Goal: Task Accomplishment & Management: Complete application form

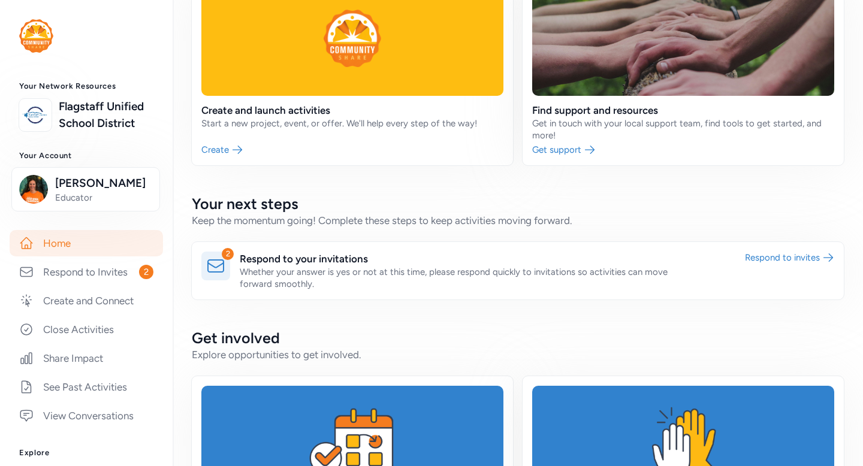
scroll to position [150, 0]
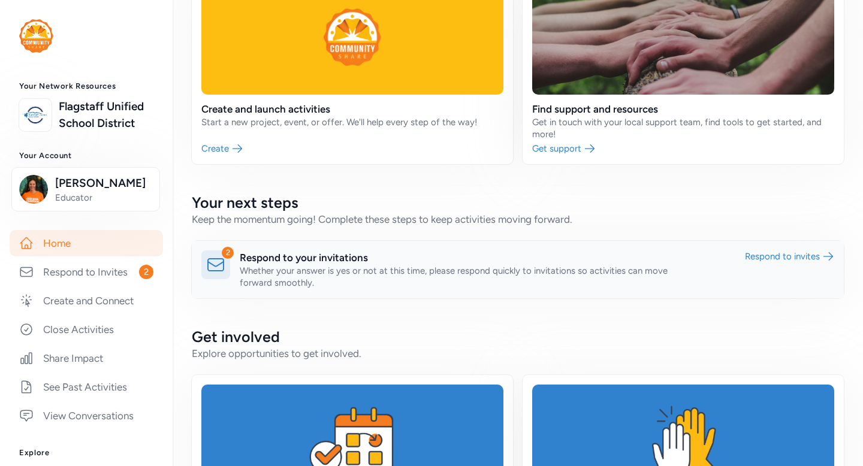
click at [412, 273] on link at bounding box center [518, 270] width 652 height 58
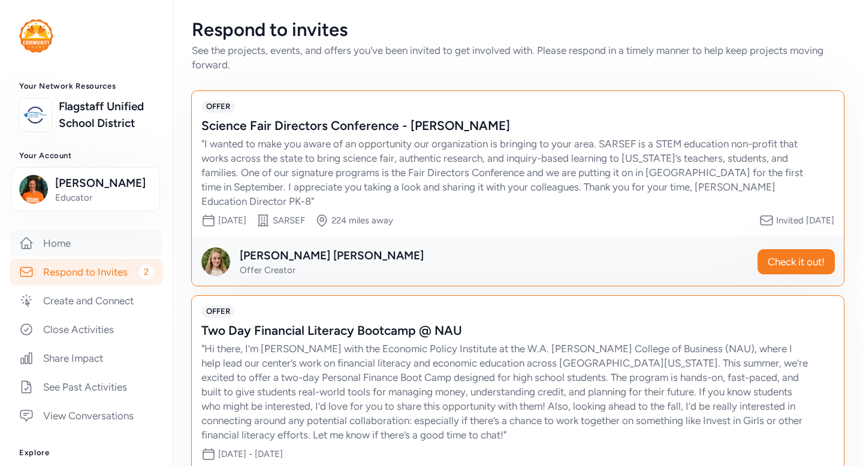
click at [55, 241] on link "Home" at bounding box center [86, 243] width 153 height 26
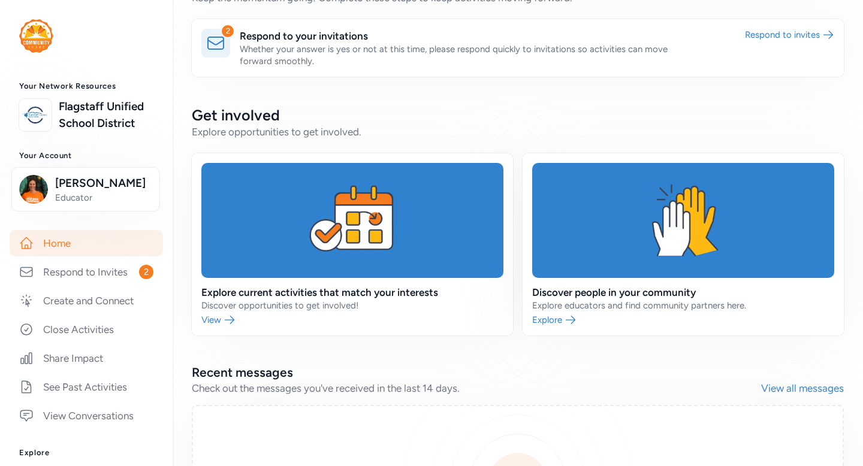
scroll to position [374, 0]
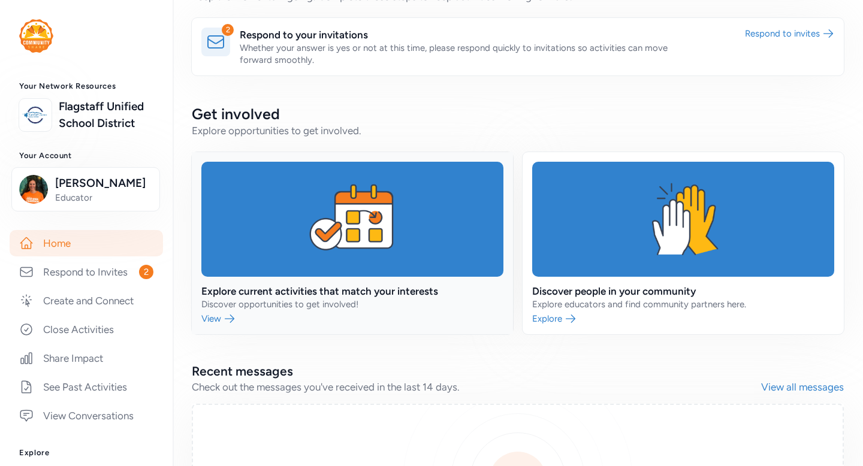
click at [213, 315] on link at bounding box center [352, 243] width 321 height 182
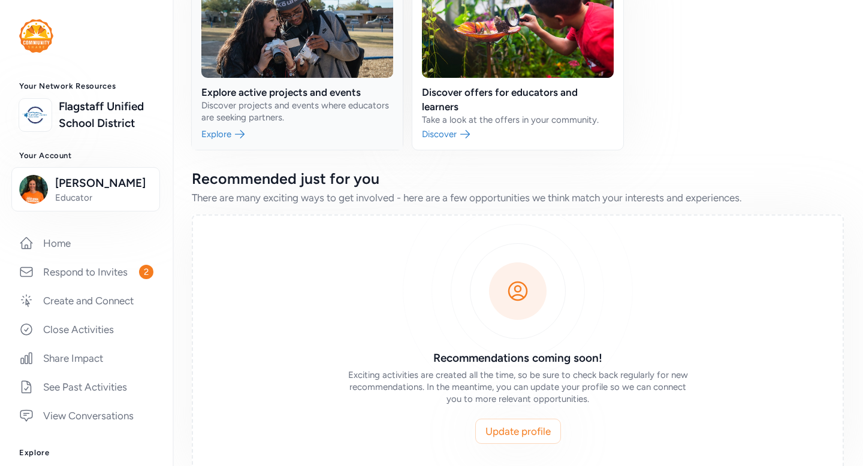
scroll to position [159, 0]
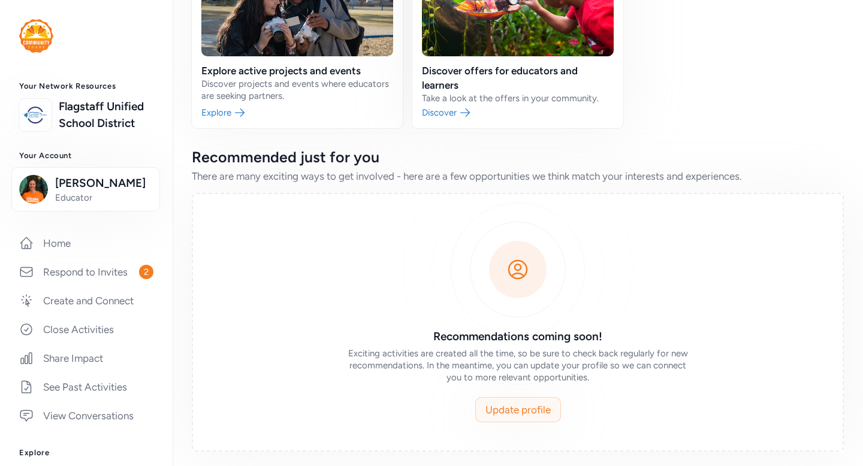
click at [529, 412] on span "Update profile" at bounding box center [518, 410] width 65 height 14
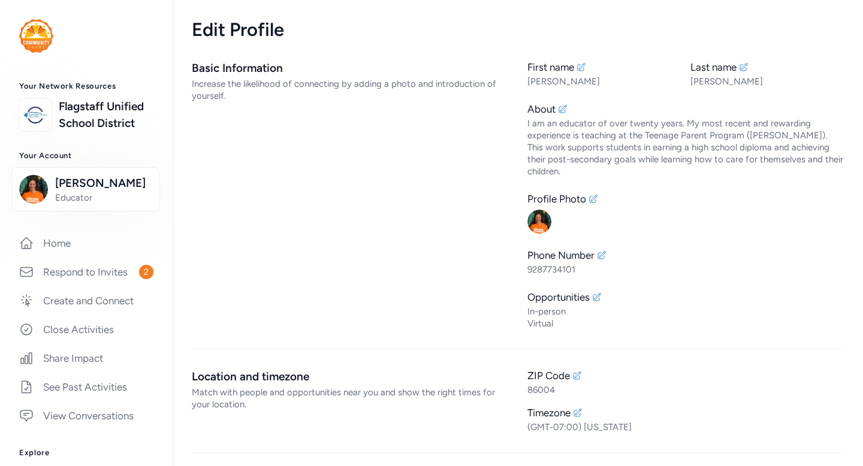
click at [279, 186] on div "Basic Information Increase the likelihood of connecting by adding a photo and i…" at bounding box center [350, 195] width 317 height 270
click at [215, 85] on div "Increase the likelihood of connecting by adding a photo and introduction of you…" at bounding box center [350, 90] width 317 height 24
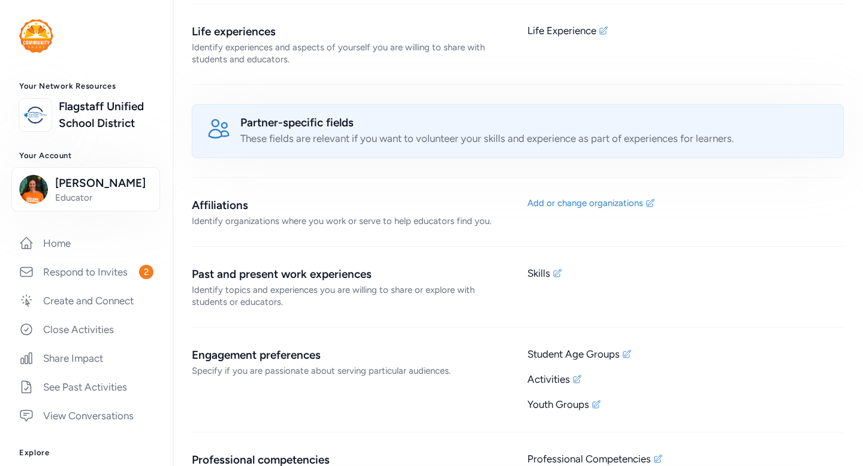
scroll to position [659, 0]
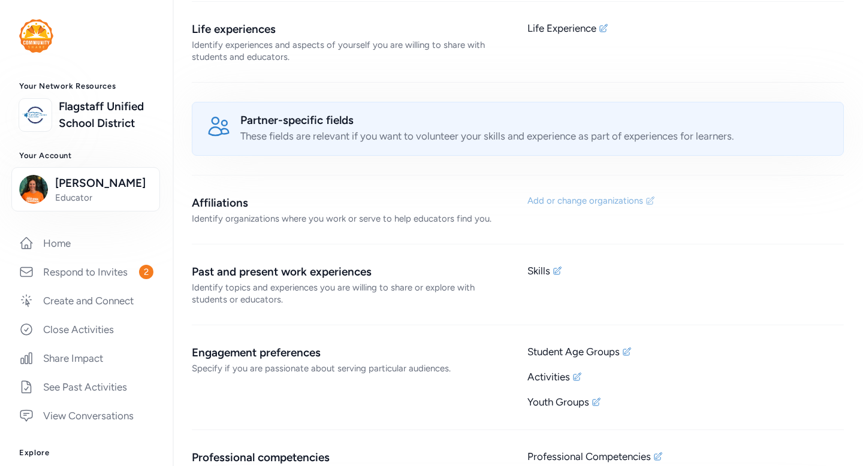
click at [587, 195] on div "Add or change organizations" at bounding box center [586, 201] width 116 height 12
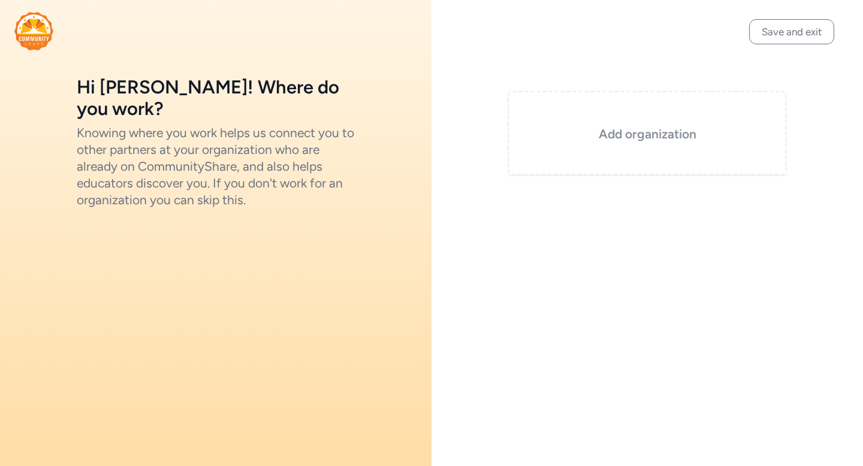
click at [607, 124] on div "Add organization" at bounding box center [647, 133] width 278 height 84
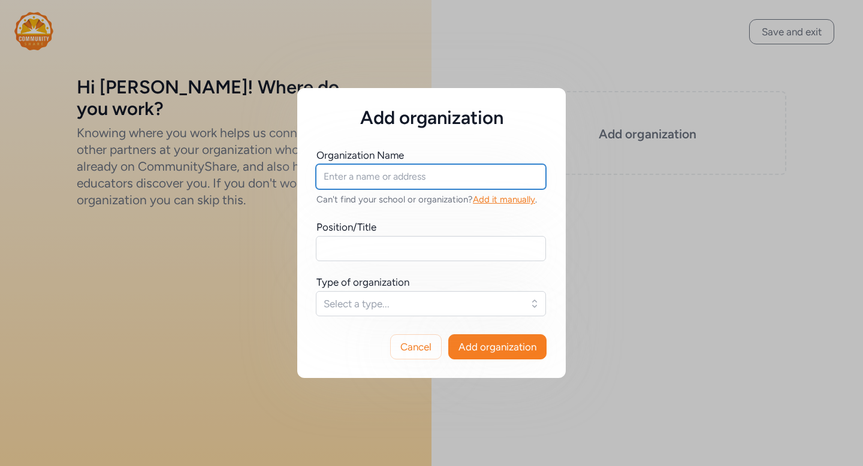
click at [431, 181] on input "text" at bounding box center [431, 176] width 230 height 25
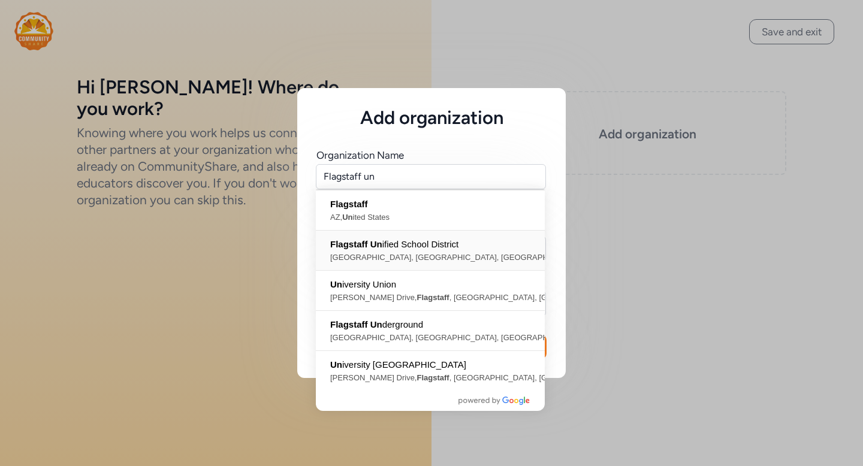
type input "[GEOGRAPHIC_DATA], [GEOGRAPHIC_DATA], [GEOGRAPHIC_DATA], [GEOGRAPHIC_DATA]"
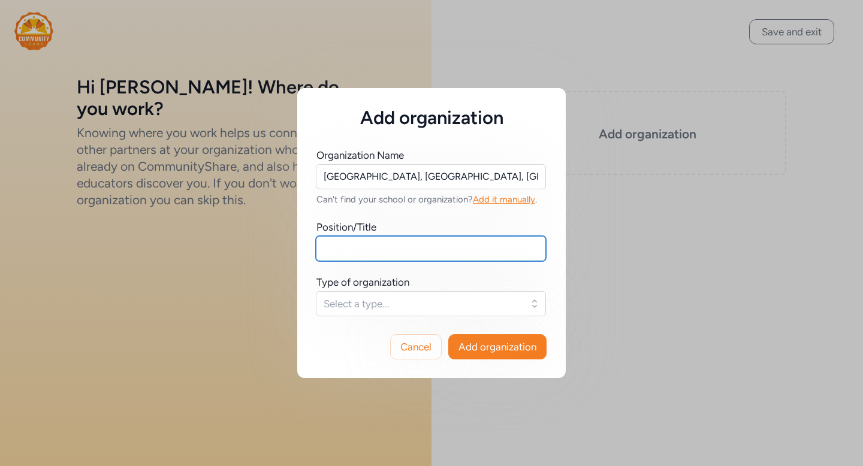
click at [430, 251] on input "text" at bounding box center [431, 248] width 230 height 25
type input "Teacher"
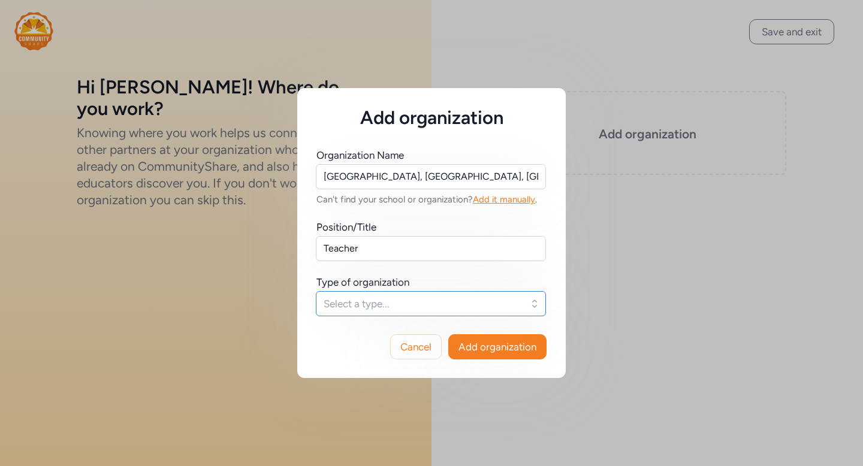
click at [508, 301] on span "Select a type..." at bounding box center [423, 304] width 198 height 14
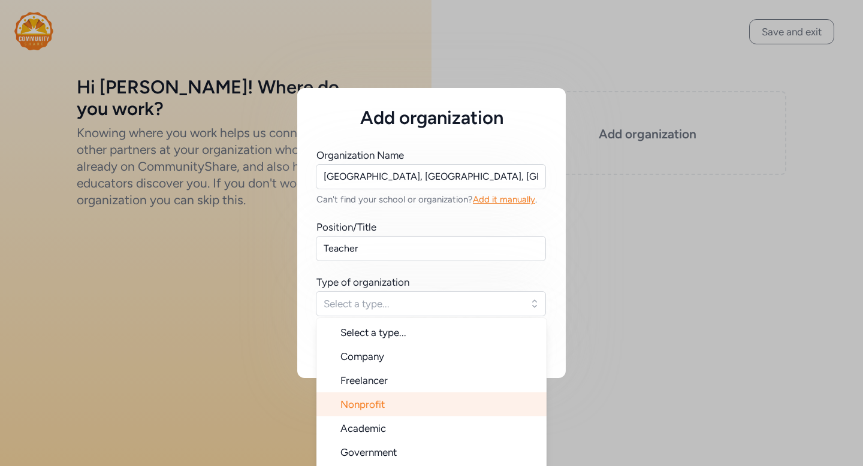
scroll to position [19, 0]
click at [418, 417] on li "Academic" at bounding box center [432, 409] width 230 height 24
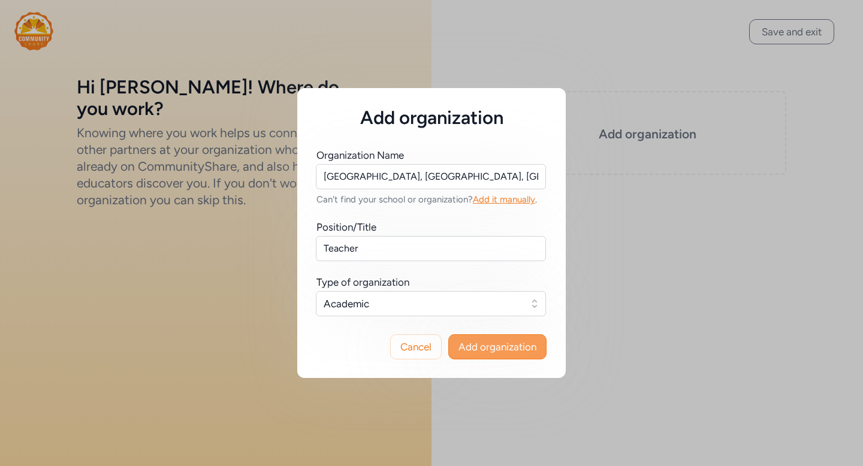
click at [507, 344] on span "Add organization" at bounding box center [498, 347] width 78 height 14
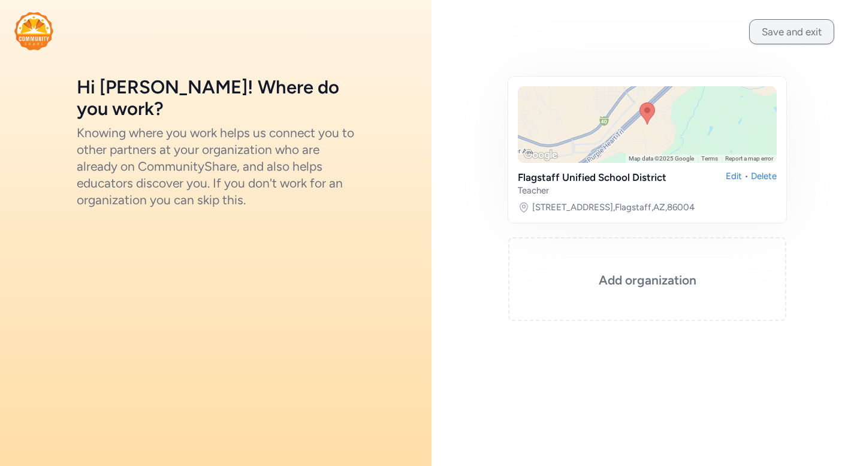
click at [772, 32] on button "Save and exit" at bounding box center [791, 31] width 85 height 25
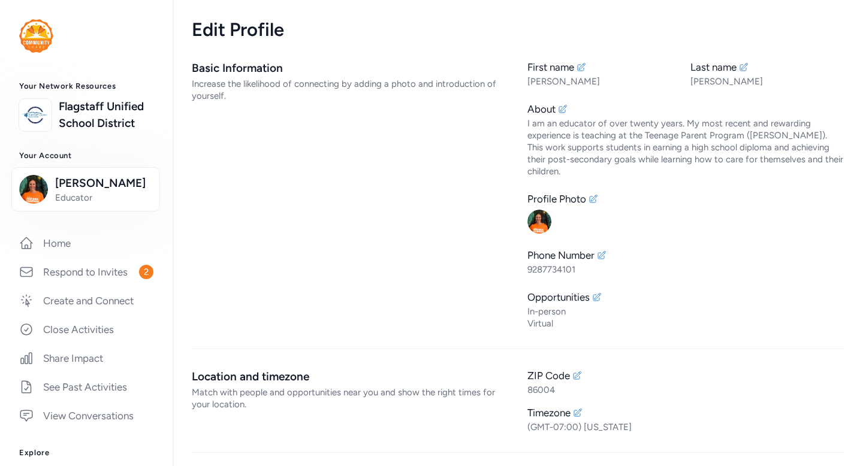
click at [273, 82] on div "Increase the likelihood of connecting by adding a photo and introduction of you…" at bounding box center [350, 90] width 317 height 24
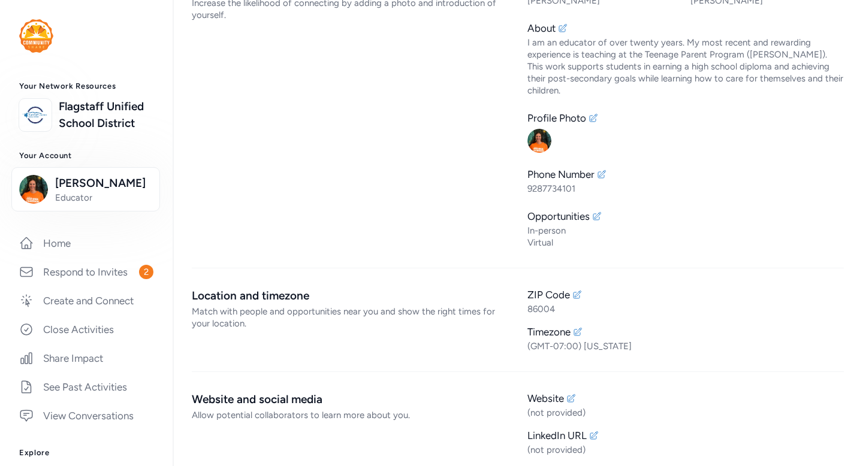
scroll to position [104, 0]
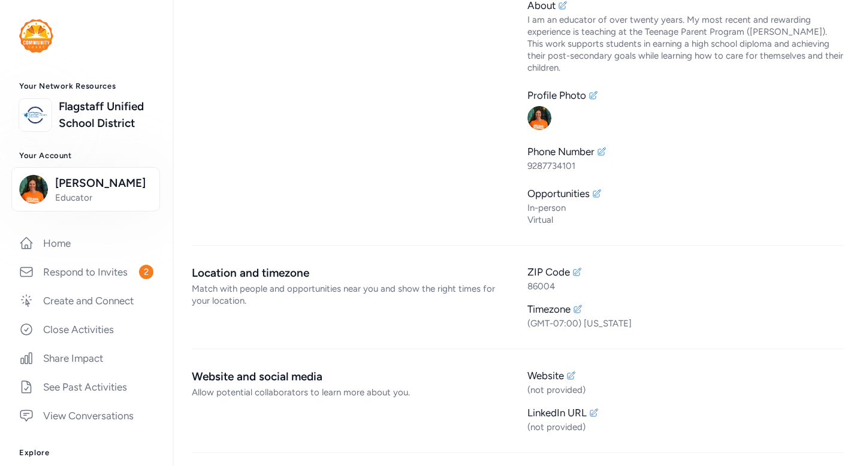
click at [299, 283] on div "Match with people and opportunities near you and show the right times for your …" at bounding box center [350, 295] width 317 height 24
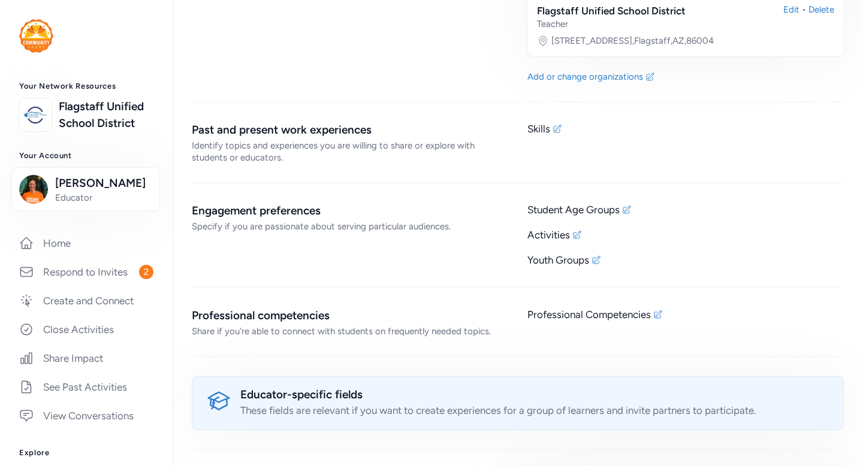
scroll to position [943, 0]
click at [630, 206] on icon at bounding box center [628, 210] width 8 height 8
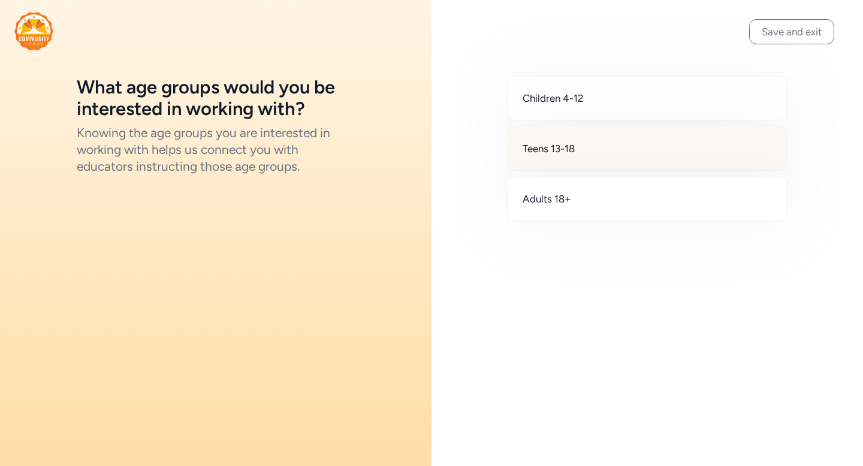
click at [610, 152] on div "Teens 13-18" at bounding box center [647, 149] width 279 height 44
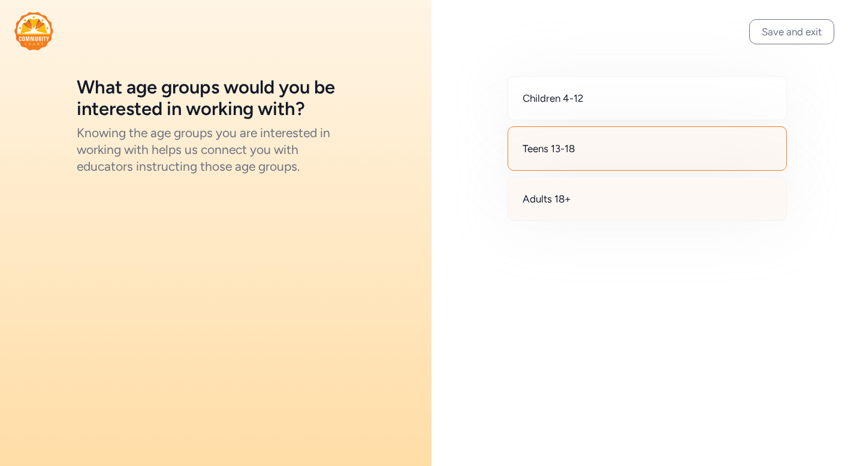
click at [605, 197] on div "Adults 18+" at bounding box center [647, 199] width 279 height 44
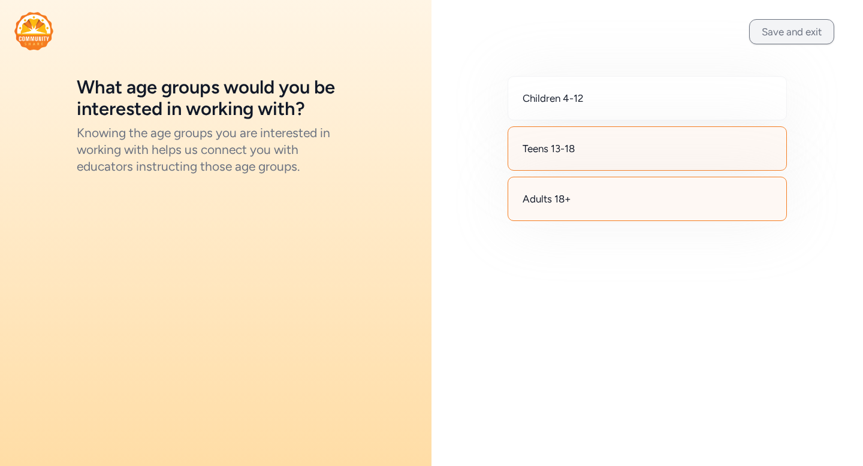
click at [765, 37] on button "Save and exit" at bounding box center [791, 31] width 85 height 25
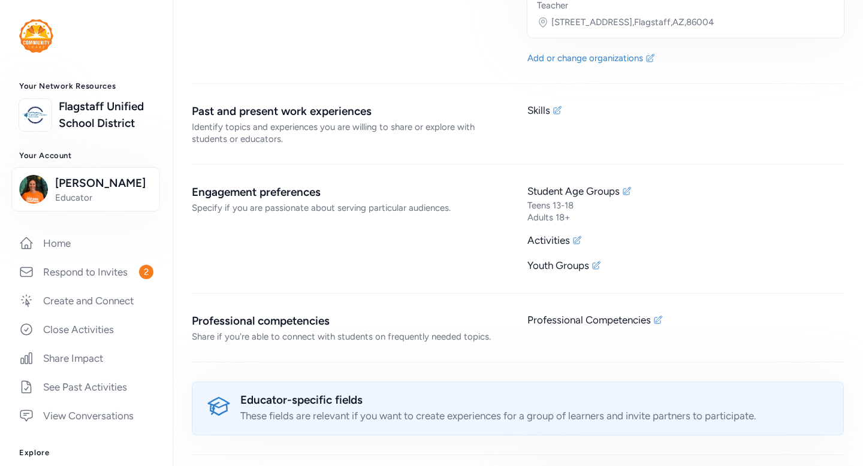
scroll to position [963, 0]
click at [576, 235] on icon at bounding box center [578, 240] width 10 height 10
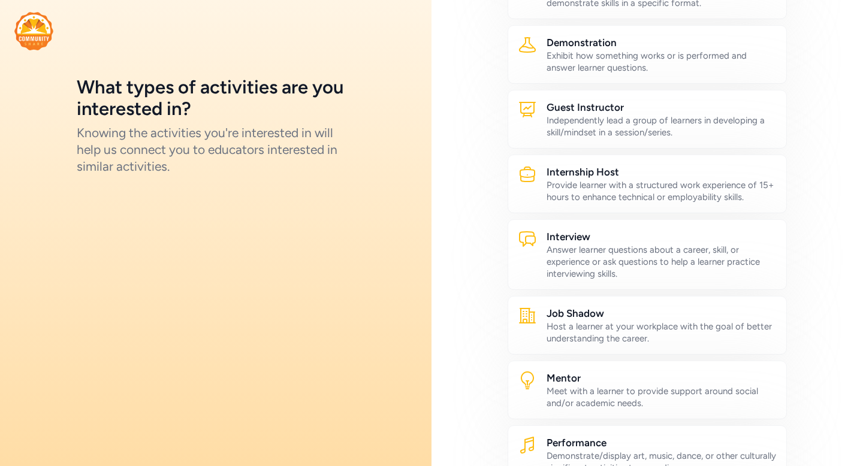
scroll to position [313, 0]
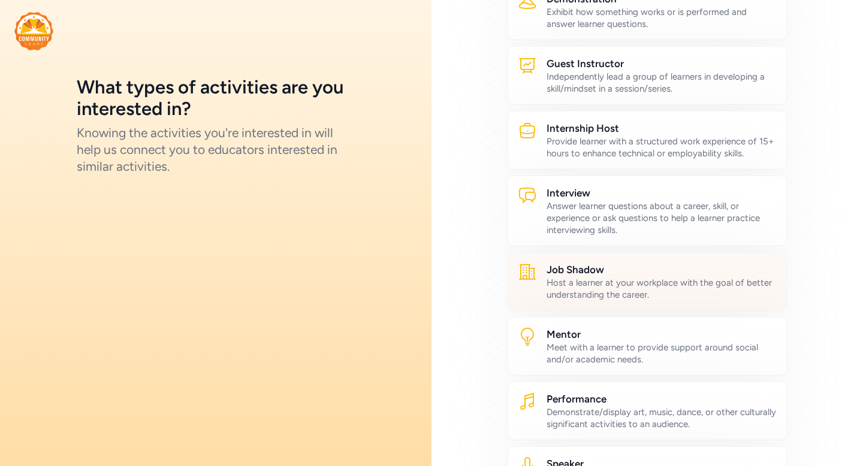
click at [569, 285] on div "Host a learner at your workplace with the goal of better understanding the care…" at bounding box center [662, 289] width 230 height 24
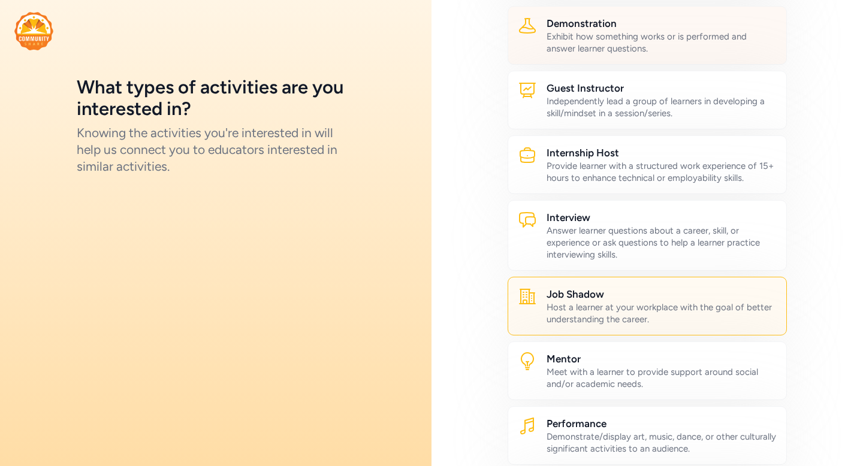
scroll to position [299, 0]
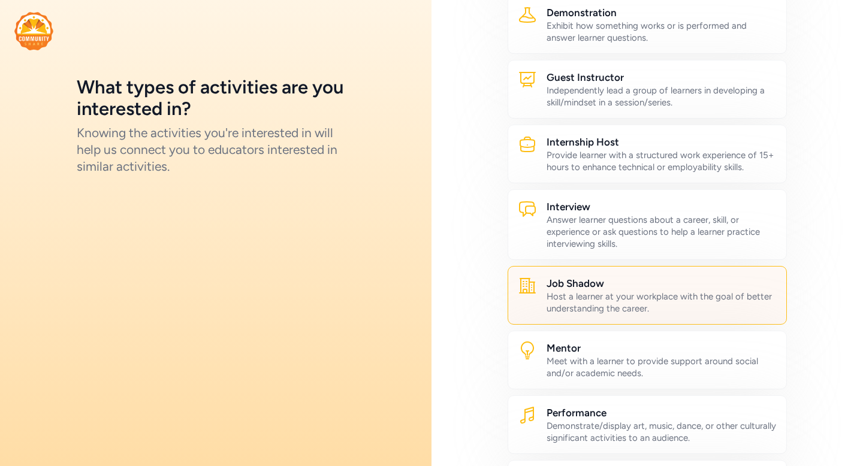
click at [591, 310] on div "Host a learner at your workplace with the goal of better understanding the care…" at bounding box center [662, 303] width 230 height 24
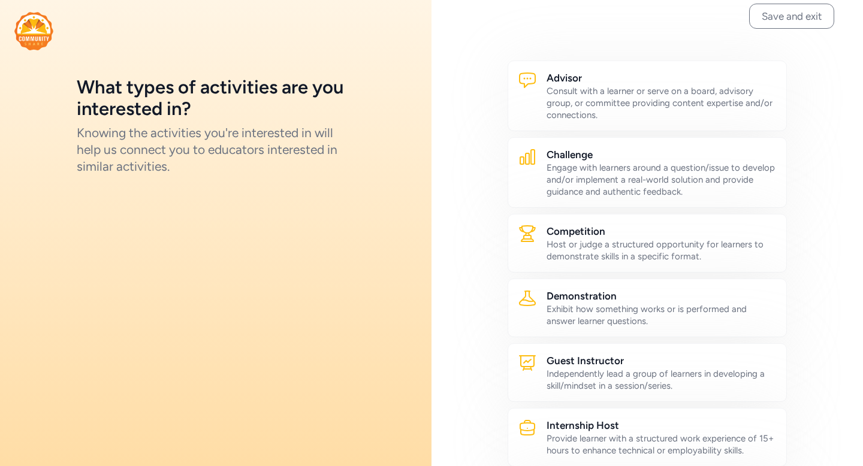
scroll to position [0, 0]
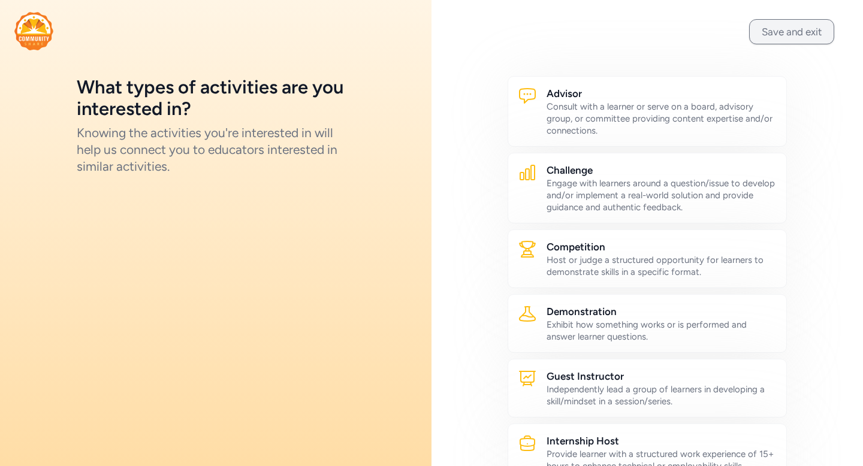
click at [773, 40] on button "Save and exit" at bounding box center [791, 31] width 85 height 25
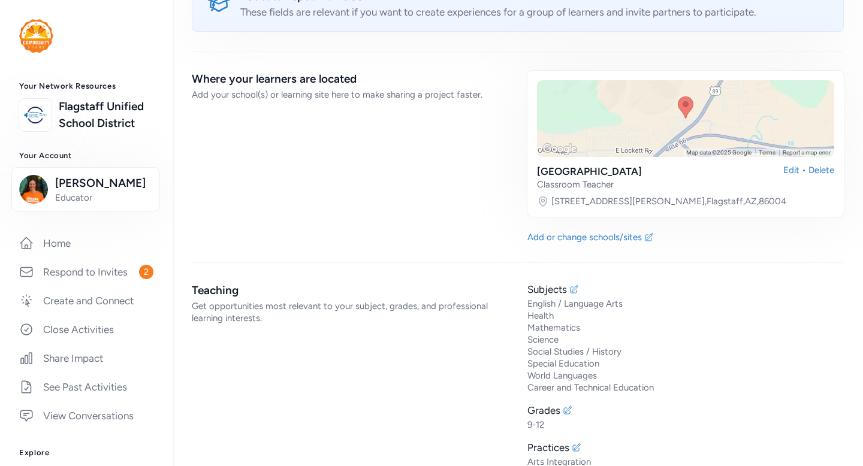
scroll to position [1483, 0]
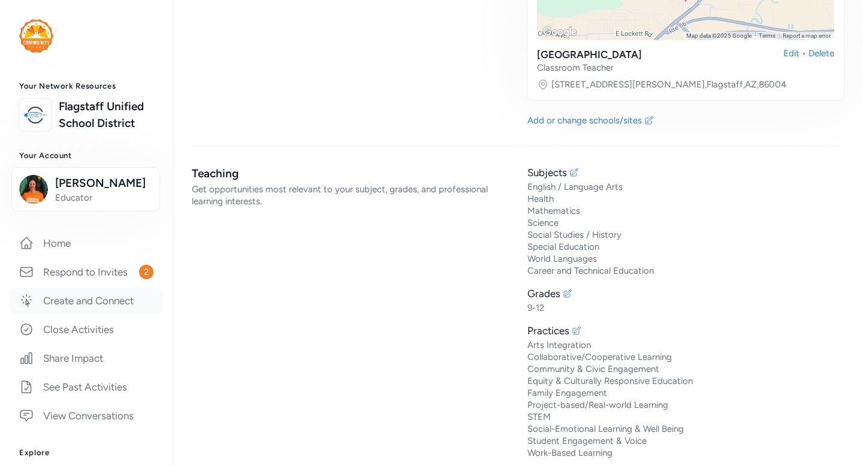
click at [119, 300] on link "Create and Connect" at bounding box center [86, 301] width 153 height 26
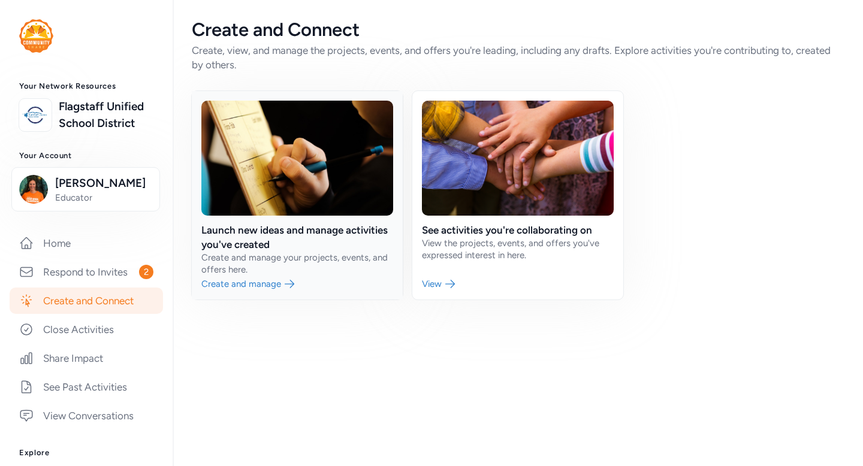
click at [282, 284] on link at bounding box center [297, 195] width 211 height 209
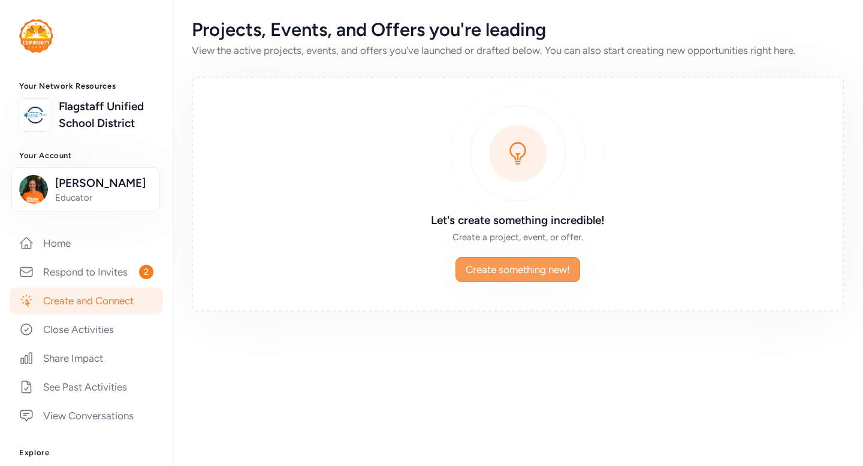
click at [481, 272] on span "Create something new!" at bounding box center [518, 270] width 104 height 14
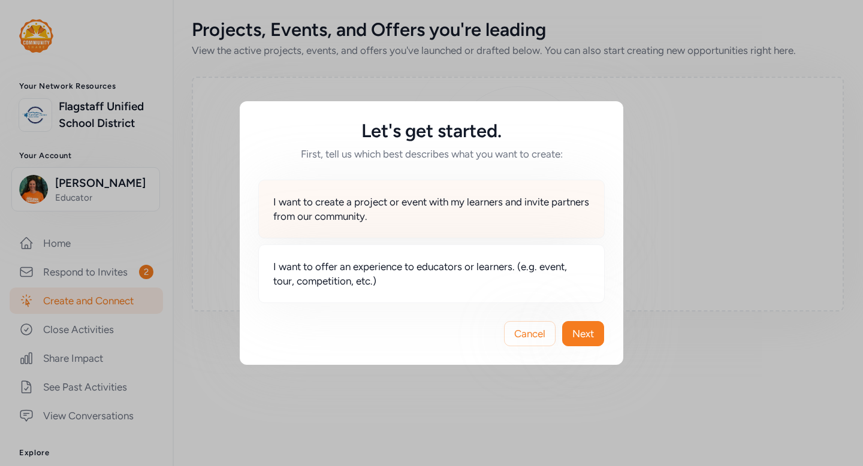
click at [430, 204] on span "I want to create a project or event with my learners and invite partners from o…" at bounding box center [431, 209] width 317 height 29
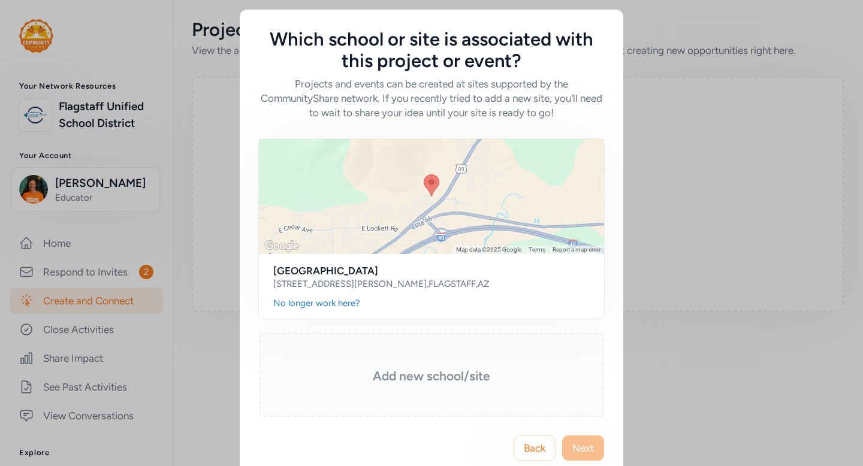
scroll to position [23, 0]
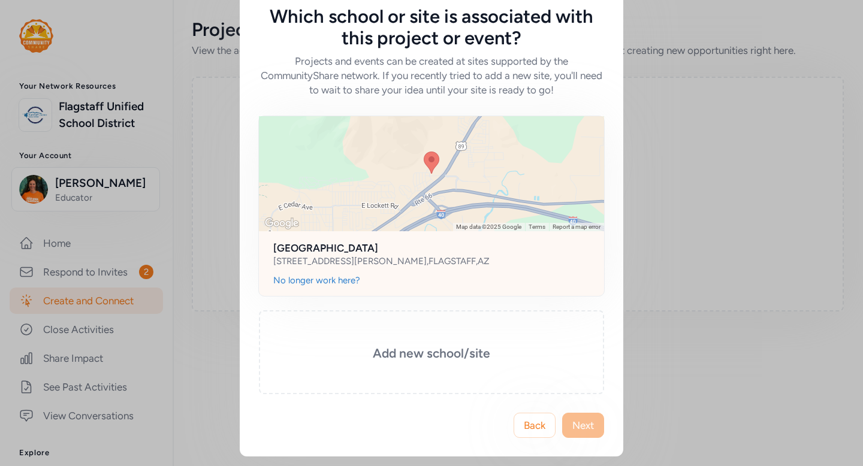
click at [461, 245] on h2 "[GEOGRAPHIC_DATA]" at bounding box center [431, 248] width 317 height 14
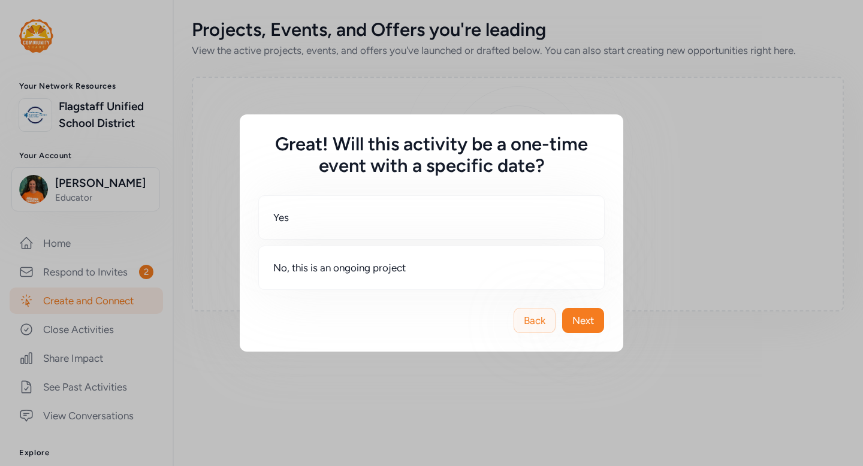
click at [528, 320] on span "Back" at bounding box center [535, 321] width 22 height 14
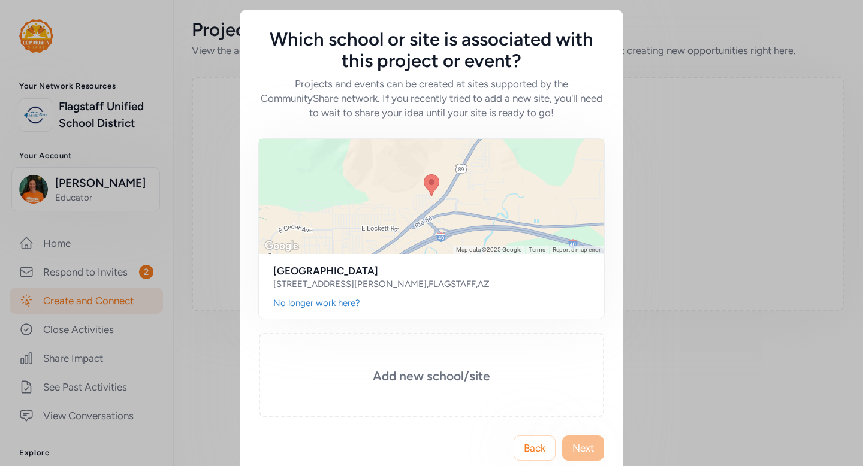
click at [742, 124] on div "Which school or site is associated with this project or event? Projects and eve…" at bounding box center [431, 244] width 863 height 489
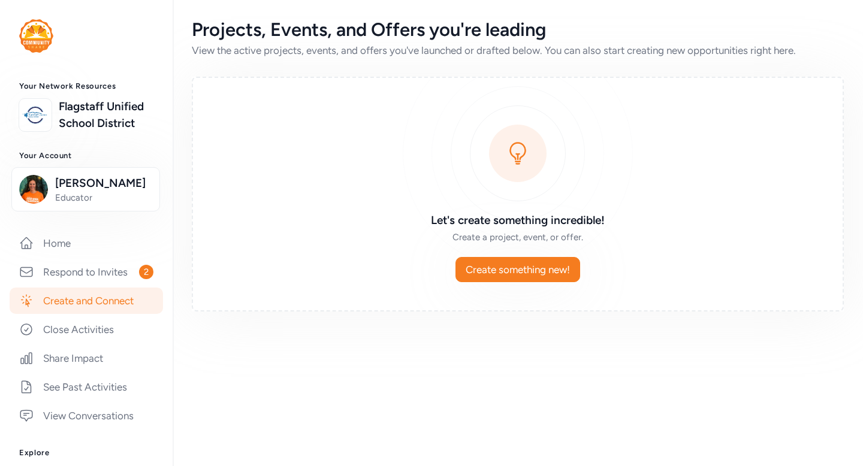
click at [27, 40] on img at bounding box center [36, 36] width 34 height 34
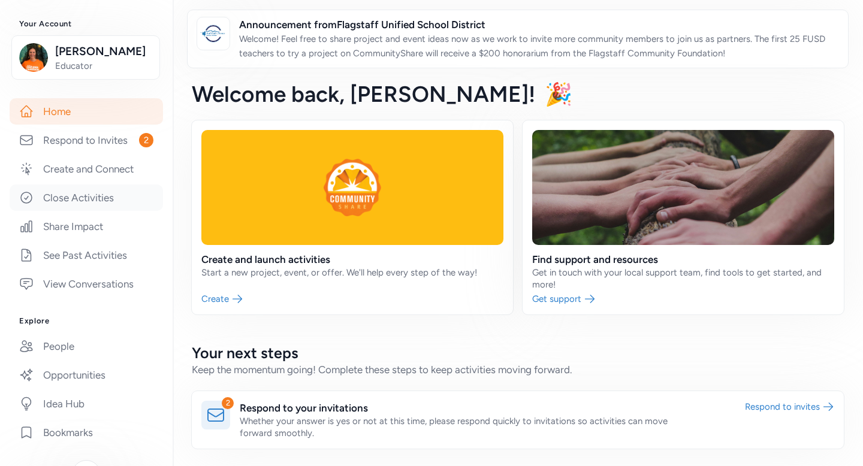
scroll to position [141, 0]
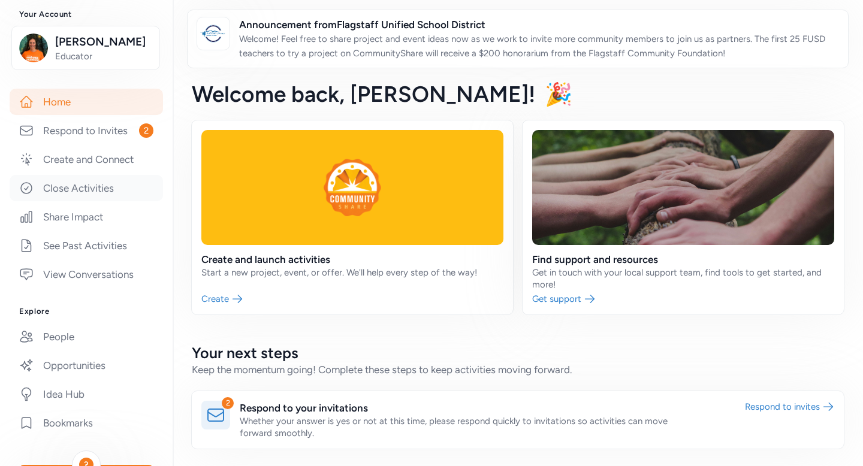
click at [118, 330] on link "People" at bounding box center [86, 337] width 153 height 26
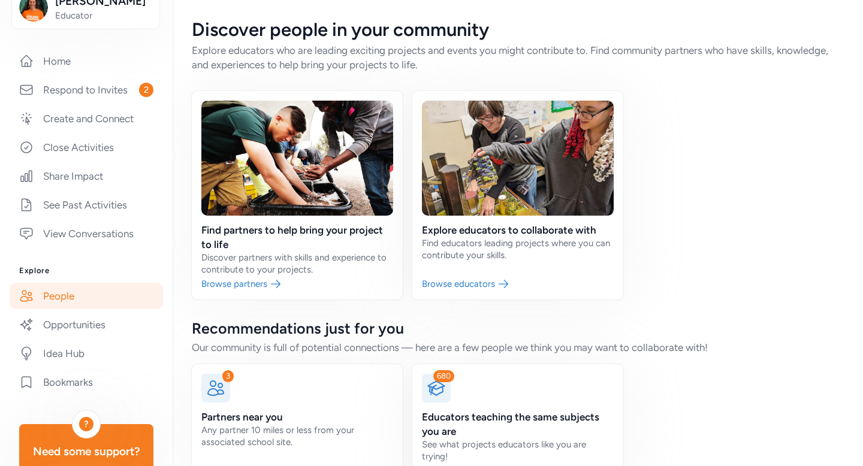
scroll to position [28, 0]
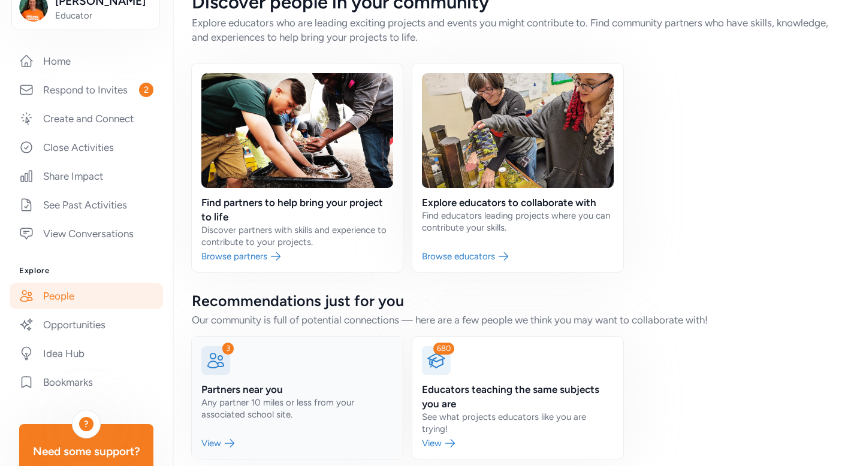
click at [245, 368] on link at bounding box center [297, 398] width 211 height 122
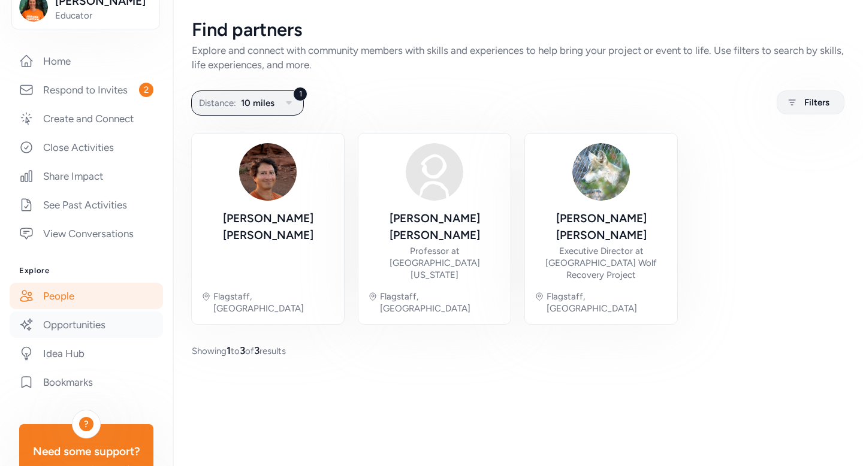
click at [85, 324] on link "Opportunities" at bounding box center [86, 325] width 153 height 26
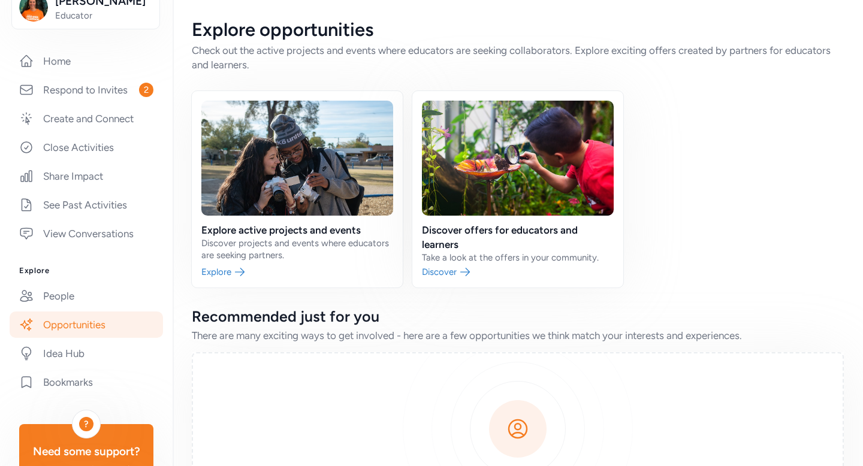
scroll to position [164, 0]
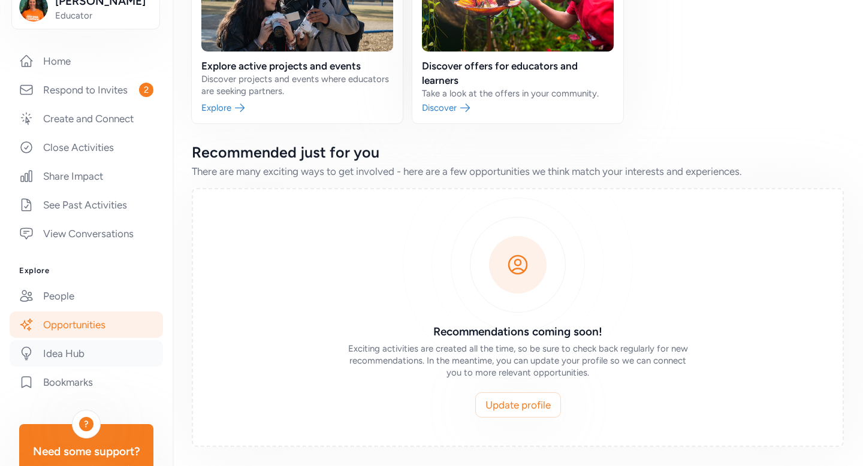
click at [93, 354] on link "Idea Hub" at bounding box center [86, 354] width 153 height 26
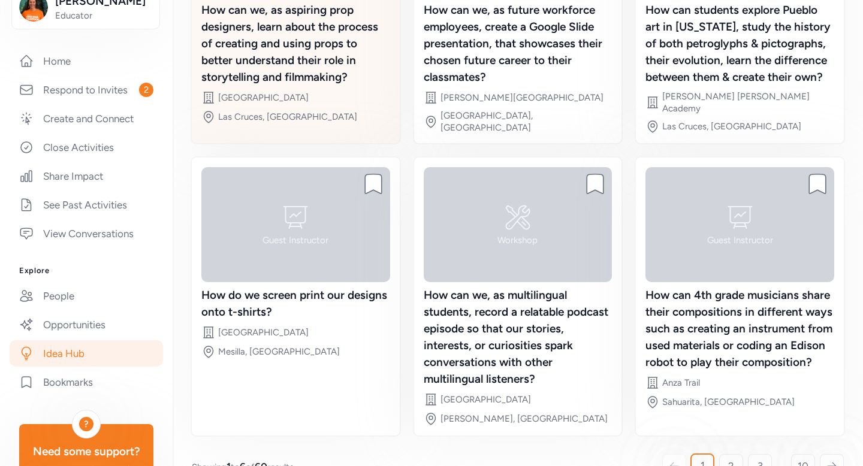
scroll to position [284, 0]
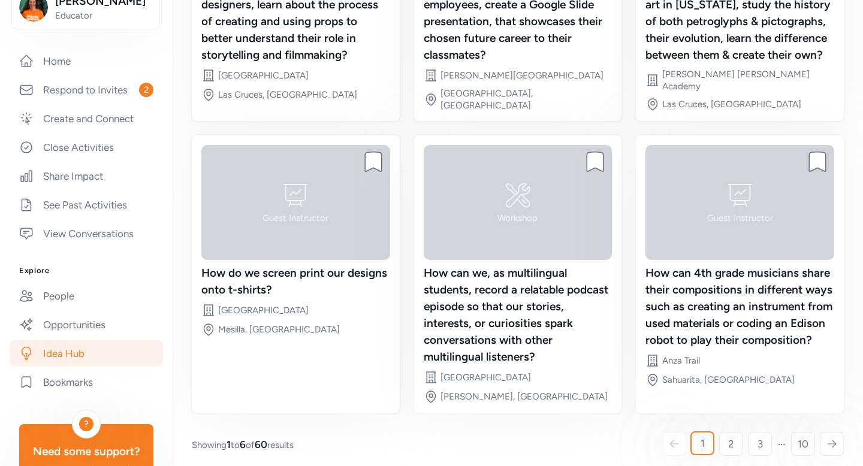
click at [832, 438] on icon at bounding box center [832, 444] width 11 height 12
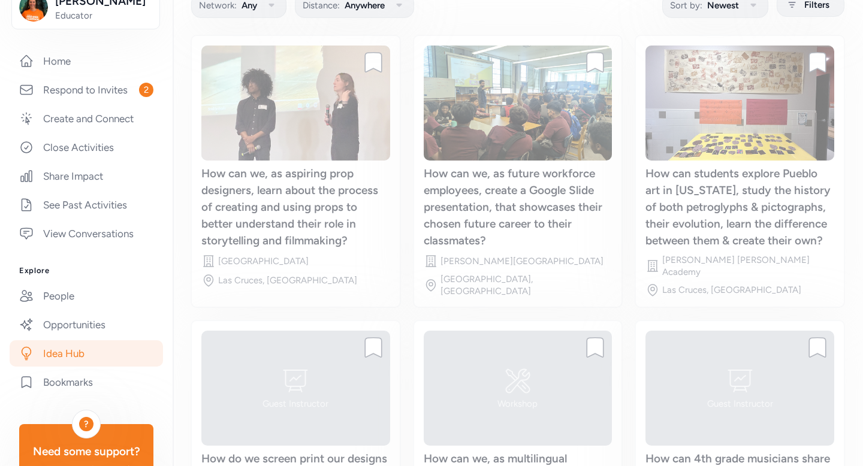
scroll to position [91, 0]
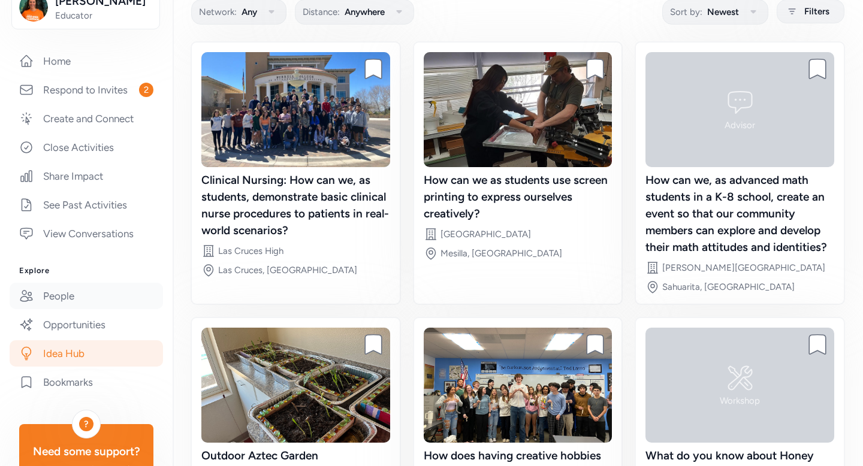
click at [96, 290] on link "People" at bounding box center [86, 296] width 153 height 26
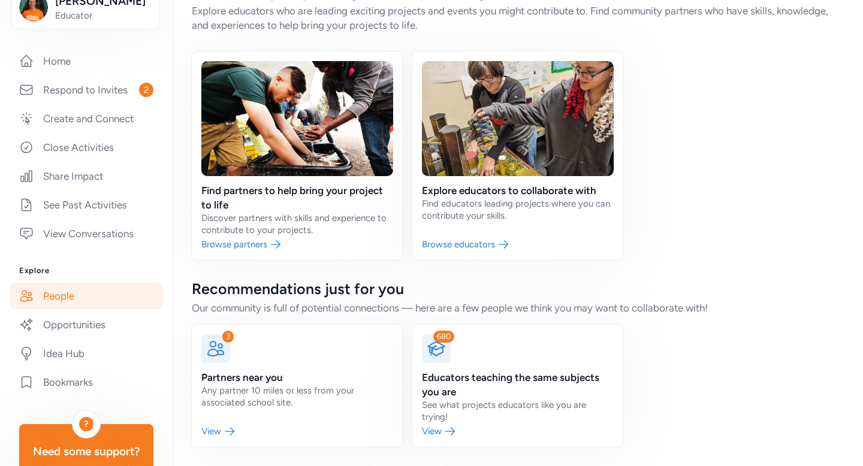
scroll to position [28, 0]
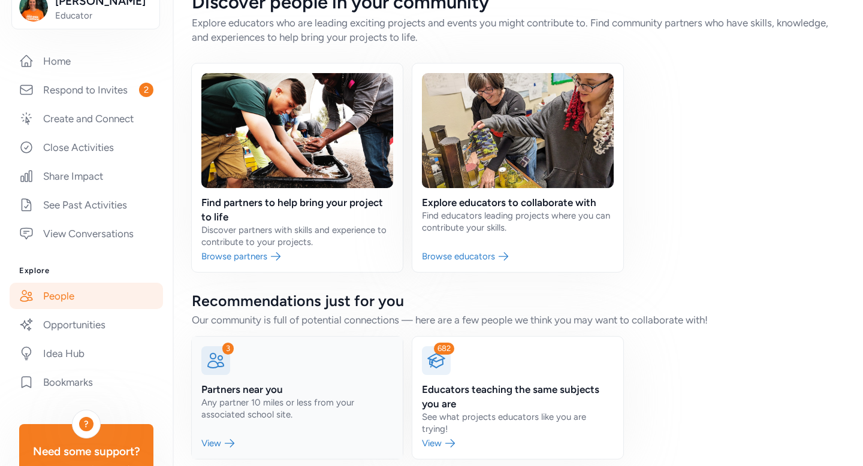
click at [292, 394] on link at bounding box center [297, 398] width 211 height 122
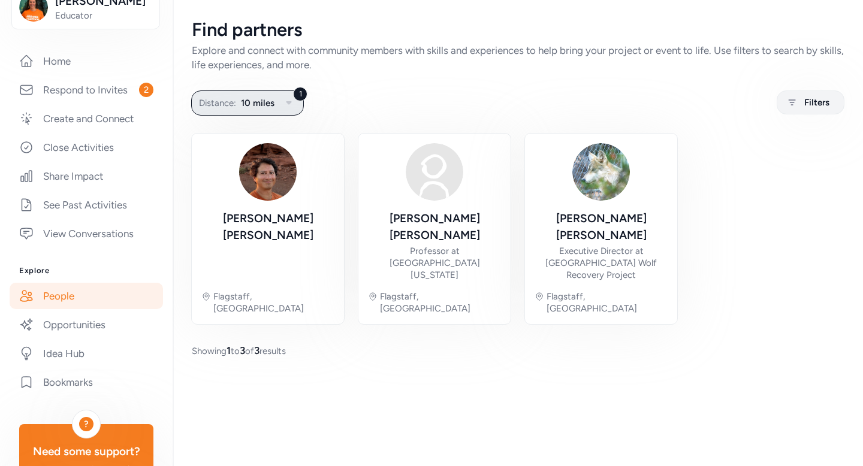
click at [285, 100] on icon "button" at bounding box center [289, 103] width 14 height 14
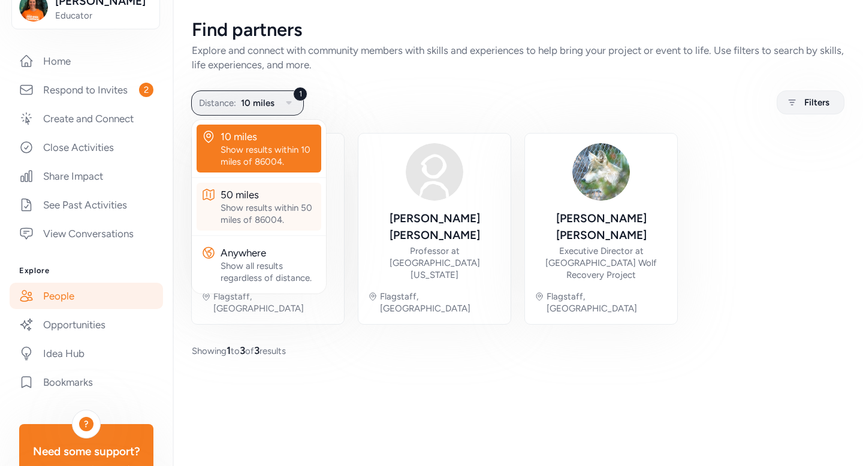
click at [263, 204] on div "Show results within 50 miles of 86004." at bounding box center [269, 214] width 96 height 24
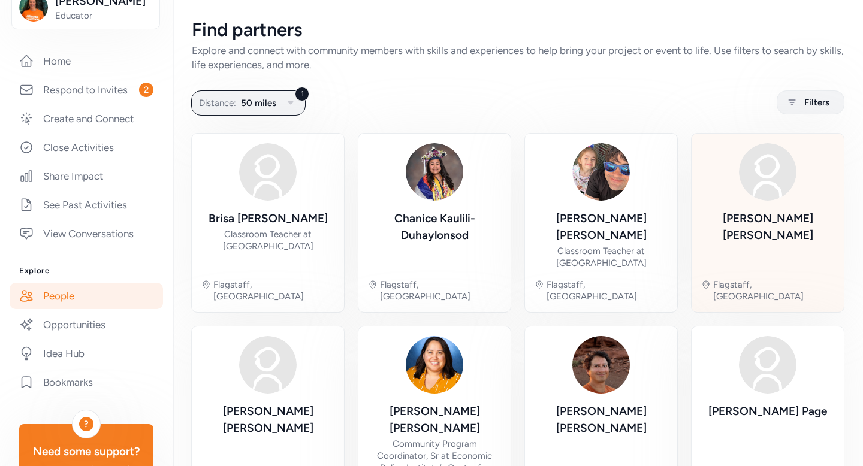
click at [758, 238] on div "Miguel Fernandez" at bounding box center [767, 239] width 133 height 59
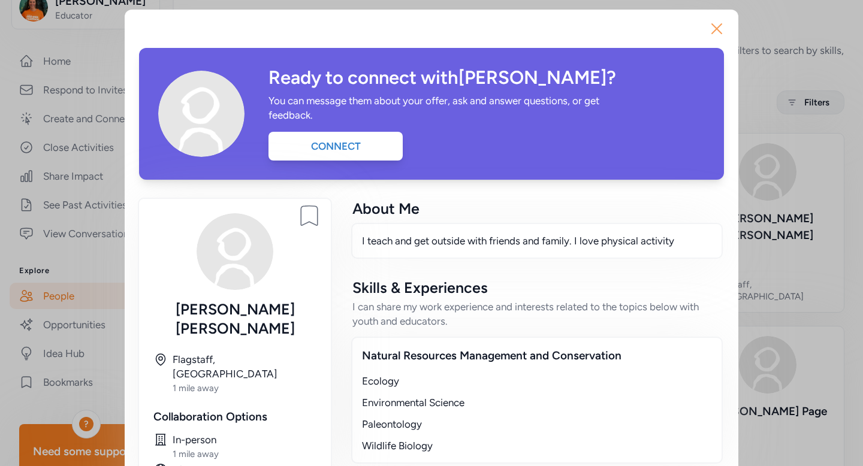
click at [721, 28] on icon "button" at bounding box center [716, 28] width 19 height 19
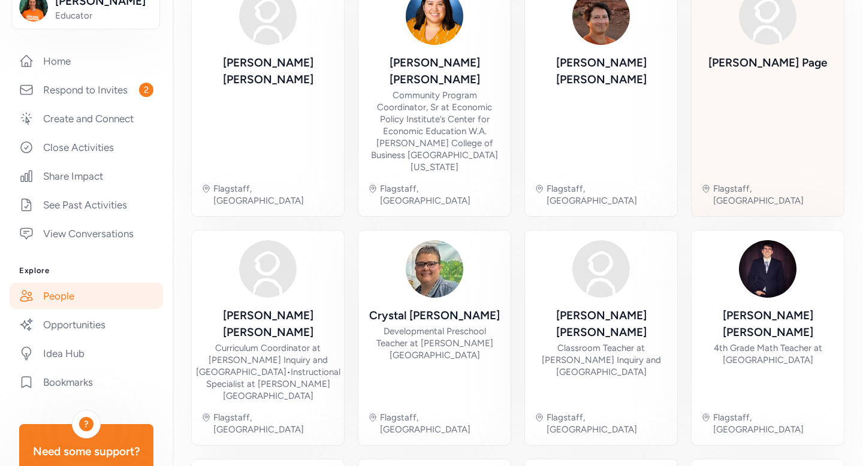
scroll to position [443, 0]
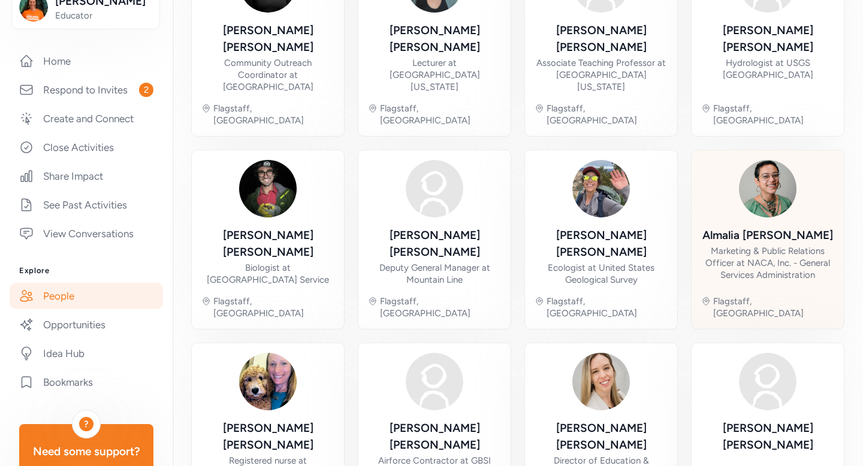
scroll to position [443, 0]
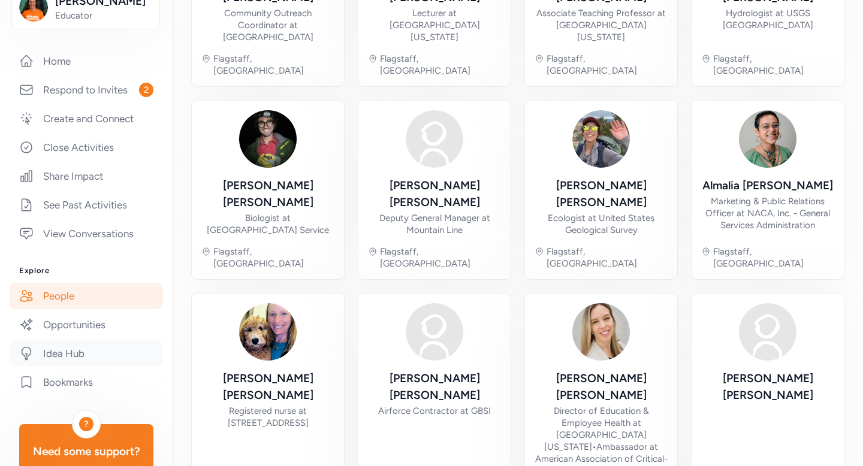
click at [99, 351] on link "Idea Hub" at bounding box center [86, 354] width 153 height 26
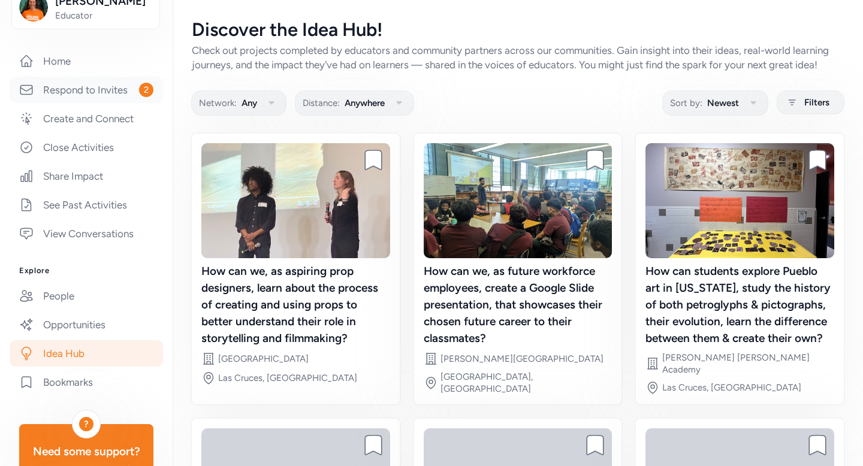
click at [123, 86] on link "Respond to Invites 2" at bounding box center [86, 90] width 153 height 26
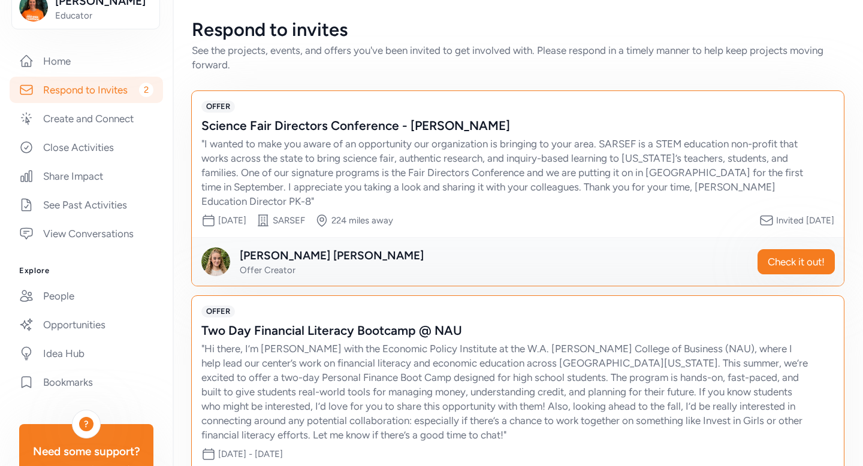
click at [392, 140] on div "" I wanted to make you aware of an opportunity our organization is bringing to …" at bounding box center [505, 173] width 609 height 72
click at [302, 128] on div "Science Fair Directors Conference - Holbrook" at bounding box center [505, 126] width 609 height 17
click at [776, 223] on div "Invited 1 month ago" at bounding box center [805, 221] width 58 height 12
click at [761, 221] on icon at bounding box center [767, 220] width 12 height 9
click at [772, 265] on span "Check it out!" at bounding box center [796, 262] width 57 height 14
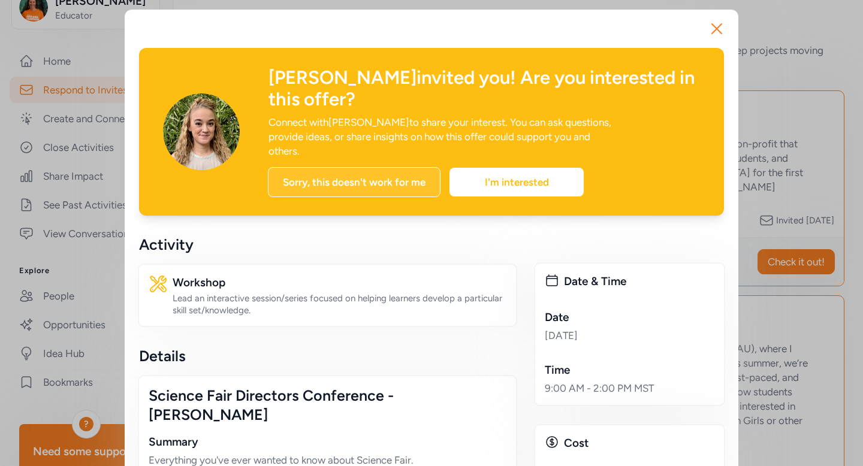
click at [374, 183] on div "Sorry, this doesn't work for me" at bounding box center [354, 182] width 173 height 30
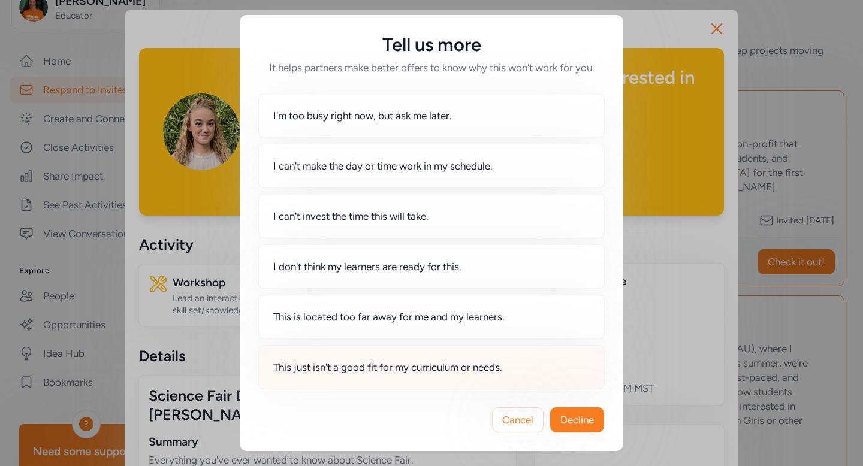
click at [432, 366] on span "This just isn't a good fit for my curriculum or needs." at bounding box center [387, 367] width 229 height 14
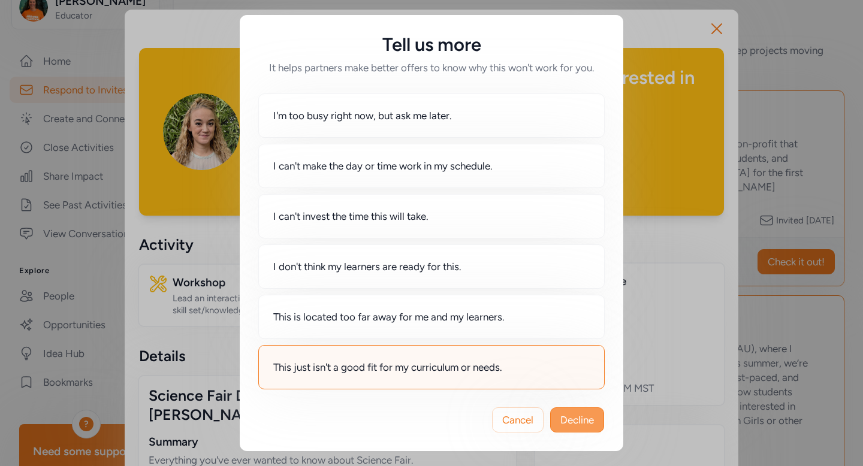
click at [573, 418] on span "Decline" at bounding box center [578, 420] width 34 height 14
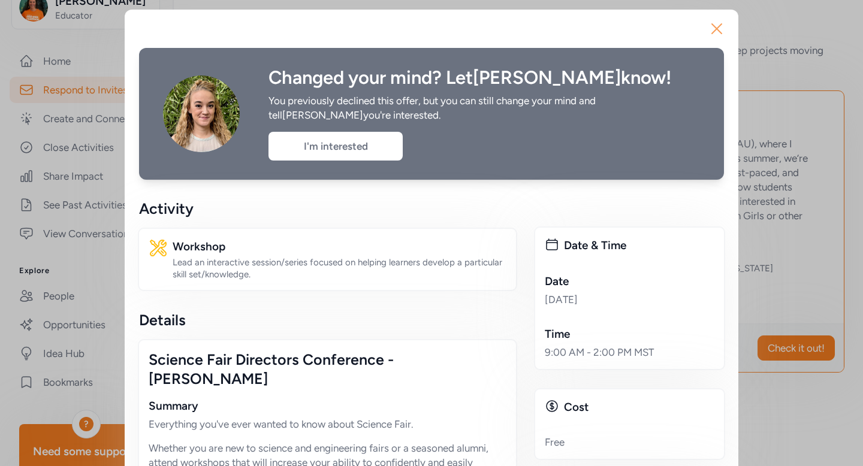
click at [710, 31] on icon "button" at bounding box center [716, 28] width 19 height 19
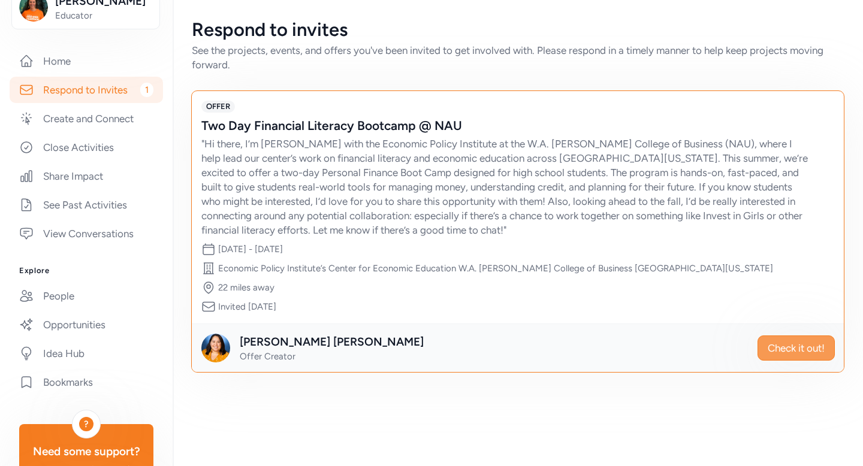
click at [779, 341] on span "Check it out!" at bounding box center [796, 348] width 57 height 14
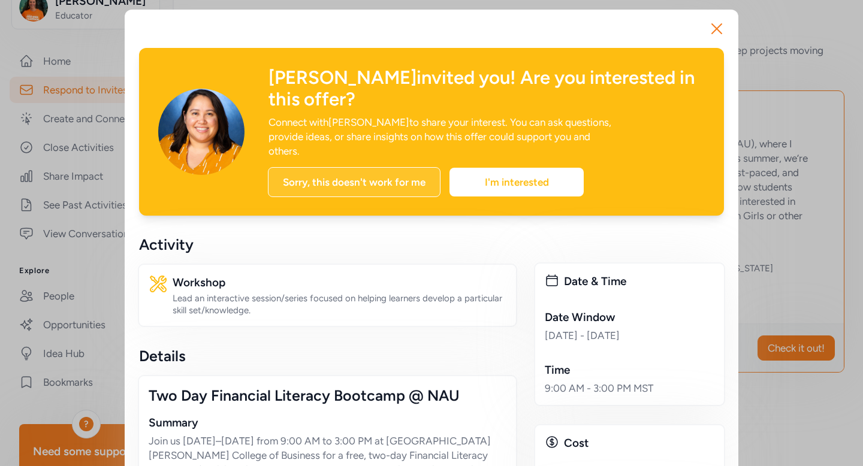
click at [400, 169] on div "Sorry, this doesn't work for me" at bounding box center [354, 182] width 173 height 30
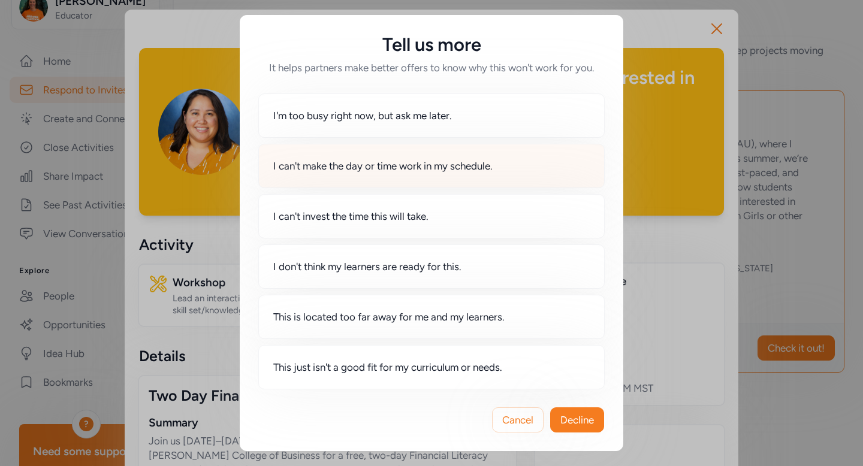
click at [385, 166] on span "I can't make the day or time work in my schedule." at bounding box center [382, 166] width 219 height 14
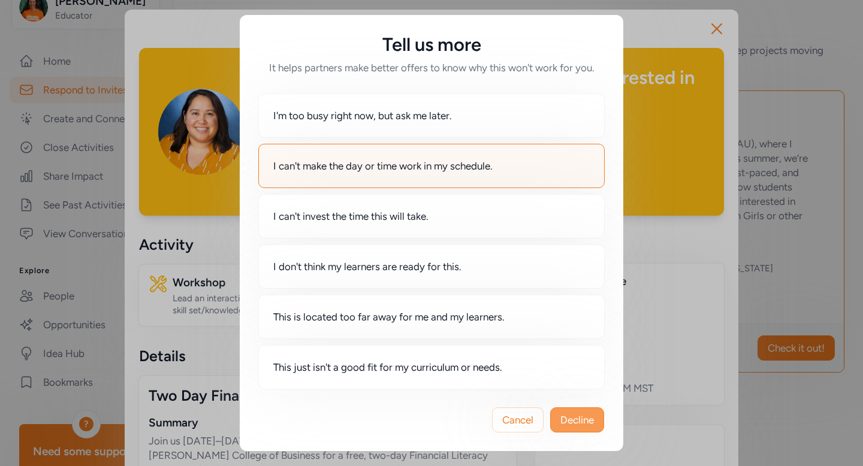
click at [568, 422] on span "Decline" at bounding box center [578, 420] width 34 height 14
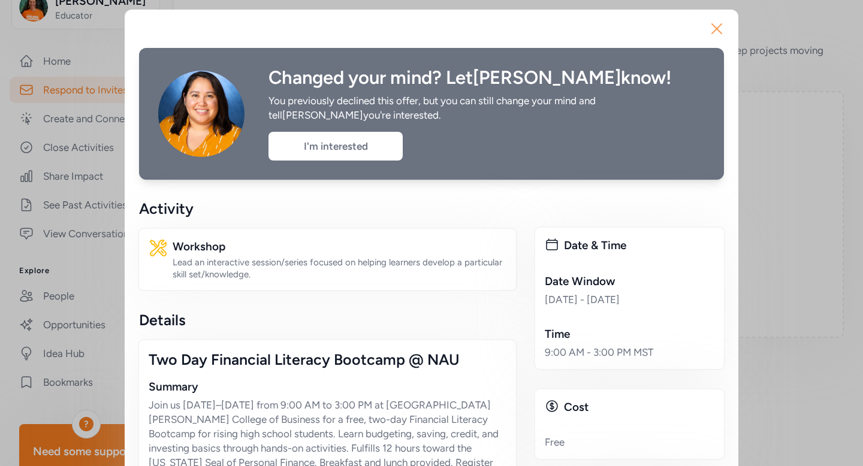
click at [719, 27] on icon "button" at bounding box center [716, 28] width 19 height 19
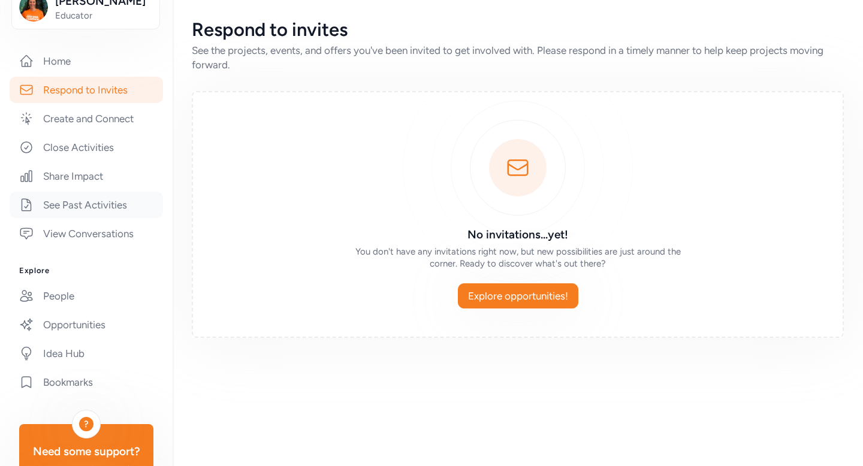
click at [95, 203] on link "See Past Activities" at bounding box center [86, 205] width 153 height 26
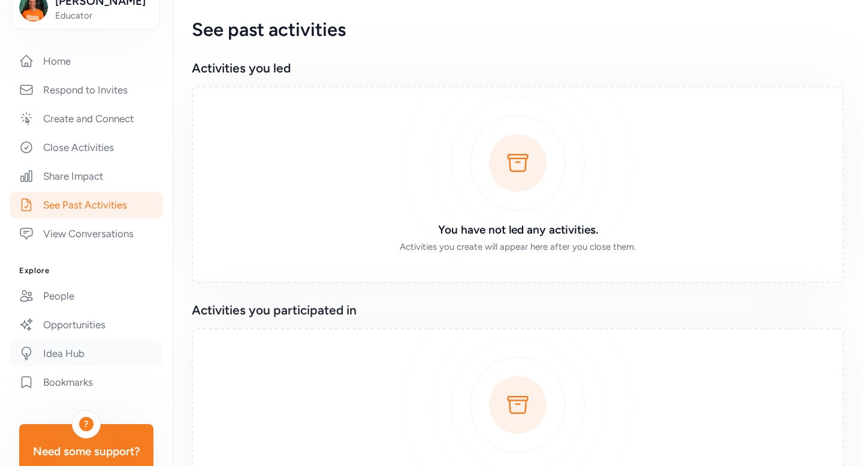
click at [64, 353] on link "Idea Hub" at bounding box center [86, 354] width 153 height 26
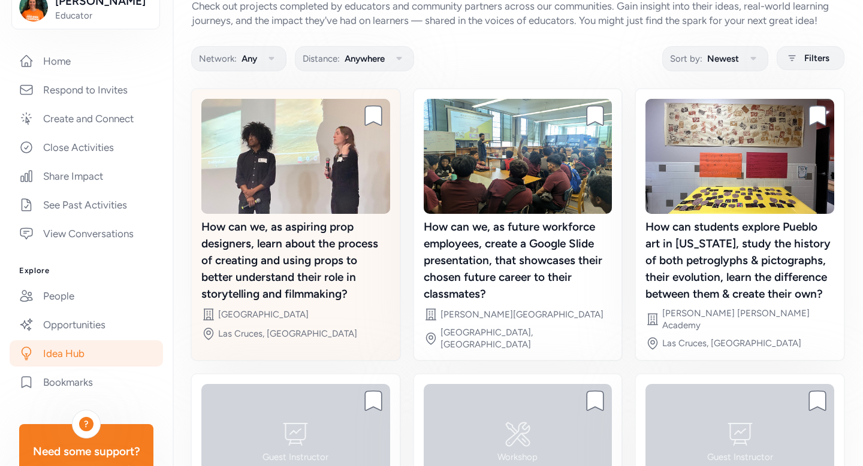
scroll to position [48, 0]
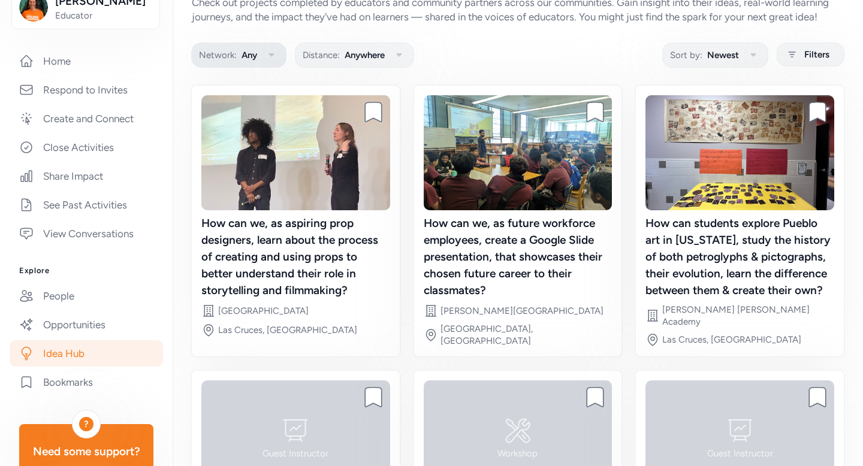
click at [270, 56] on icon "button" at bounding box center [271, 55] width 14 height 14
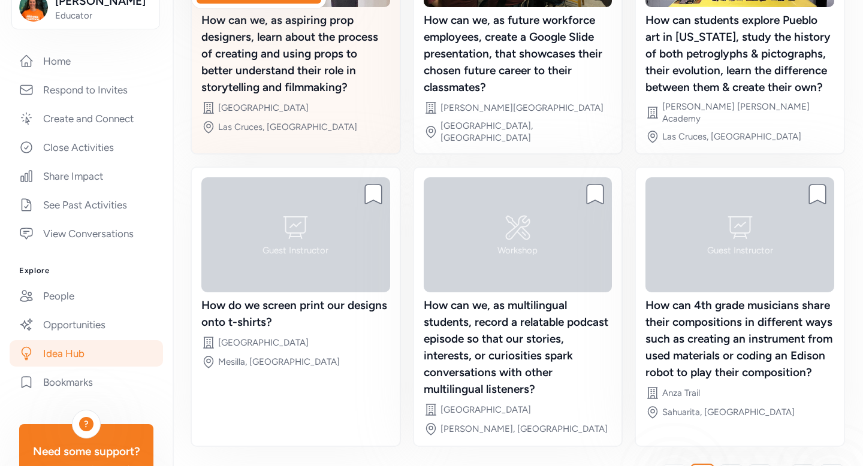
scroll to position [284, 0]
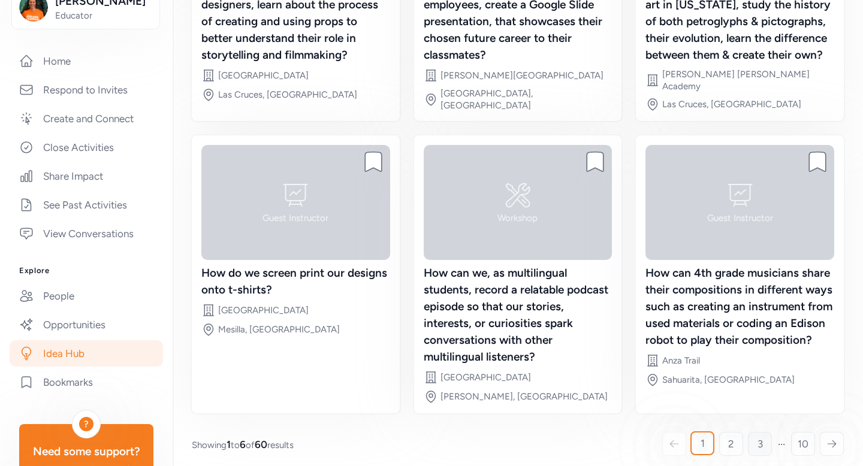
click at [761, 439] on span "3" at bounding box center [760, 444] width 5 height 14
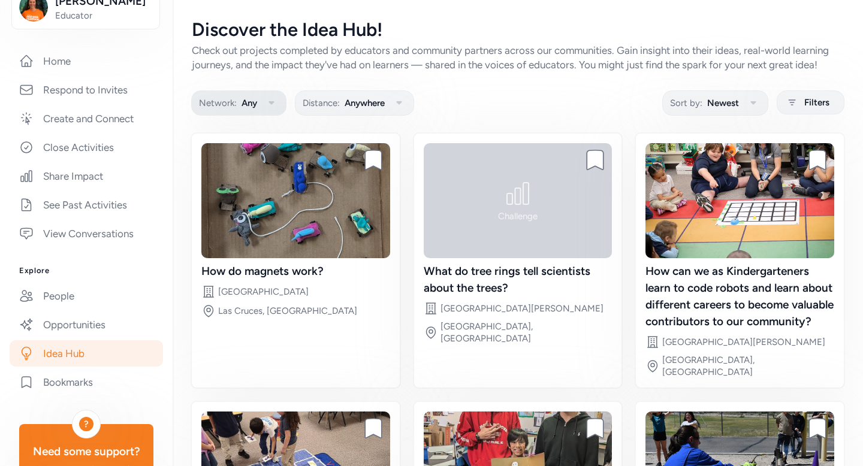
click at [269, 107] on icon "button" at bounding box center [271, 103] width 14 height 14
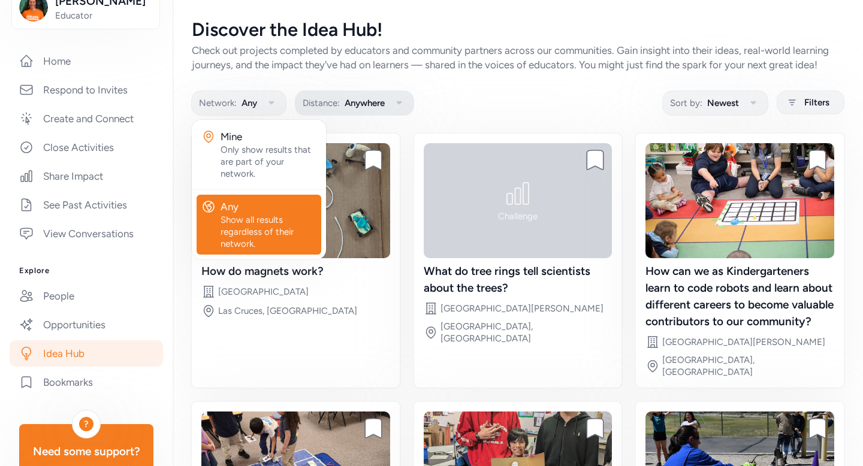
click at [381, 104] on span "Anywhere" at bounding box center [365, 103] width 40 height 14
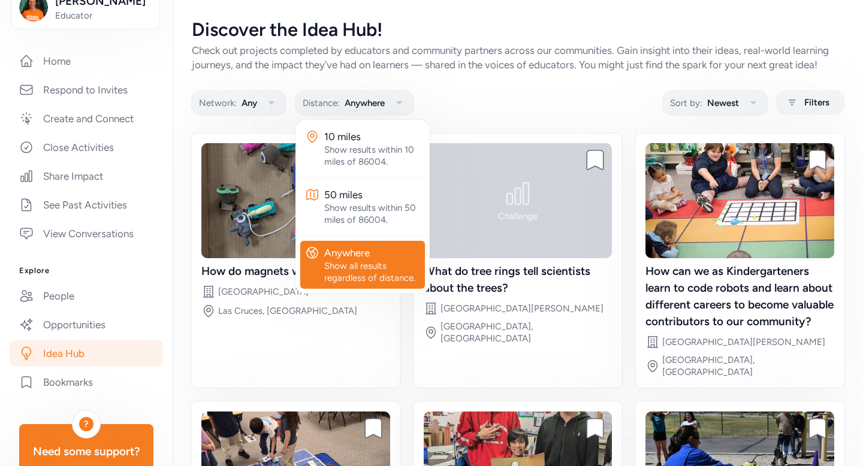
click at [481, 106] on div "Network: Any Distance: Anywhere 10 miles Show results within 10 miles of 86004.…" at bounding box center [518, 102] width 652 height 23
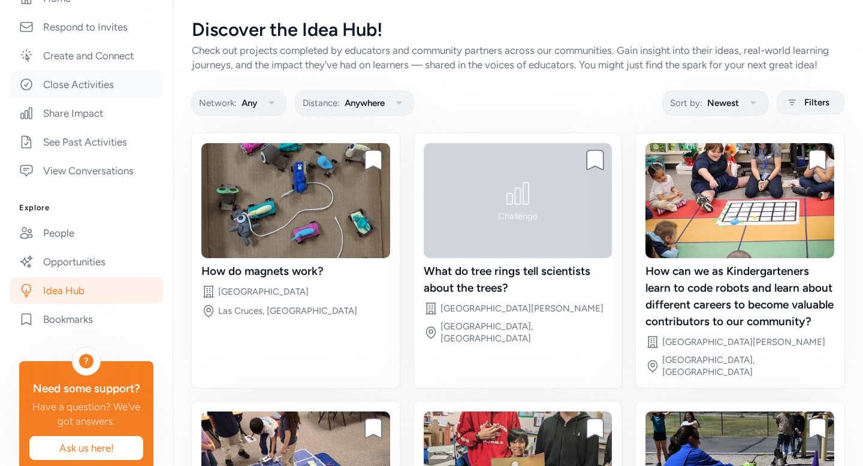
scroll to position [269, 0]
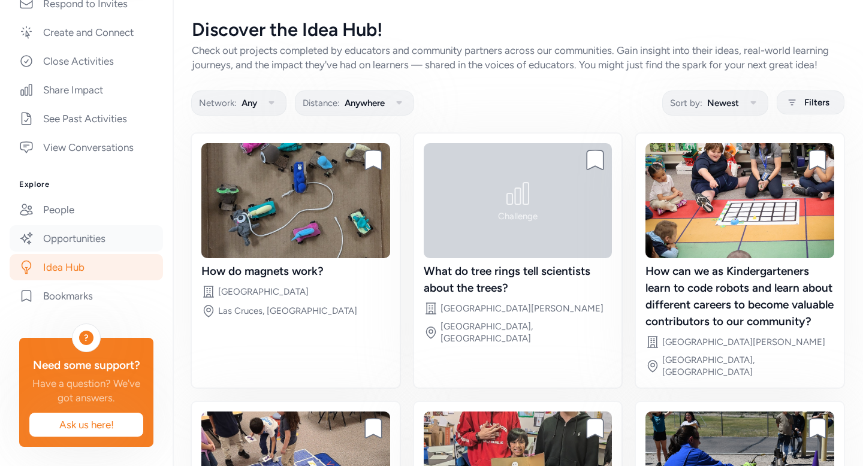
click at [99, 233] on link "Opportunities" at bounding box center [86, 238] width 153 height 26
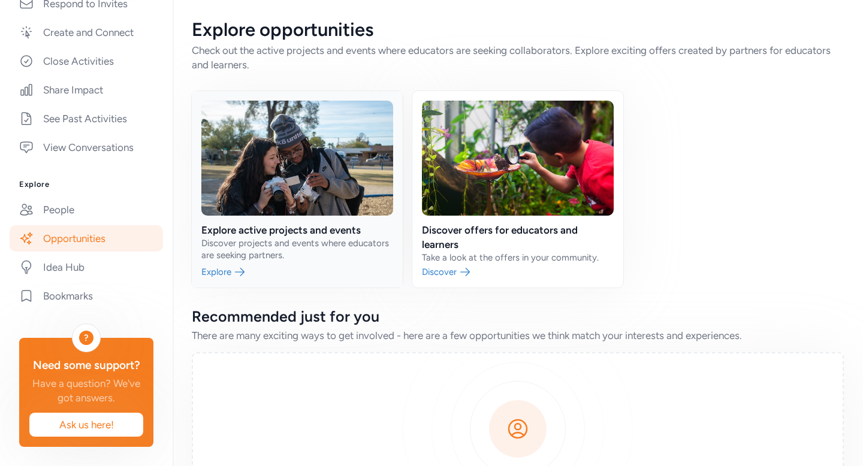
click at [316, 228] on link at bounding box center [297, 189] width 211 height 197
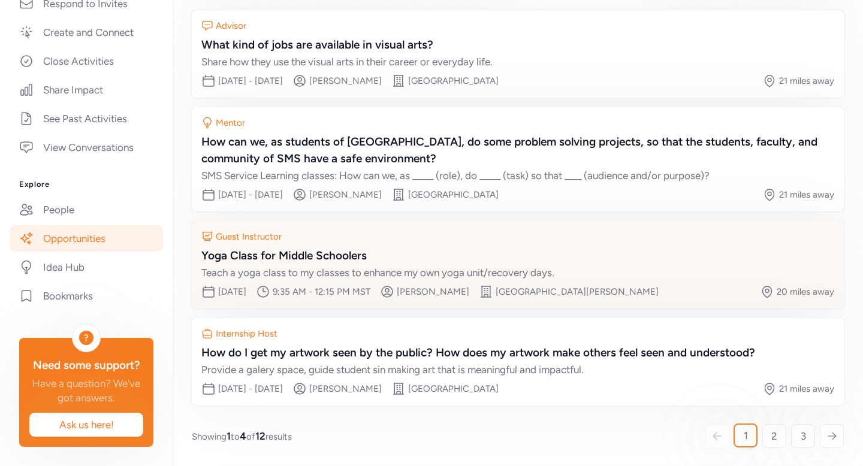
scroll to position [124, 0]
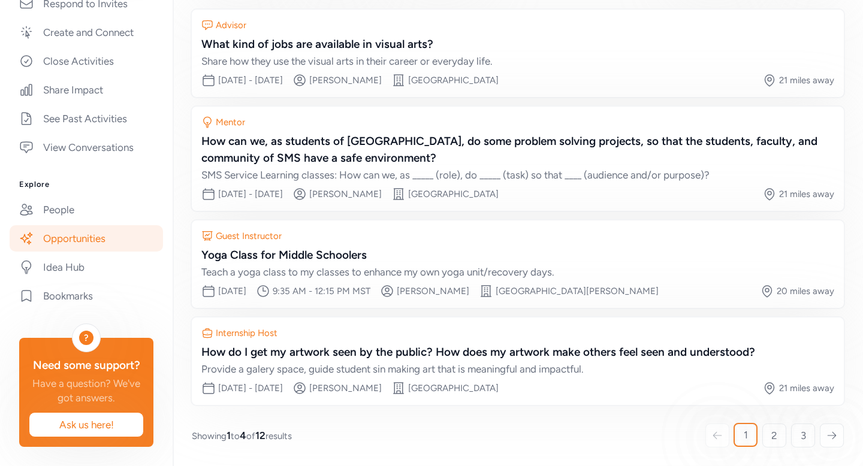
click at [834, 435] on icon at bounding box center [832, 436] width 11 height 12
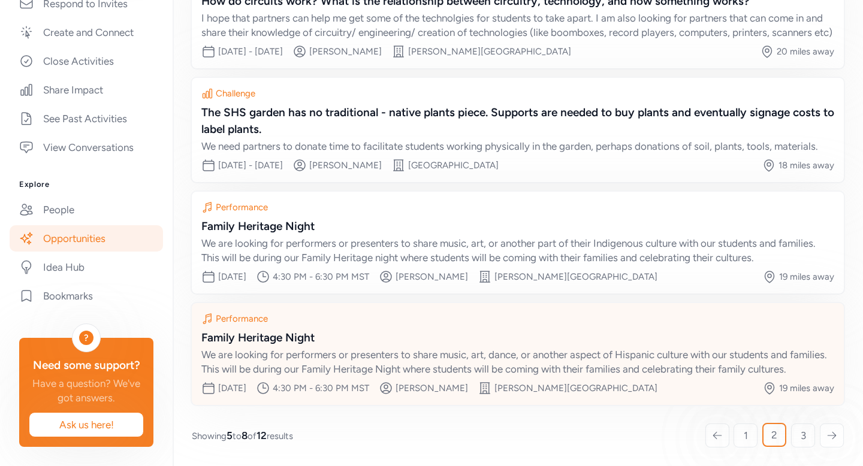
scroll to position [196, 0]
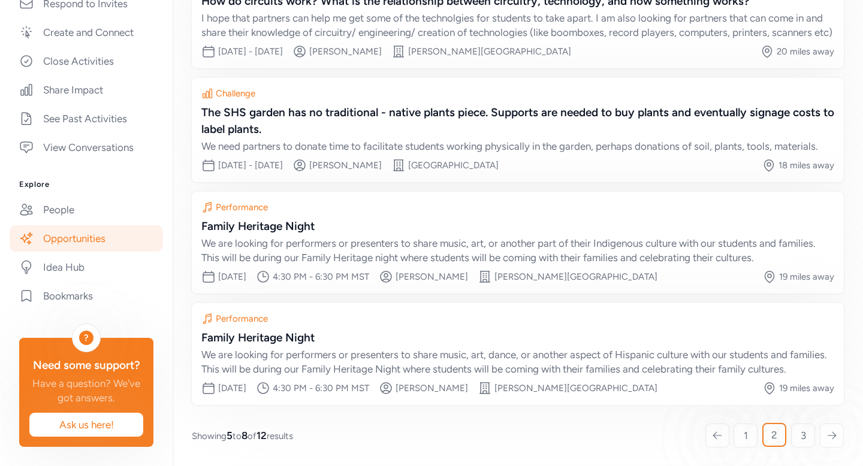
click at [835, 432] on icon at bounding box center [832, 436] width 11 height 12
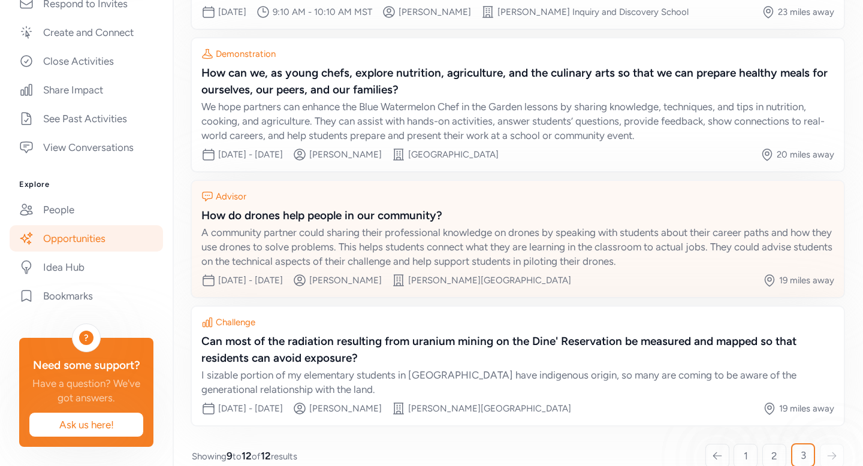
scroll to position [227, 0]
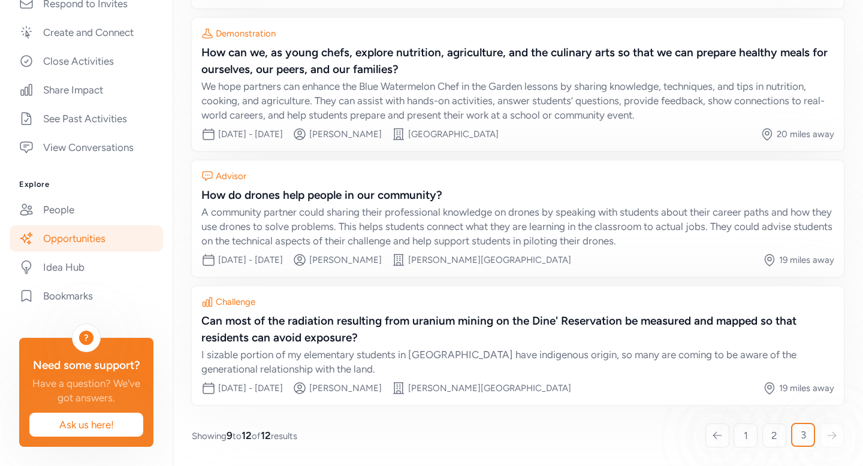
click at [824, 433] on div at bounding box center [832, 436] width 24 height 24
click at [727, 438] on div at bounding box center [718, 436] width 24 height 24
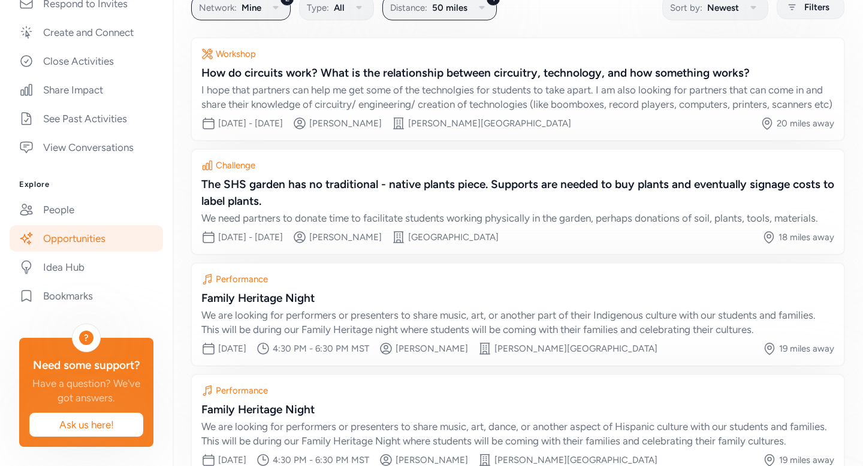
scroll to position [91, 0]
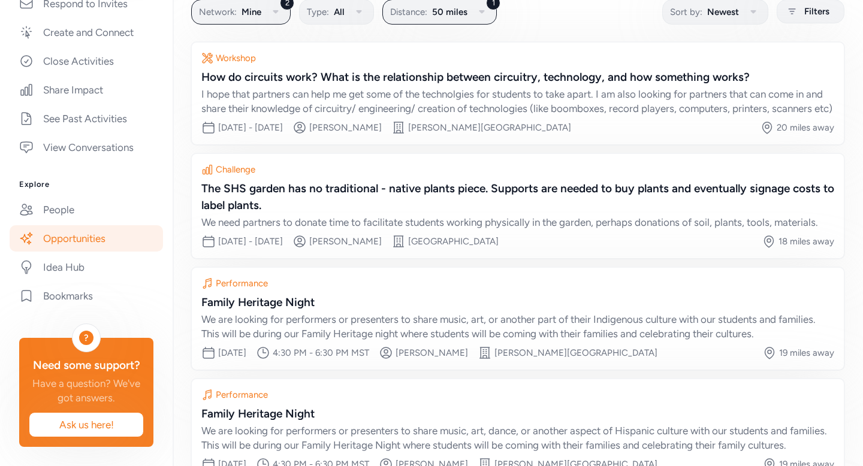
click at [727, 438] on div "Family Heritage Night We are looking for performers or presenters to share musi…" at bounding box center [517, 429] width 633 height 47
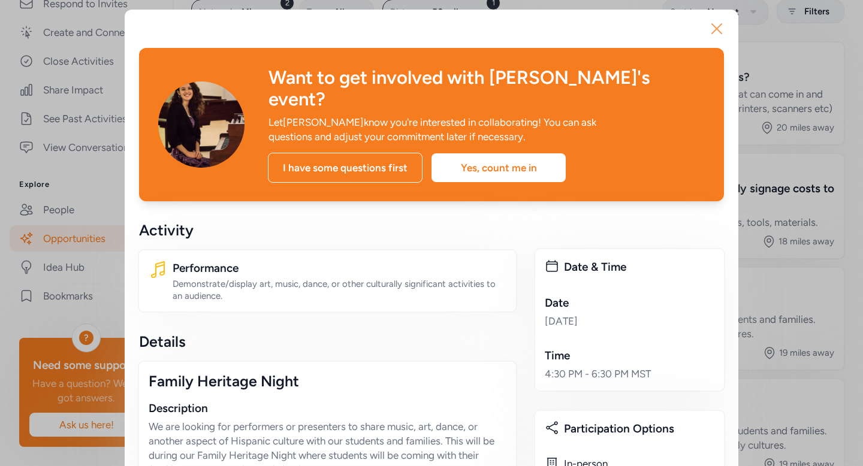
click at [716, 29] on icon "button" at bounding box center [717, 29] width 10 height 10
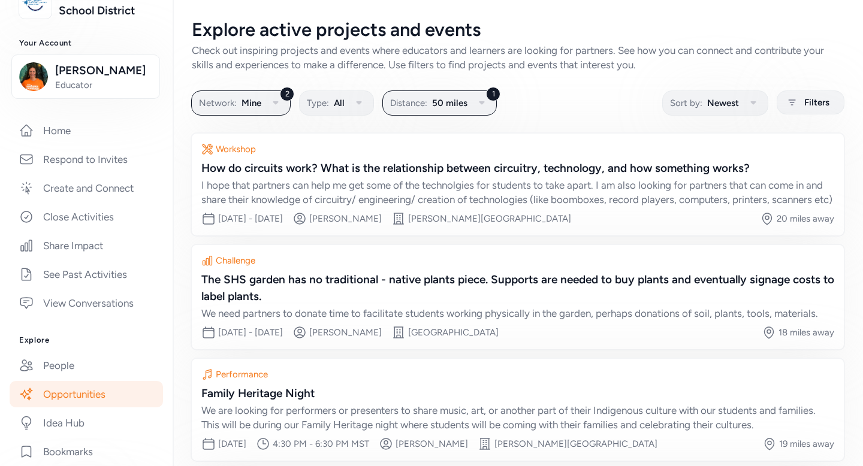
scroll to position [109, 0]
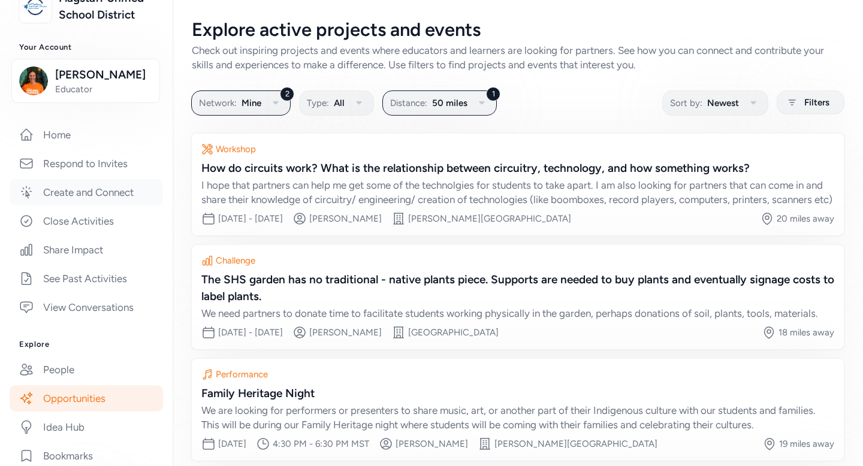
click at [84, 194] on link "Create and Connect" at bounding box center [86, 192] width 153 height 26
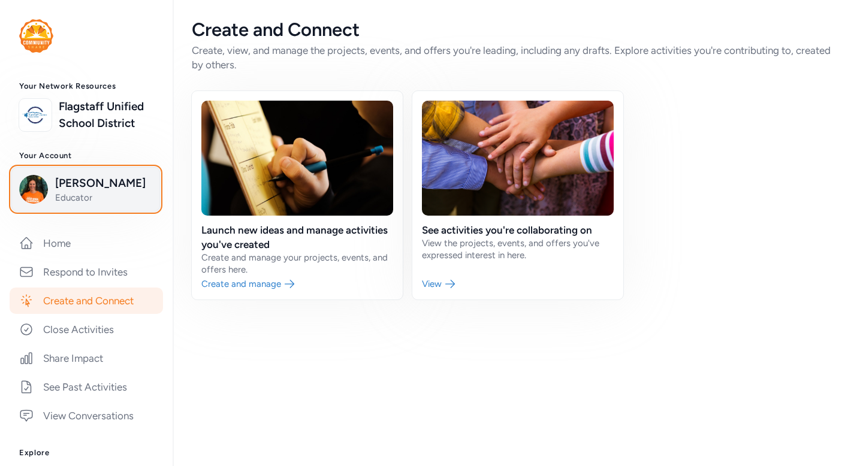
click at [114, 192] on span "Educator" at bounding box center [103, 198] width 97 height 12
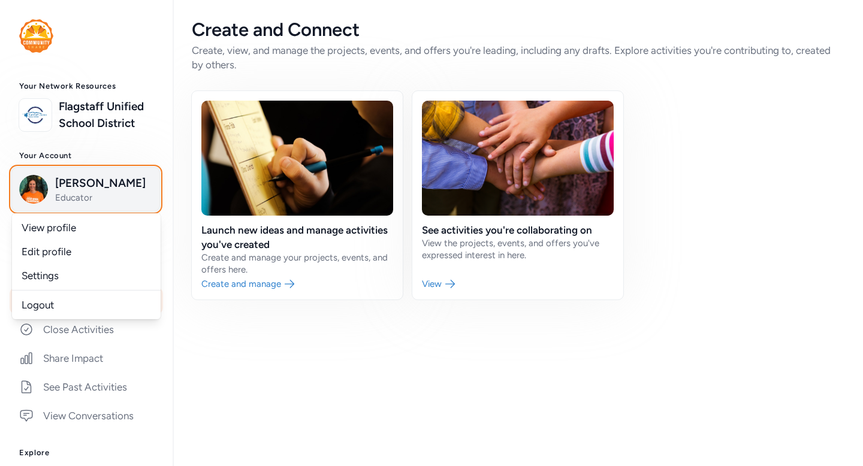
click at [114, 192] on span "Educator" at bounding box center [103, 198] width 97 height 12
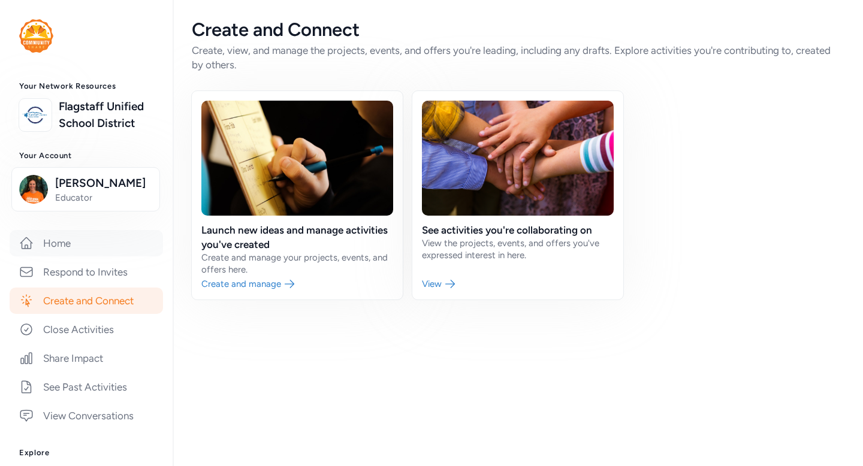
click at [119, 240] on link "Home" at bounding box center [86, 243] width 153 height 26
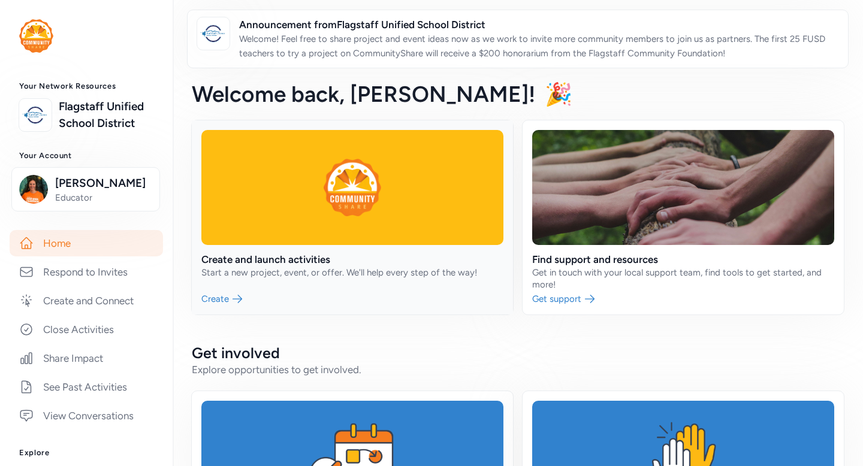
click at [223, 298] on link at bounding box center [352, 218] width 321 height 194
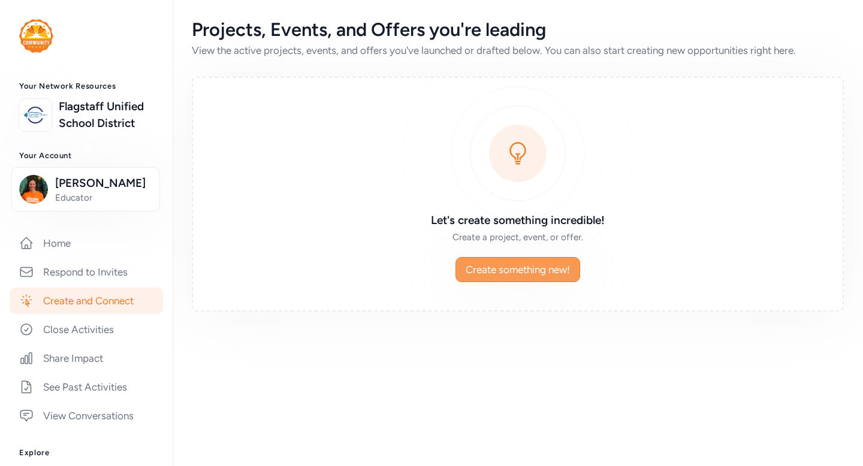
click at [537, 259] on button "Create something new!" at bounding box center [518, 269] width 125 height 25
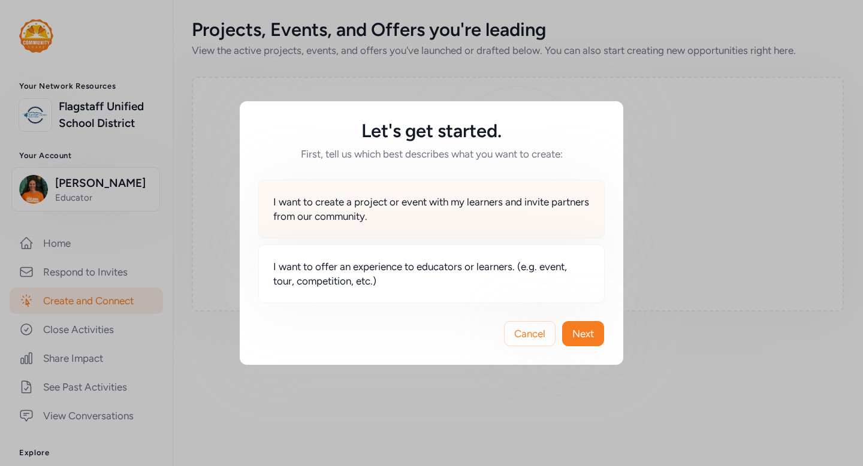
click at [534, 209] on span "I want to create a project or event with my learners and invite partners from o…" at bounding box center [431, 209] width 317 height 29
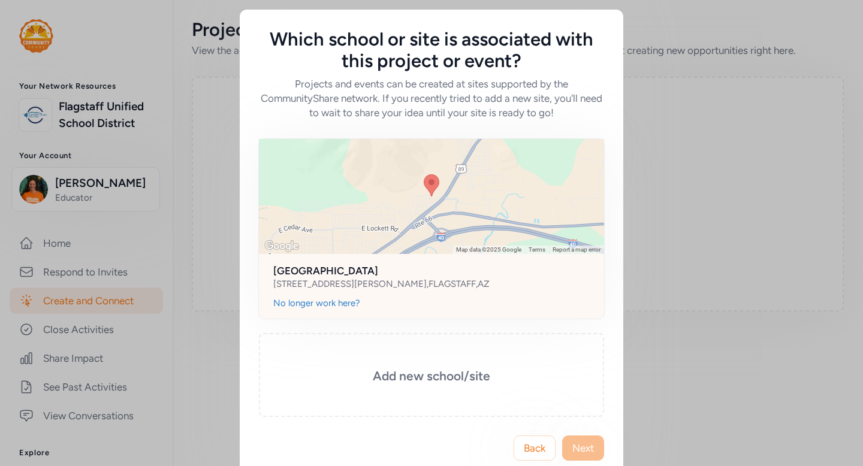
click at [505, 234] on div at bounding box center [431, 196] width 345 height 115
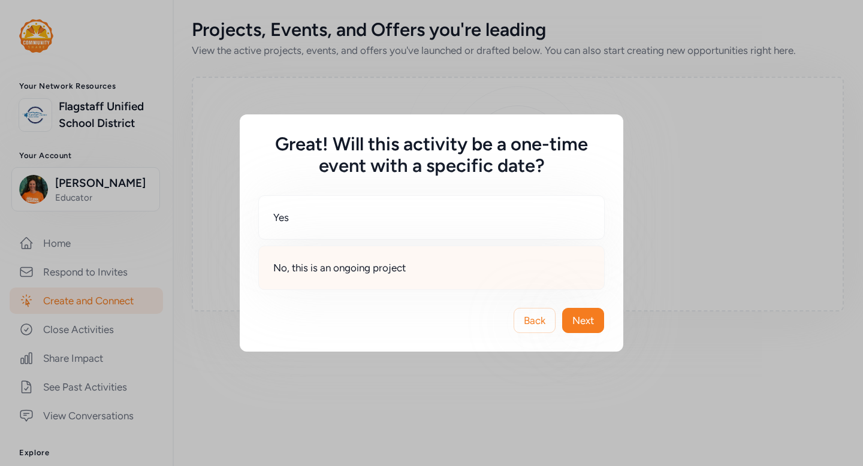
click at [549, 284] on div "No, this is an ongoing project" at bounding box center [431, 268] width 347 height 44
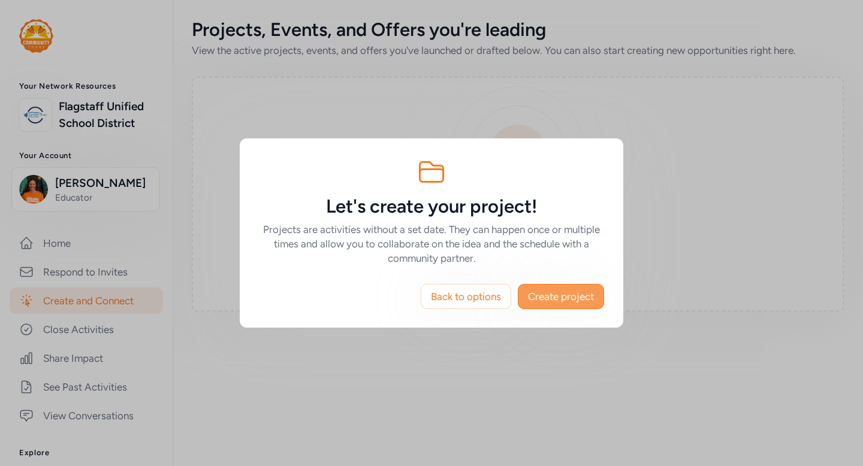
click at [541, 296] on span "Create project" at bounding box center [561, 297] width 66 height 14
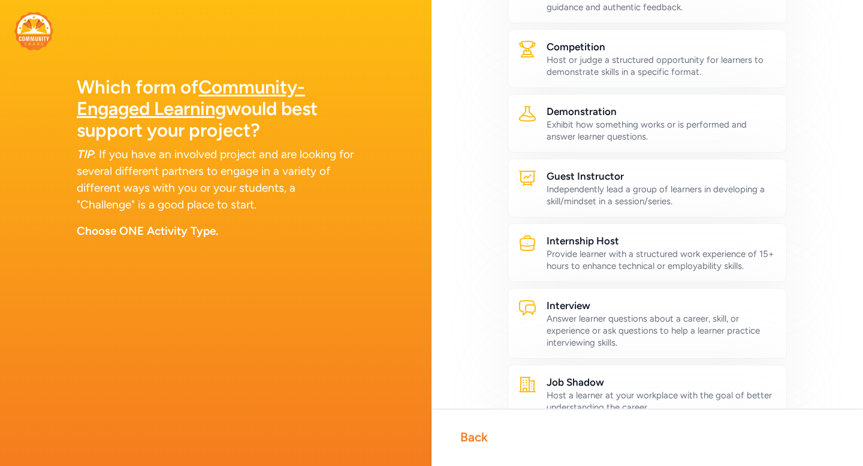
scroll to position [199, 0]
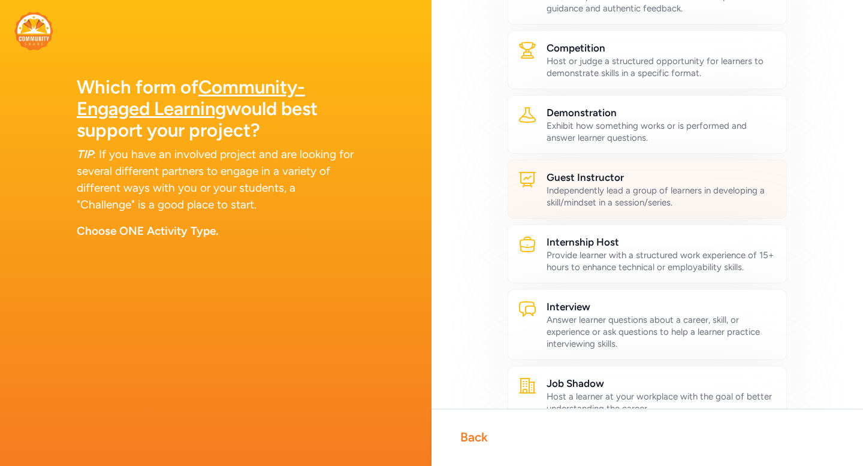
click at [692, 189] on div "Independently lead a group of learners in developing a skill/mindset in a sessi…" at bounding box center [662, 197] width 230 height 24
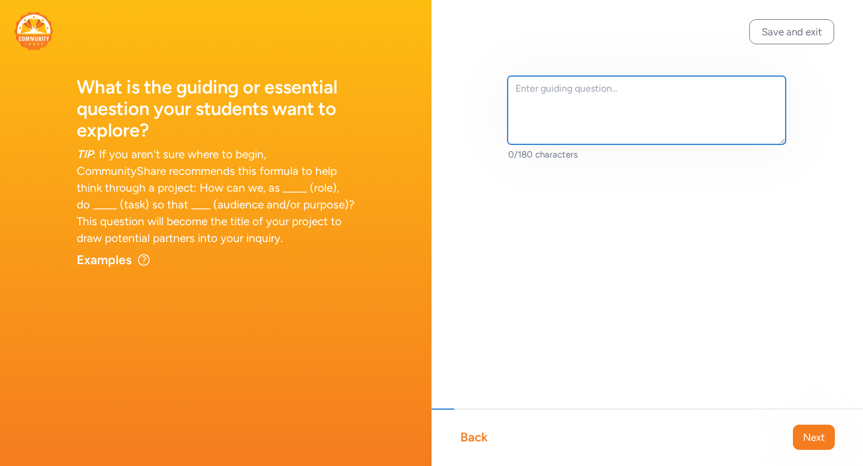
click at [600, 109] on textarea at bounding box center [647, 110] width 278 height 68
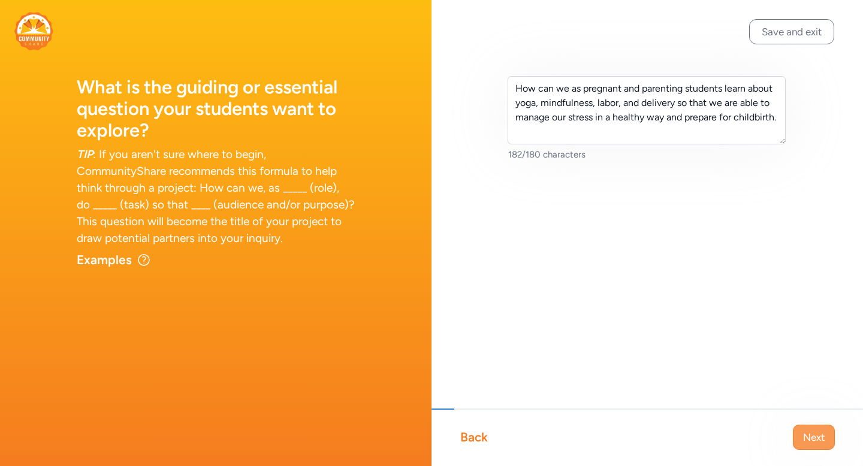
click at [808, 441] on span "Next" at bounding box center [814, 437] width 22 height 14
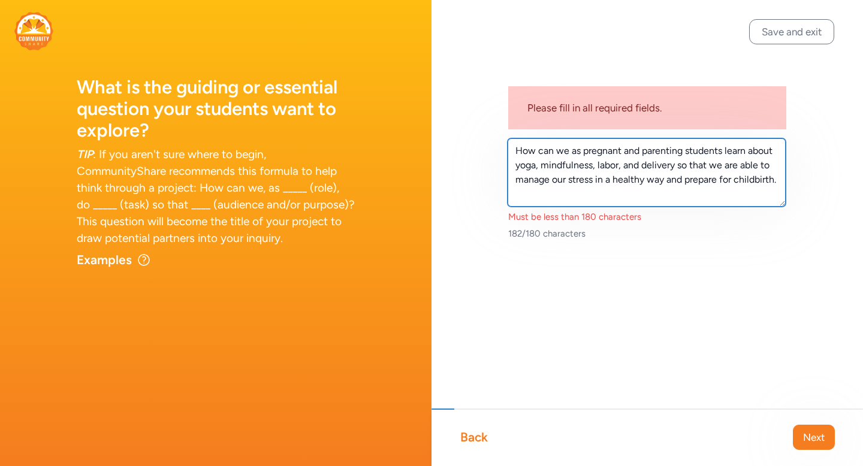
click at [622, 168] on textarea "How can we as pregnant and parenting students learn about yoga, mindfulness, la…" at bounding box center [647, 172] width 278 height 68
click at [567, 153] on textarea "How can we as pregnant and parenting students learn about yoga, mindfulness, la…" at bounding box center [647, 172] width 278 height 68
drag, startPoint x: 755, startPoint y: 168, endPoint x: 690, endPoint y: 170, distance: 65.4
click at [690, 170] on textarea "How can we, as pregnant and parenting students learn about yoga, mindfulness, l…" at bounding box center [647, 172] width 278 height 68
click at [731, 165] on textarea "How can we, as pregnant and parenting students learn about yoga, mindfulness, l…" at bounding box center [647, 172] width 278 height 68
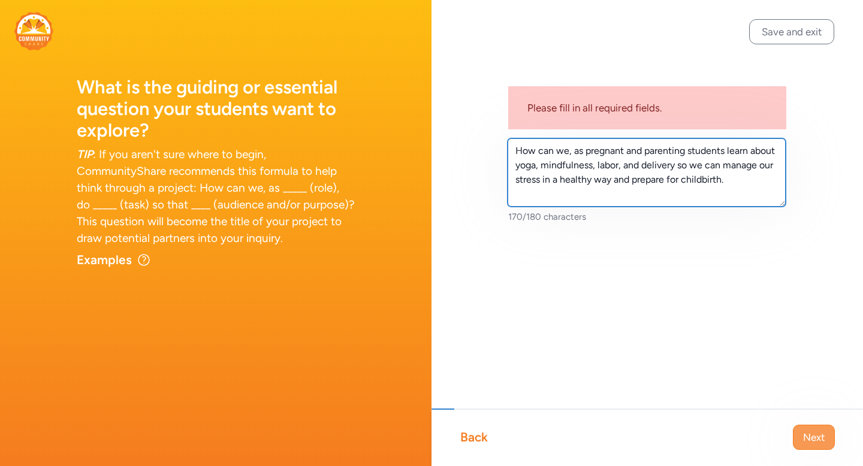
type textarea "How can we, as pregnant and parenting students learn about yoga, mindfulness, l…"
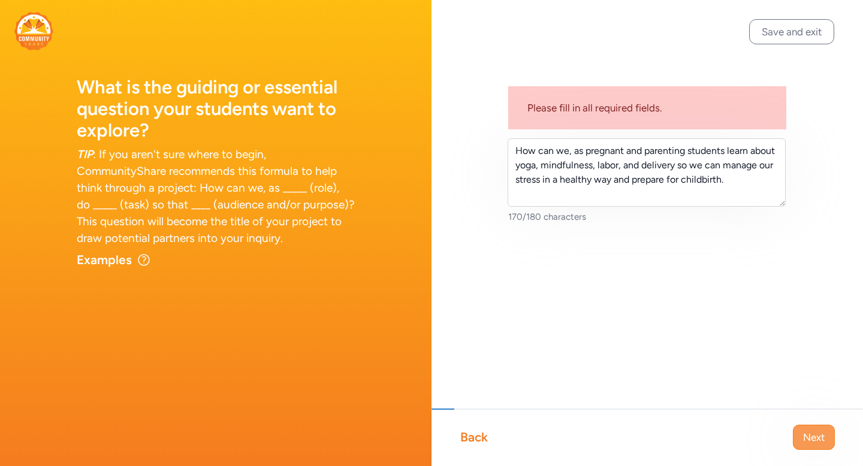
click at [822, 432] on span "Next" at bounding box center [814, 437] width 22 height 14
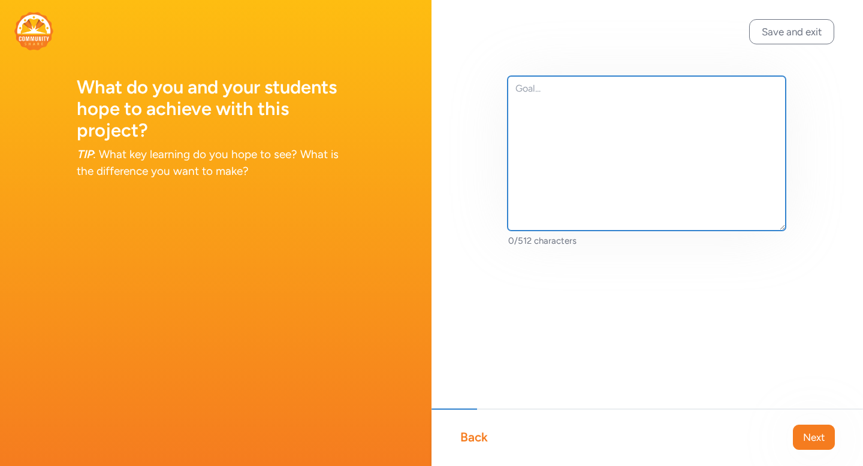
click at [582, 124] on textarea at bounding box center [647, 153] width 278 height 155
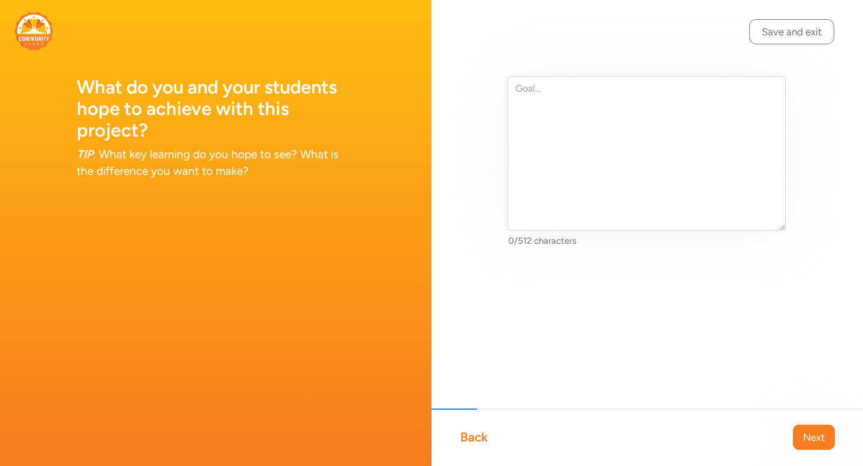
click at [469, 436] on div "Back" at bounding box center [474, 437] width 28 height 17
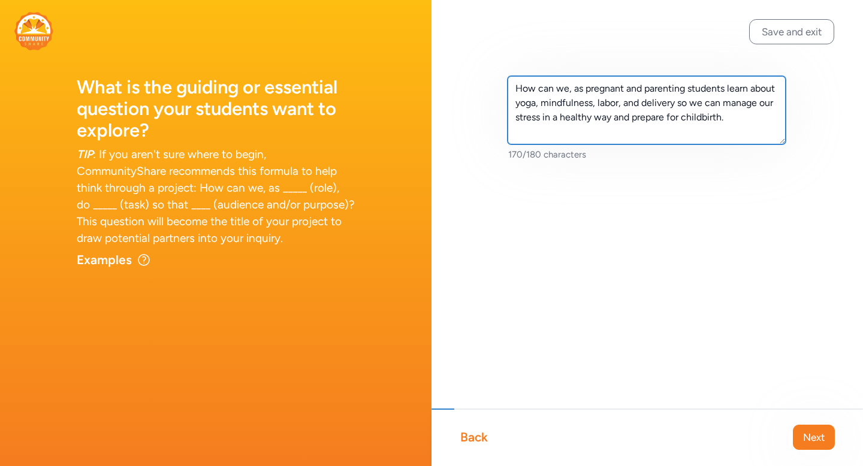
drag, startPoint x: 734, startPoint y: 122, endPoint x: 505, endPoint y: 85, distance: 231.3
click at [505, 85] on div "How can we, as pregnant and parenting students learn about yoga, mindfulness, l…" at bounding box center [648, 138] width 432 height 276
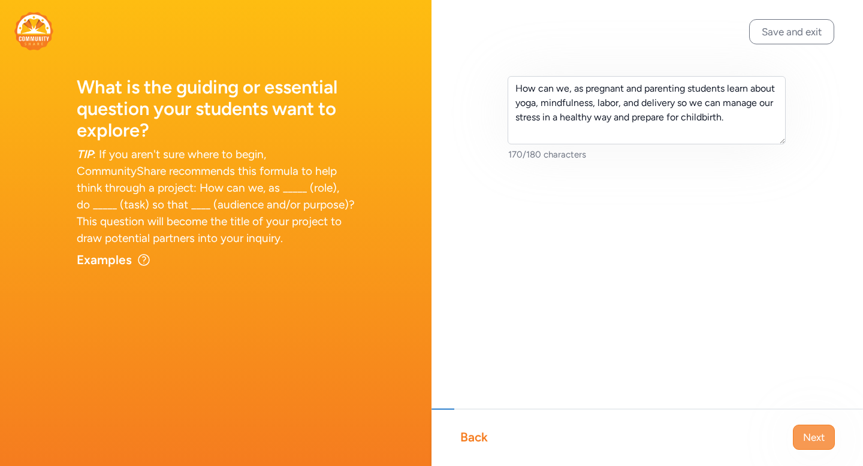
click at [811, 434] on span "Next" at bounding box center [814, 437] width 22 height 14
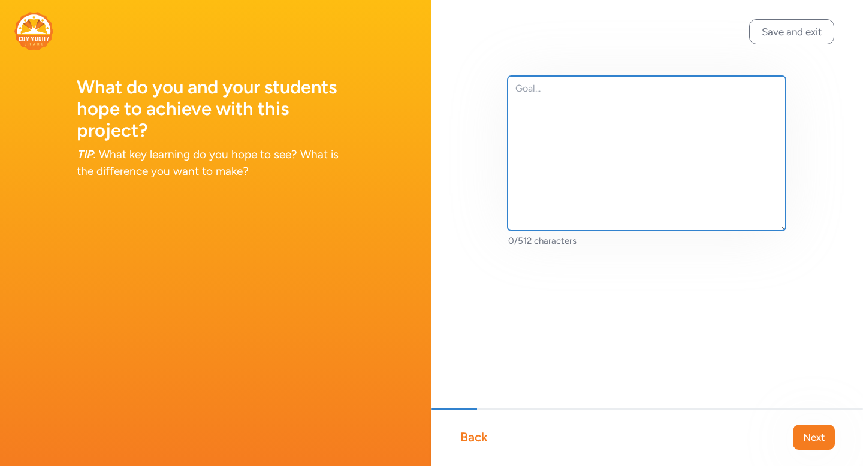
click at [577, 172] on textarea at bounding box center [647, 153] width 278 height 155
paste textarea "“To develop knowledge and skills in yoga, mindfulness, and childbirth preparati…"
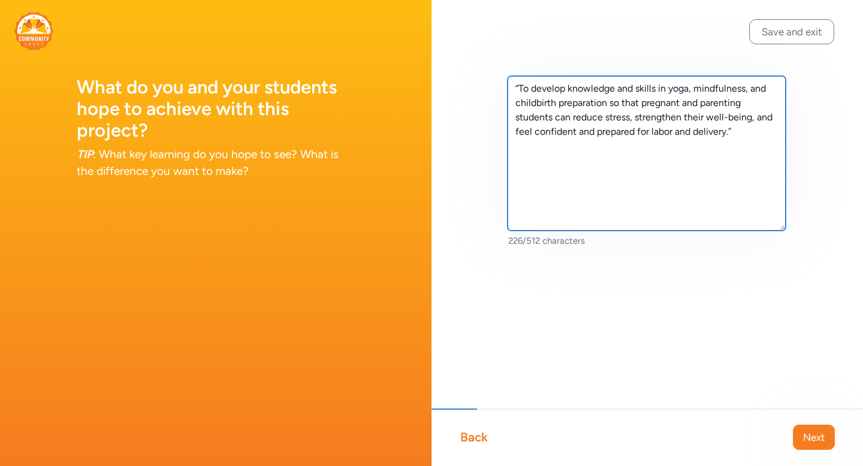
click at [520, 87] on textarea "“To develop knowledge and skills in yoga, mindfulness, and childbirth preparati…" at bounding box center [647, 153] width 278 height 155
click at [736, 132] on textarea "To develop knowledge and skills in yoga, mindfulness, and childbirth preparatio…" at bounding box center [647, 153] width 278 height 155
type textarea "To develop knowledge and skills in yoga, mindfulness, and childbirth preparatio…"
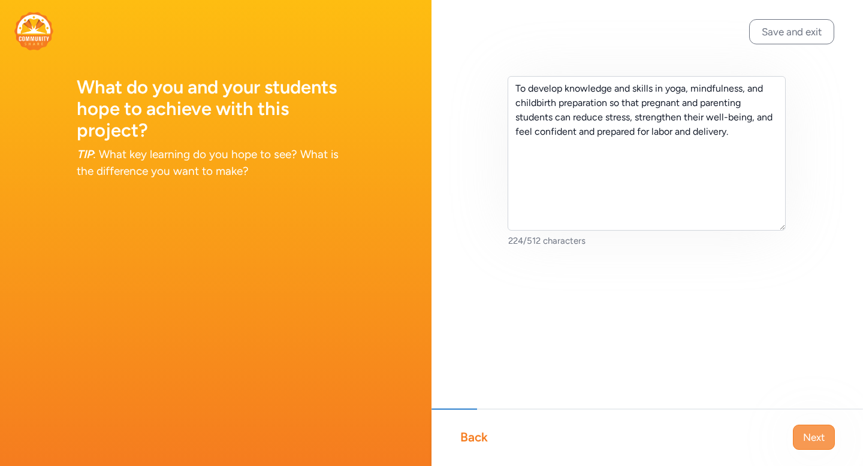
click at [806, 441] on span "Next" at bounding box center [814, 437] width 22 height 14
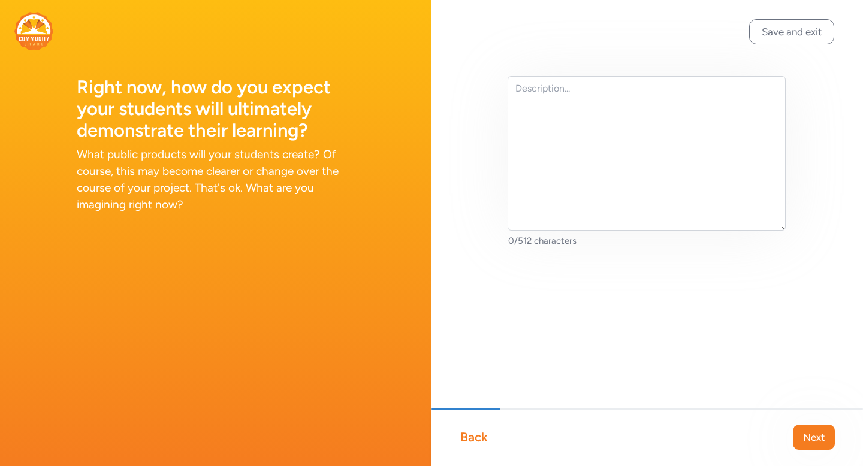
click at [368, 203] on div "Right now, how do you expect your students will ultimately demonstrate their le…" at bounding box center [216, 121] width 432 height 242
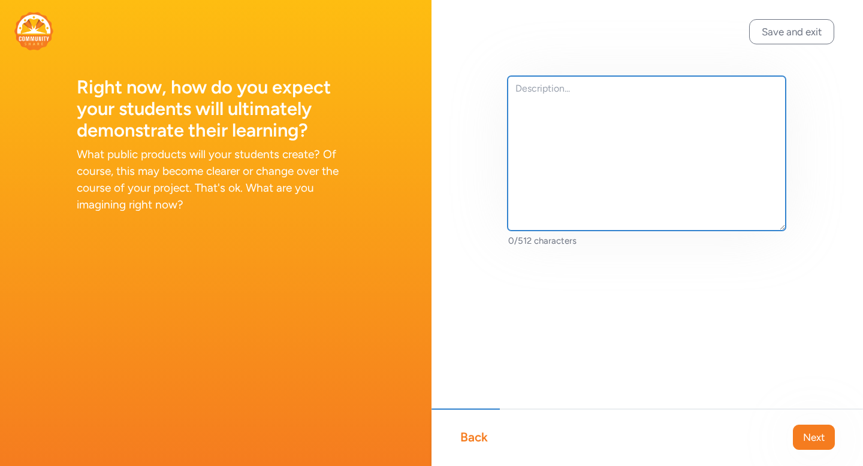
click at [586, 88] on textarea at bounding box center [647, 153] width 278 height 155
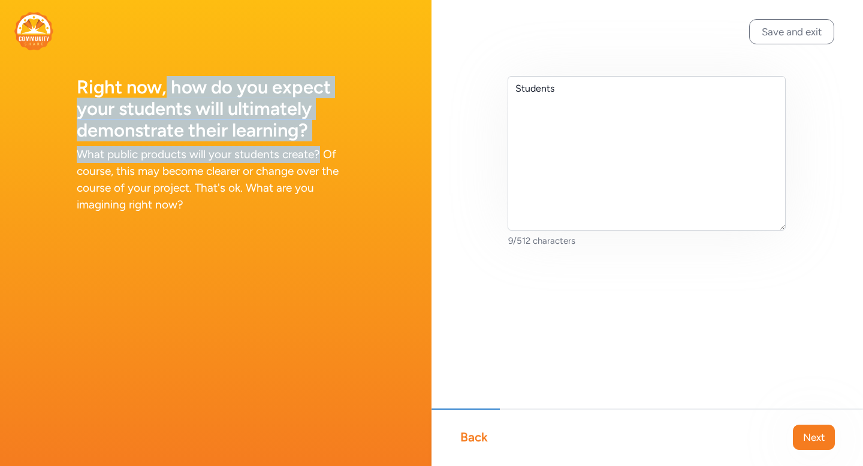
drag, startPoint x: 321, startPoint y: 156, endPoint x: 166, endPoint y: 81, distance: 172.4
click at [166, 81] on div "Right now, how do you expect your students will ultimately demonstrate their le…" at bounding box center [216, 121] width 432 height 242
copy div "how do you expect your students will ultimately demonstrate their learning? Wha…"
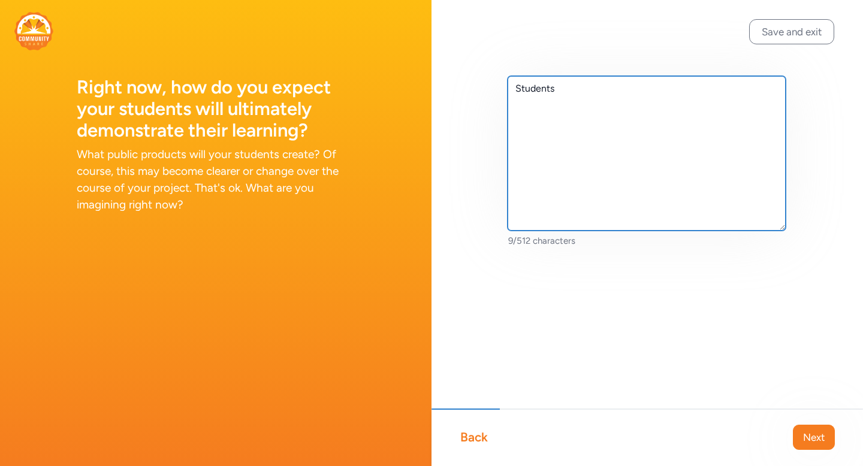
click at [606, 140] on textarea "Students" at bounding box center [647, 153] width 278 height 155
paste textarea "students could create: A wellness plan that includes personalized stress manage…"
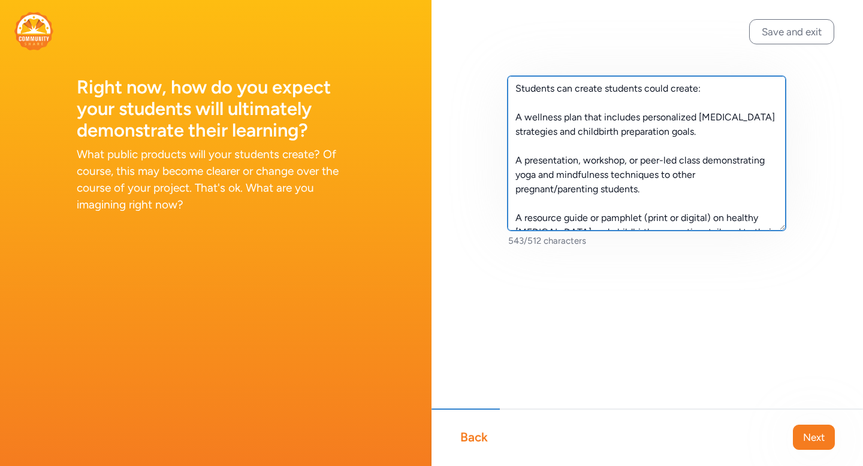
drag, startPoint x: 704, startPoint y: 89, endPoint x: 604, endPoint y: 86, distance: 100.8
click at [604, 86] on textarea "Students can create students could create: A wellness plan that includes person…" at bounding box center [647, 153] width 278 height 155
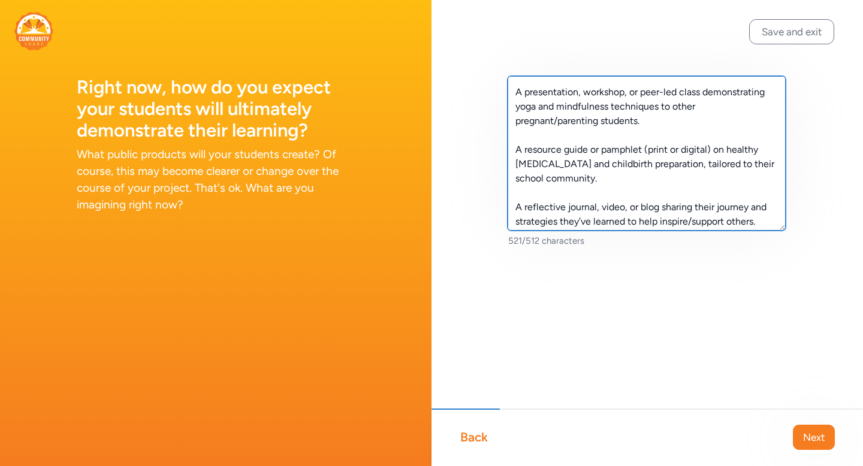
scroll to position [72, 0]
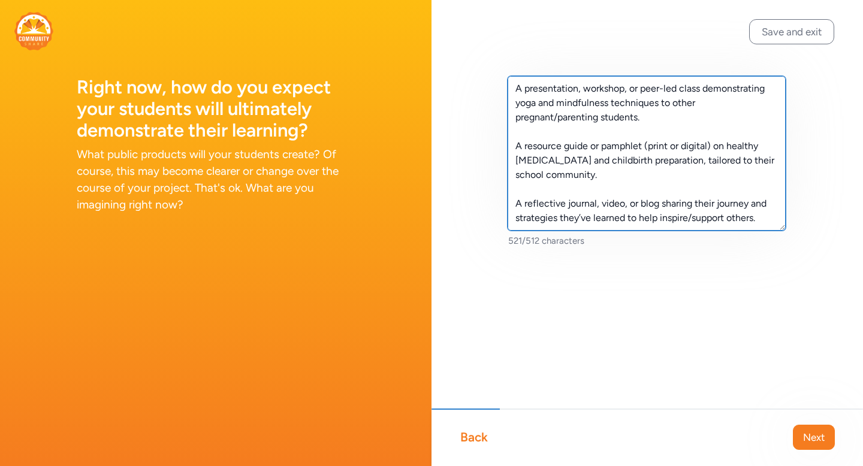
drag, startPoint x: 629, startPoint y: 177, endPoint x: 538, endPoint y: 174, distance: 90.6
click at [538, 174] on textarea "Students can create: A wellness plan that includes personalized stress manageme…" at bounding box center [647, 153] width 278 height 155
type textarea "Students can create: A wellness plan that includes personalized stress manageme…"
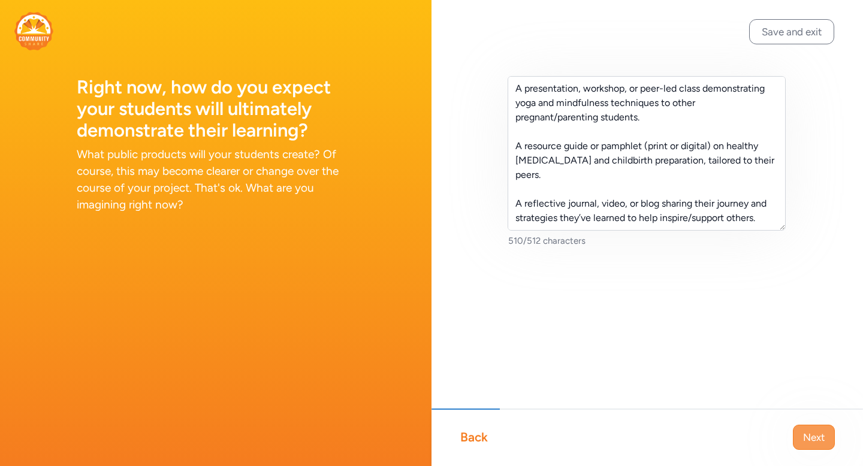
click at [811, 442] on span "Next" at bounding box center [814, 437] width 22 height 14
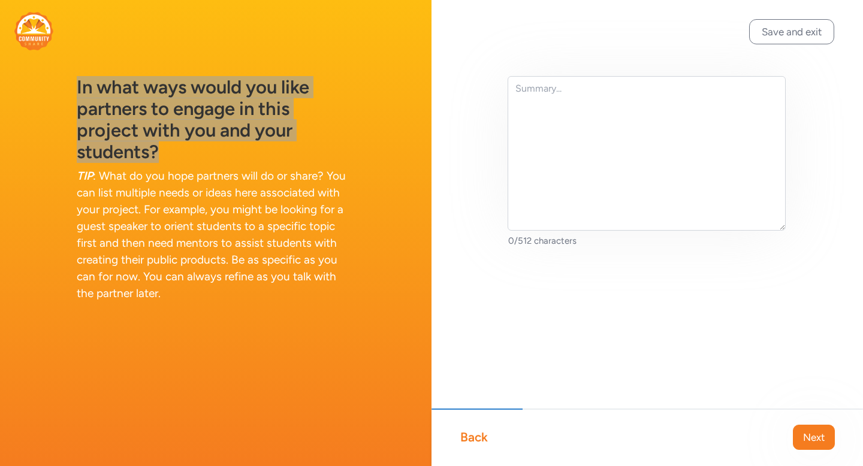
drag, startPoint x: 79, startPoint y: 85, endPoint x: 187, endPoint y: 161, distance: 132.6
click at [186, 161] on h1 "In what ways would you like partners to engage in this project with you and you…" at bounding box center [216, 120] width 278 height 86
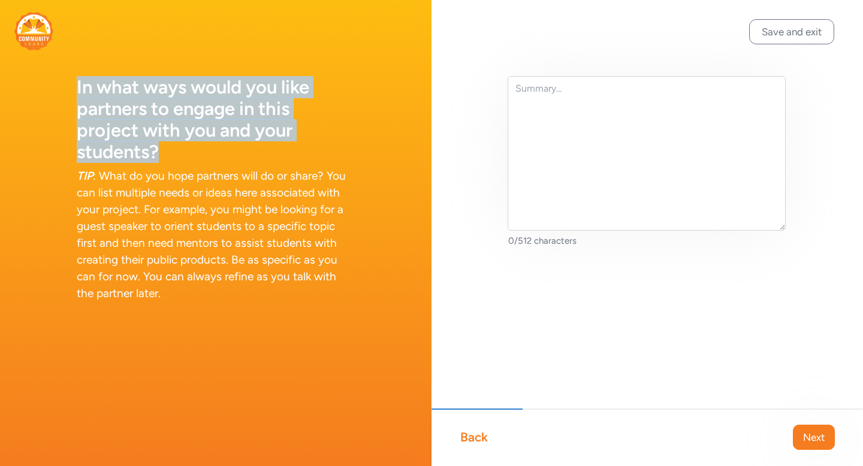
click at [225, 152] on h1 "In what ways would you like partners to engage in this project with you and you…" at bounding box center [216, 120] width 278 height 86
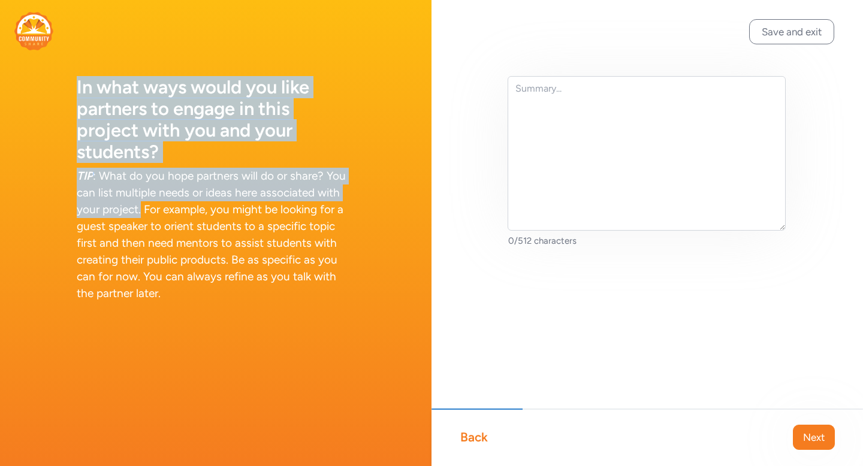
drag, startPoint x: 77, startPoint y: 83, endPoint x: 141, endPoint y: 213, distance: 145.6
click at [141, 213] on div "In what ways would you like partners to engage in this project with you and you…" at bounding box center [216, 165] width 432 height 331
copy div "In what ways would you like partners to engage in this project with you and you…"
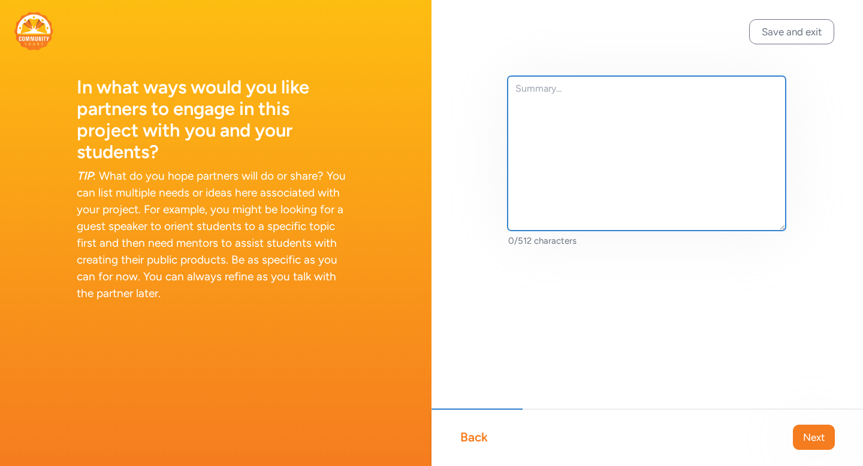
click at [562, 125] on textarea at bounding box center [647, 153] width 278 height 155
paste textarea "Share expertise: Invite local doulas, nurses, yoga instructors, or mindfulness …"
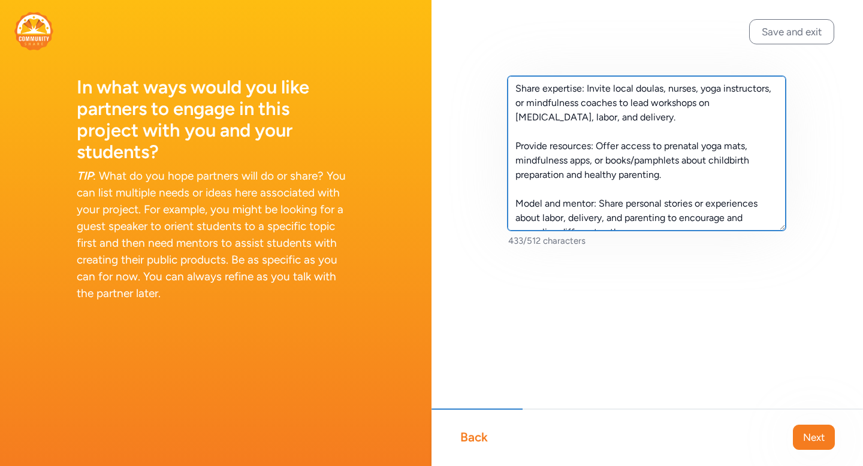
click at [518, 90] on textarea "Share expertise: Invite local doulas, nurses, yoga instructors, or mindfulness …" at bounding box center [647, 153] width 278 height 155
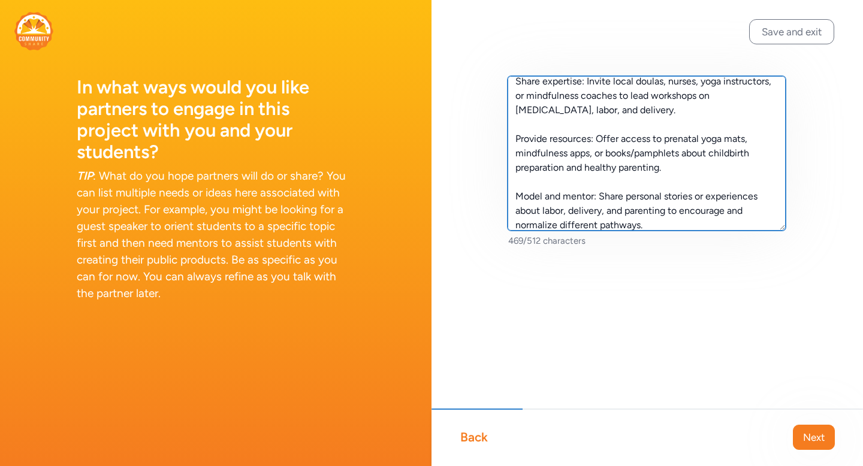
scroll to position [43, 0]
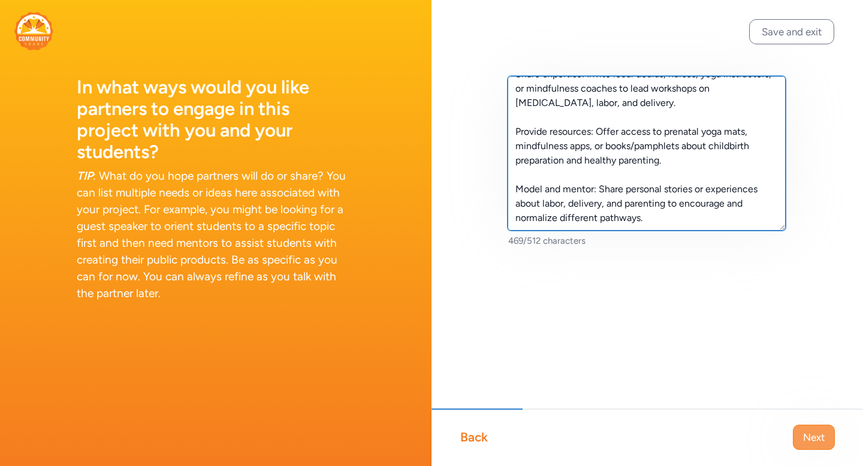
type textarea "I'd love to find partners who can: Share expertise: Invite local doulas, nurses…"
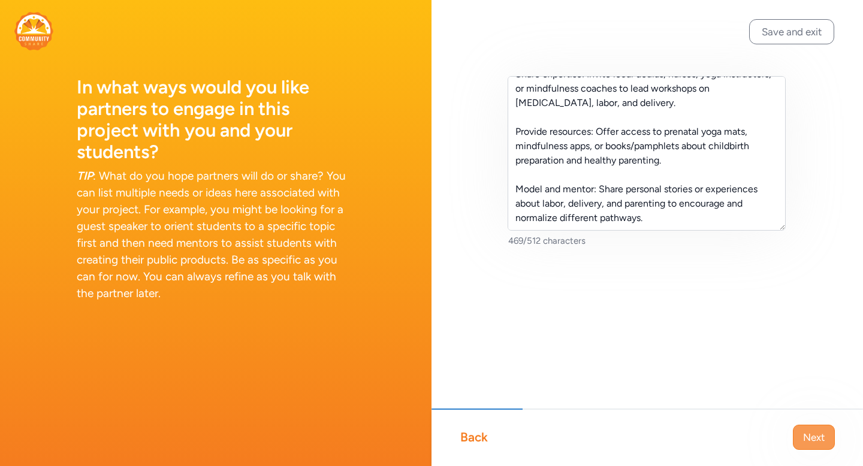
click at [805, 439] on span "Next" at bounding box center [814, 437] width 22 height 14
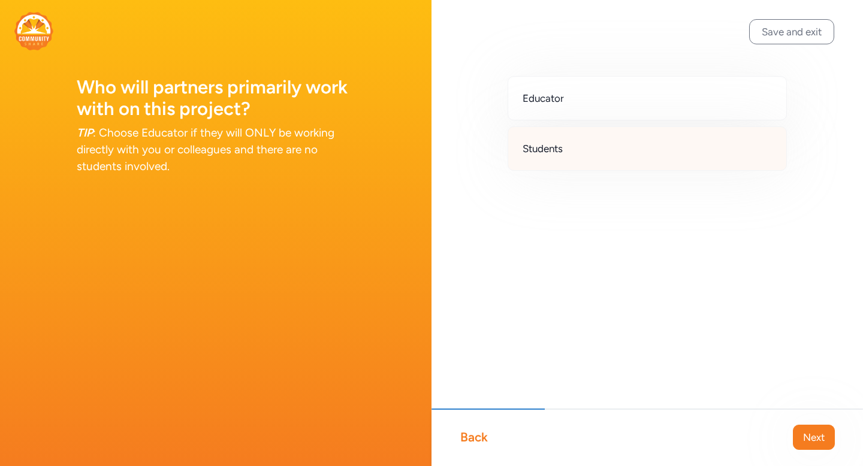
click at [710, 135] on div "Students" at bounding box center [647, 149] width 279 height 44
click at [809, 429] on button "Next" at bounding box center [814, 437] width 42 height 25
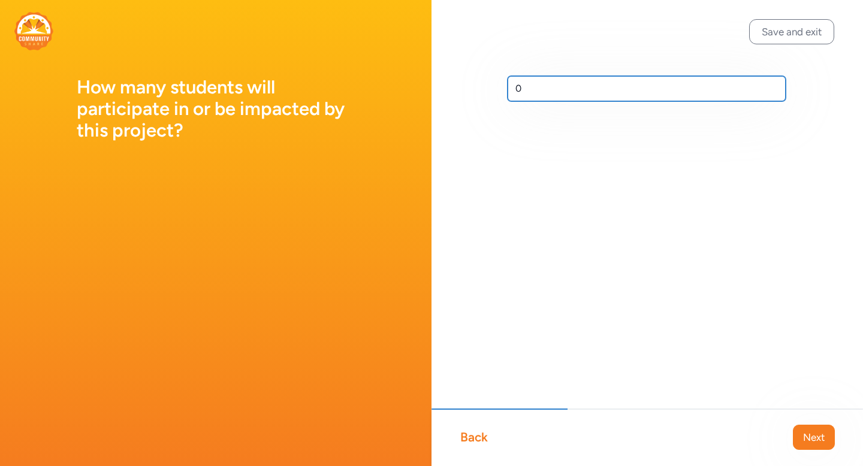
drag, startPoint x: 579, startPoint y: 93, endPoint x: 497, endPoint y: 83, distance: 82.8
click at [497, 83] on div "0" at bounding box center [648, 108] width 432 height 216
type input "1"
type input "10"
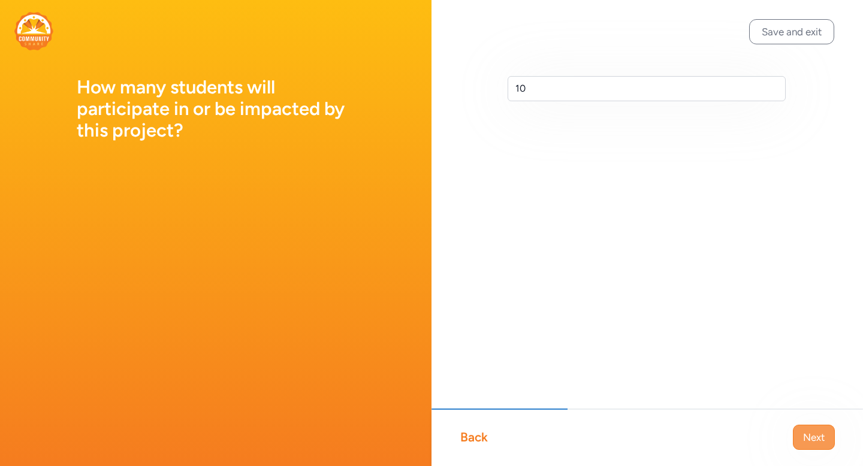
click at [816, 439] on span "Next" at bounding box center [814, 437] width 22 height 14
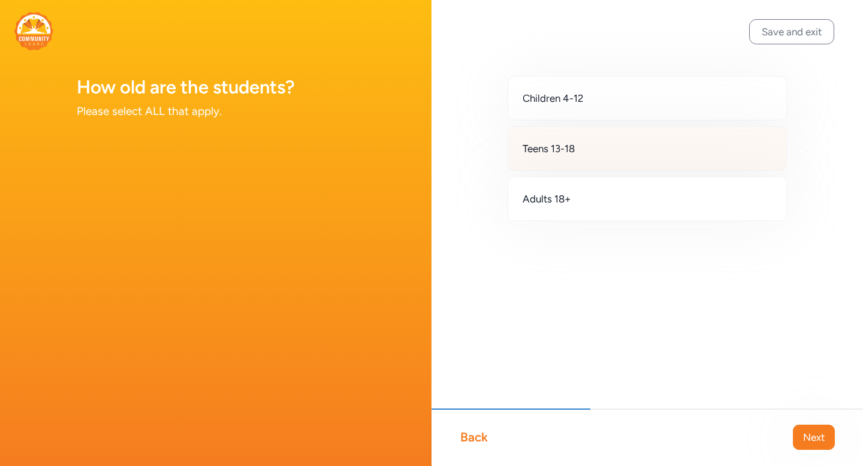
click at [681, 144] on div "Teens 13-18" at bounding box center [647, 149] width 279 height 44
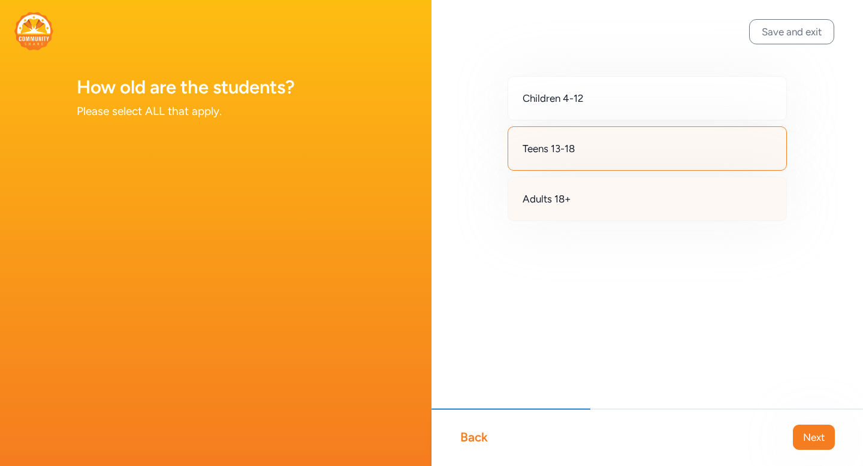
click at [671, 204] on div "Adults 18+" at bounding box center [647, 199] width 279 height 44
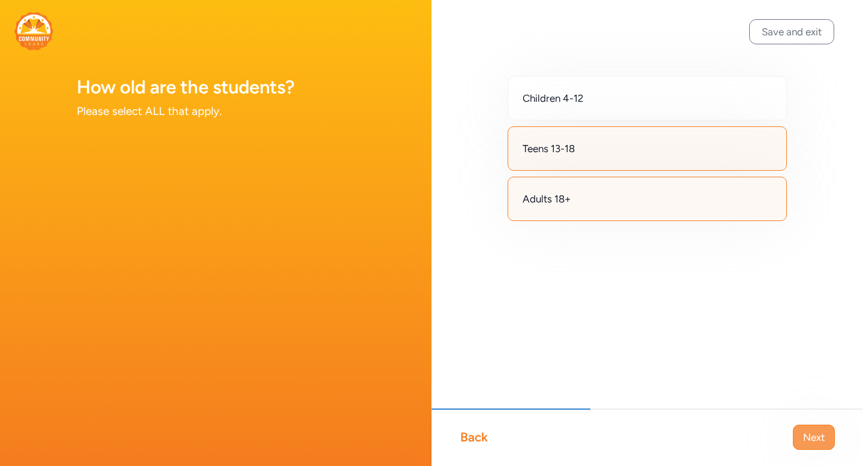
click at [807, 443] on span "Next" at bounding box center [814, 437] width 22 height 14
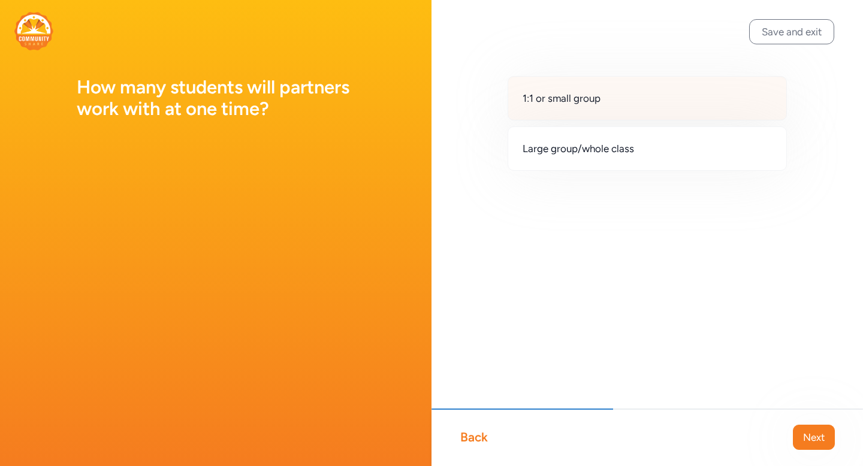
click at [691, 98] on div "1:1 or small group" at bounding box center [647, 98] width 279 height 44
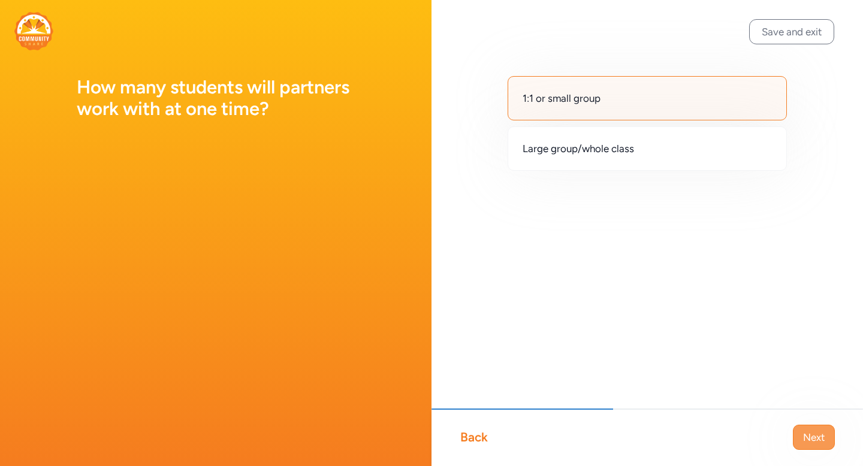
click at [806, 436] on span "Next" at bounding box center [814, 437] width 22 height 14
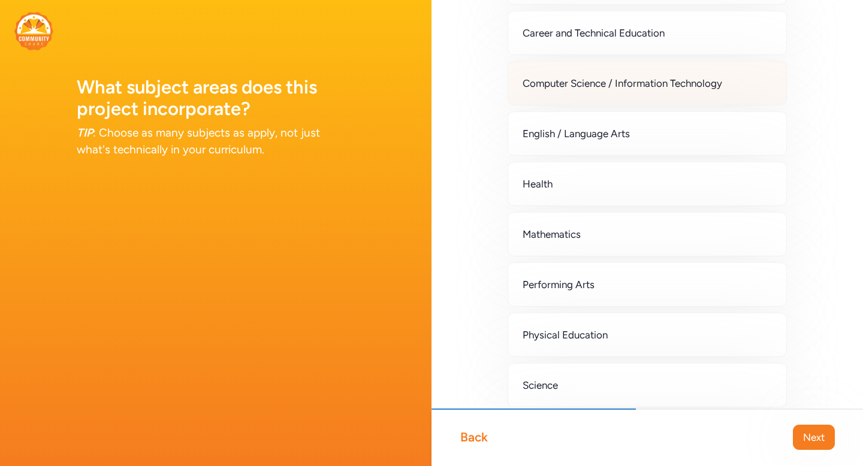
scroll to position [117, 0]
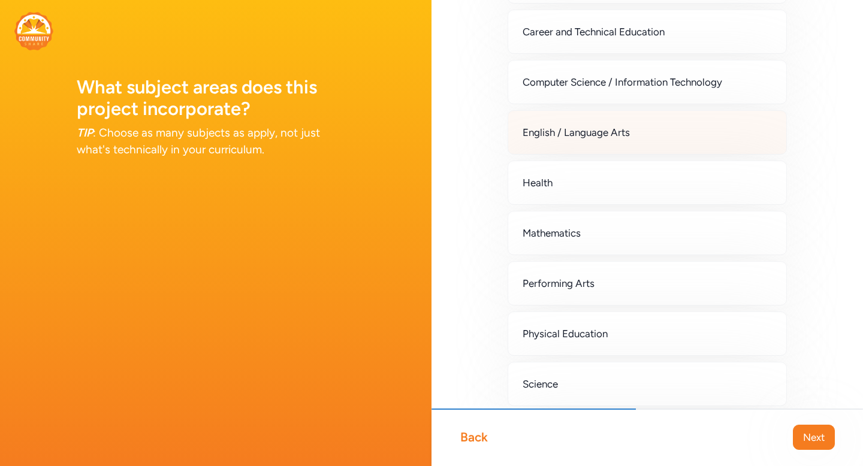
click at [716, 132] on div "English / Language Arts" at bounding box center [647, 132] width 279 height 44
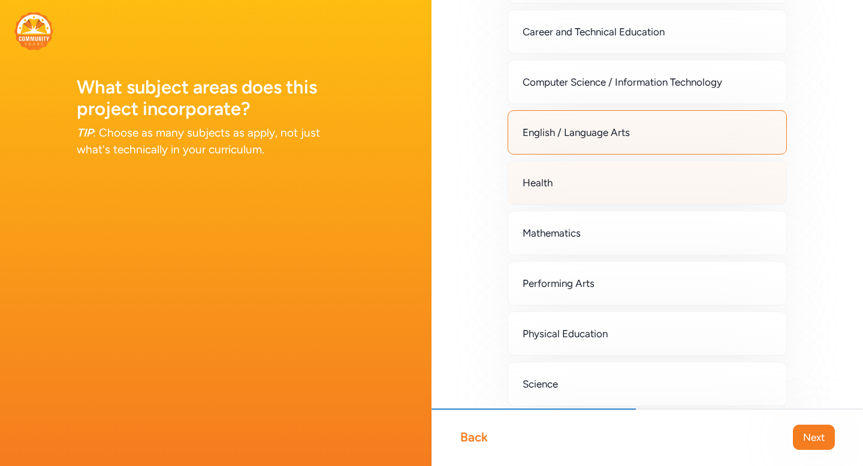
click at [706, 195] on div "Health" at bounding box center [647, 183] width 279 height 44
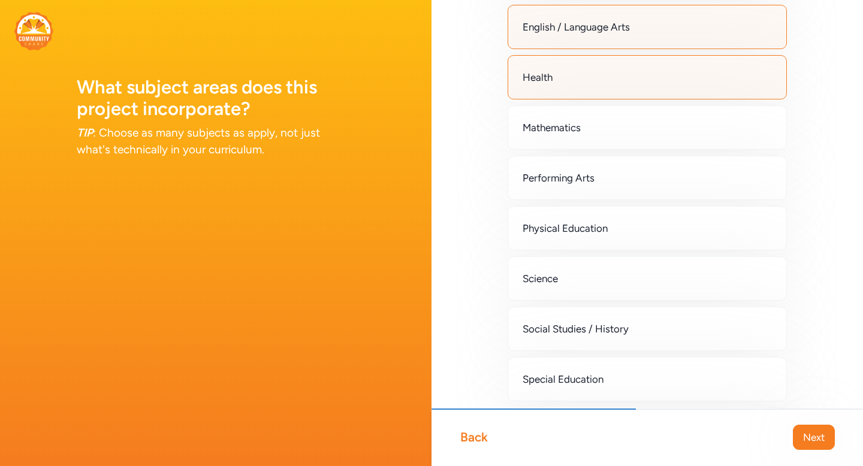
scroll to position [231, 0]
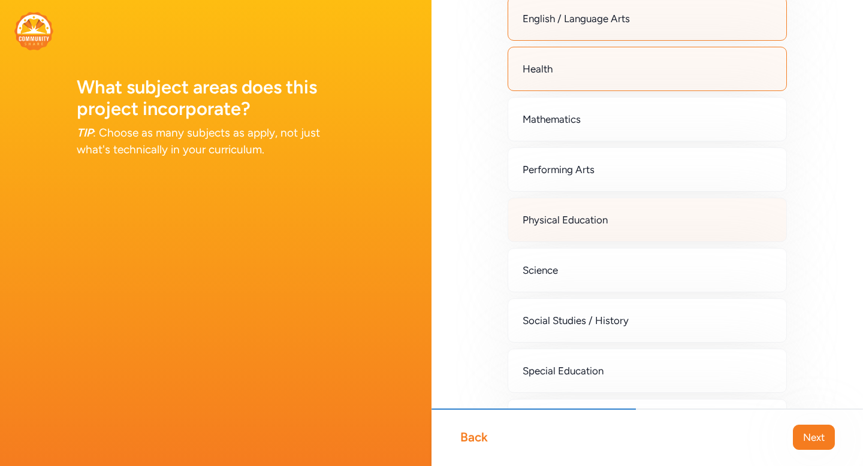
click at [706, 221] on div "Physical Education" at bounding box center [647, 220] width 279 height 44
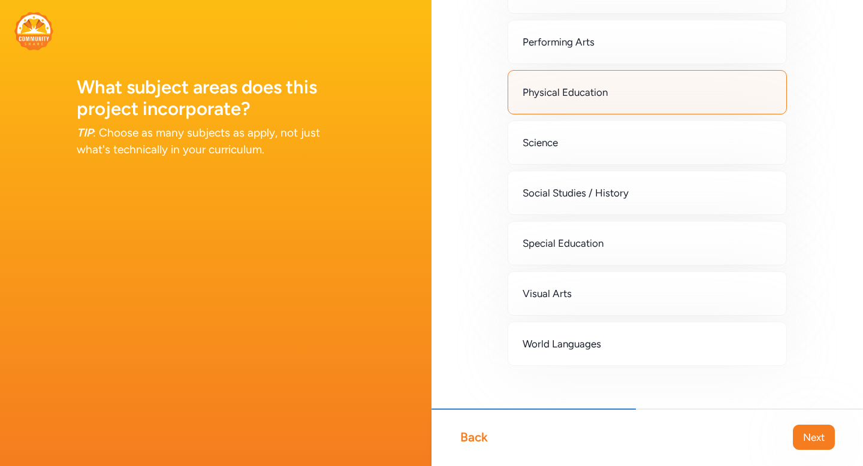
scroll to position [373, 0]
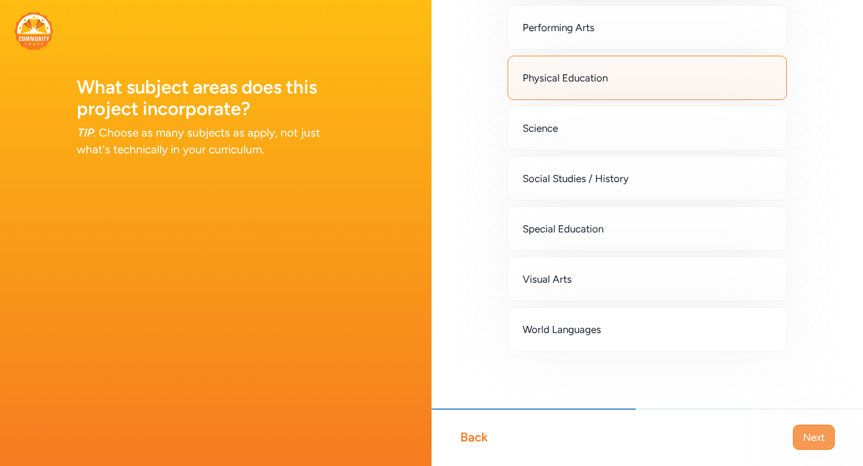
click at [797, 434] on button "Next" at bounding box center [814, 437] width 42 height 25
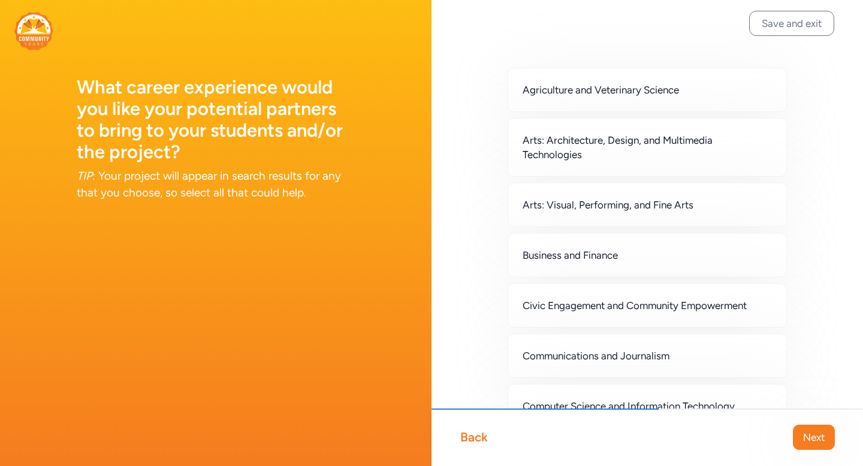
scroll to position [15, 0]
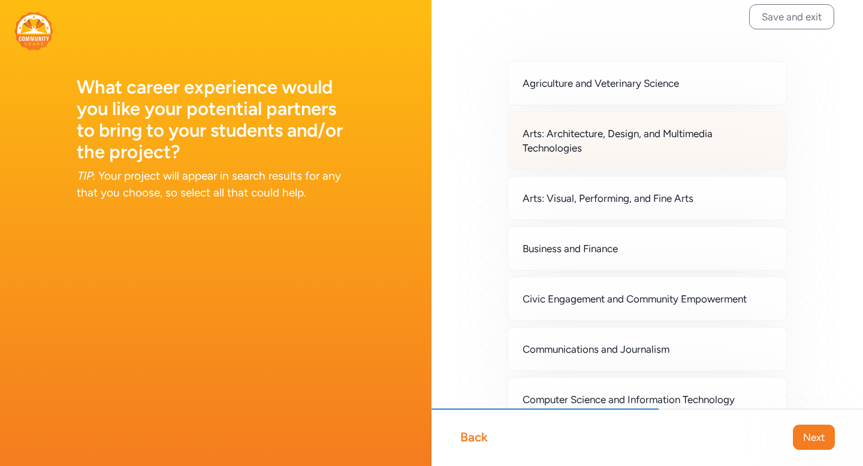
click at [697, 145] on span "Arts: Architecture, Design, and Multimedia Technologies" at bounding box center [647, 141] width 249 height 29
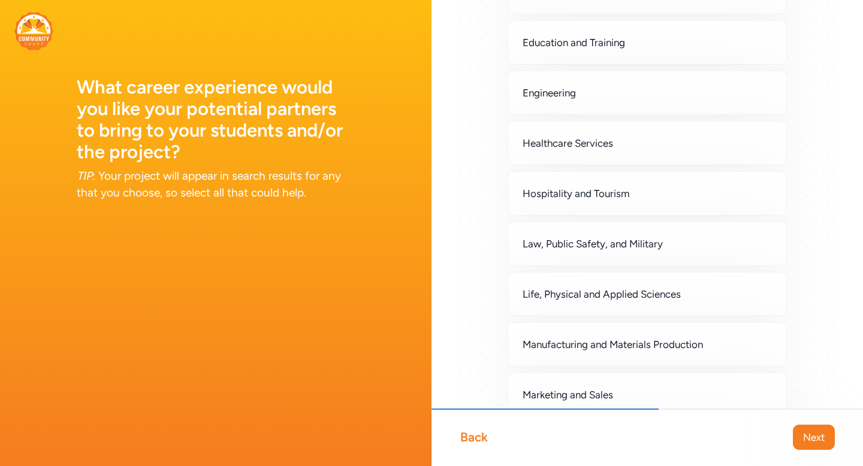
scroll to position [528, 0]
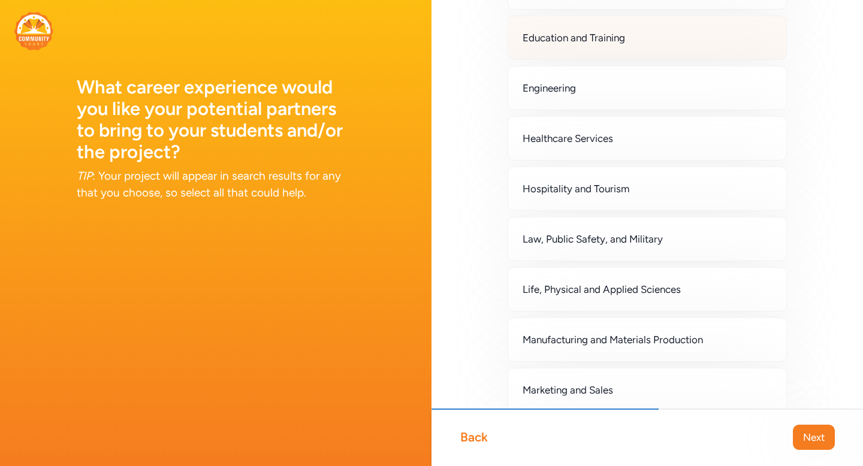
click at [707, 40] on div "Education and Training" at bounding box center [647, 38] width 279 height 44
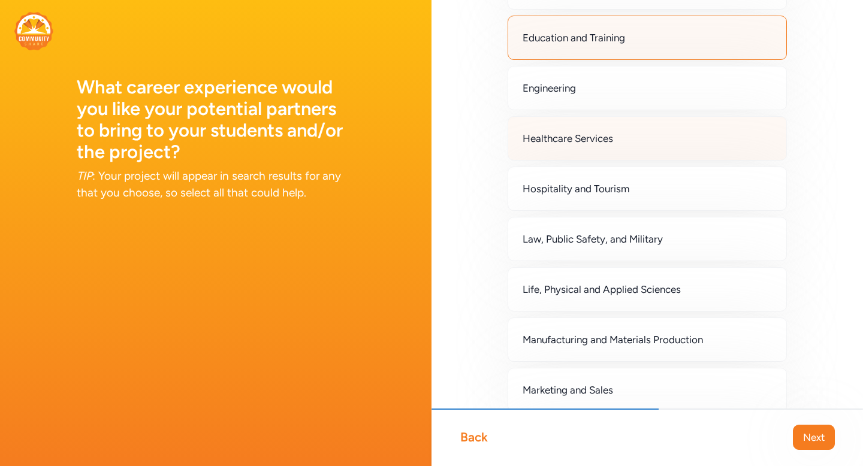
click at [677, 148] on div "Healthcare Services" at bounding box center [647, 138] width 279 height 44
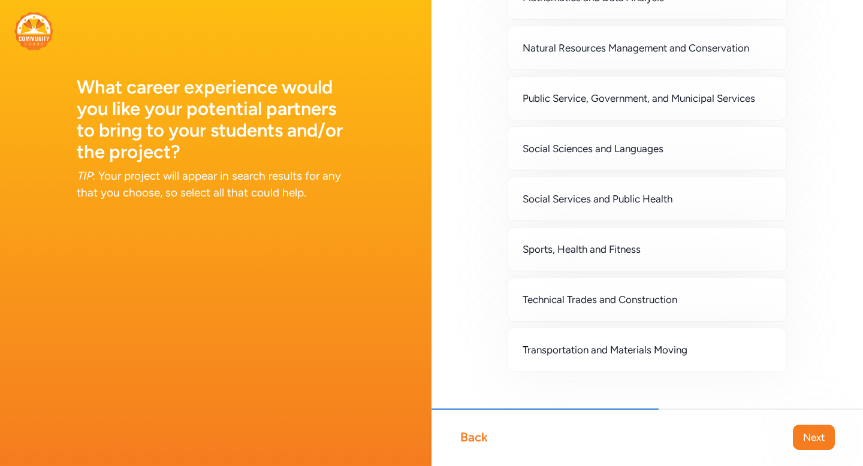
scroll to position [973, 0]
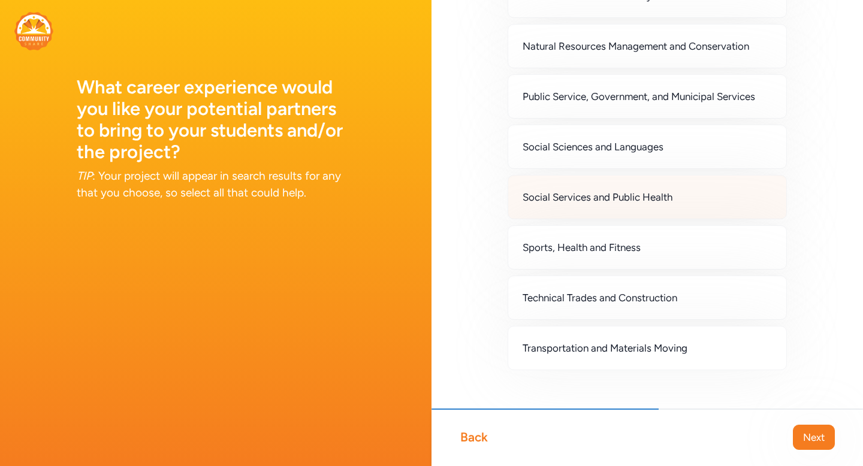
click at [694, 197] on div "Social Services and Public Health" at bounding box center [647, 197] width 279 height 44
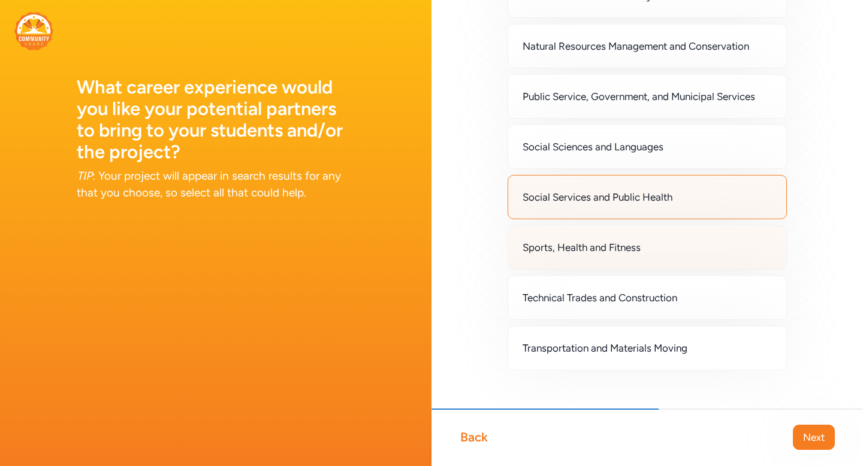
click at [691, 240] on div "Sports, Health and Fitness" at bounding box center [647, 247] width 279 height 44
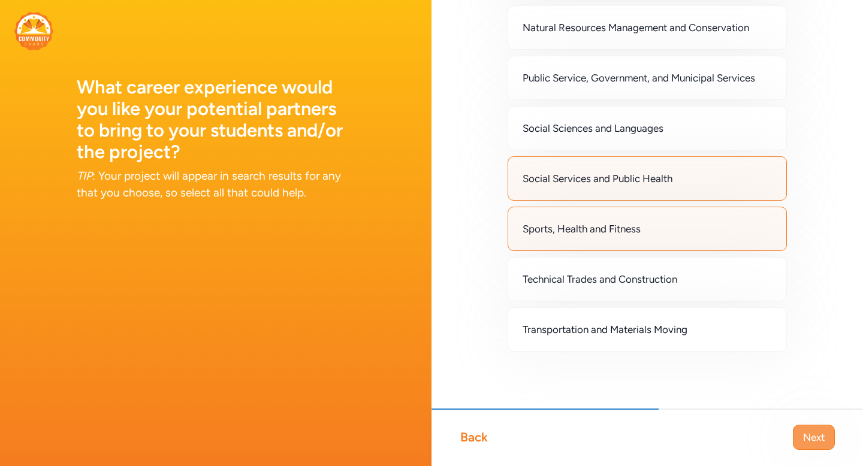
click at [811, 444] on span "Next" at bounding box center [814, 437] width 22 height 14
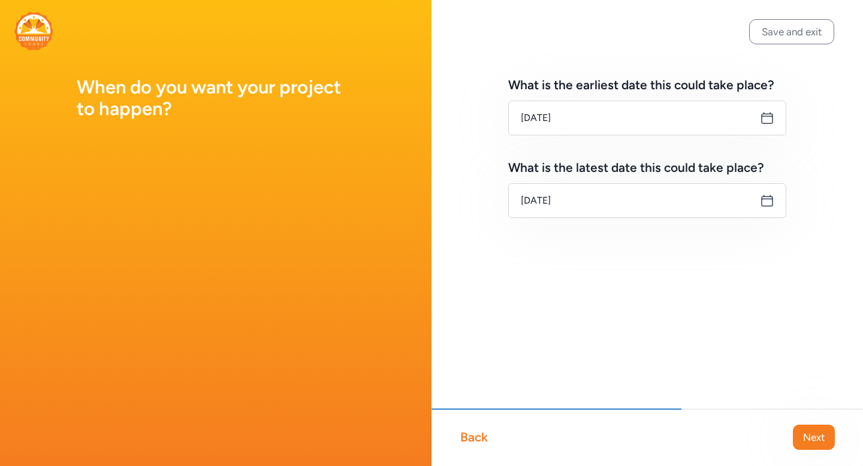
click at [763, 116] on icon at bounding box center [767, 118] width 11 height 11
click at [629, 119] on input "Sep 15, 2025" at bounding box center [647, 118] width 278 height 35
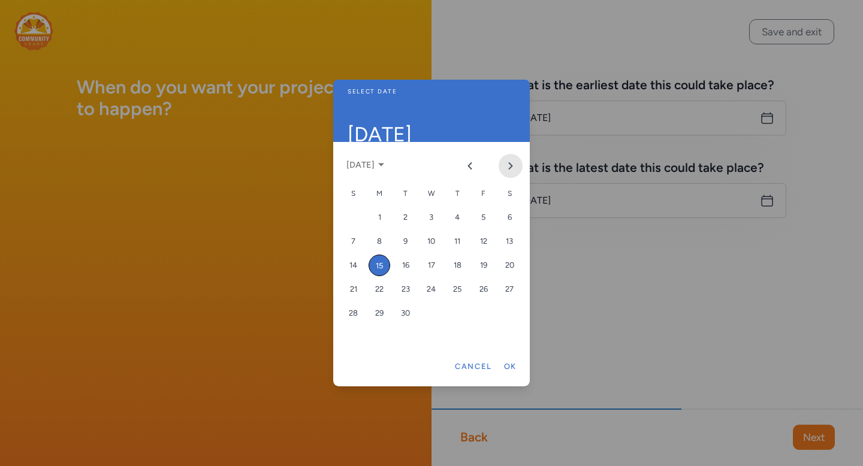
click at [510, 170] on icon "Next month" at bounding box center [511, 166] width 10 height 10
click at [402, 264] on div "14" at bounding box center [406, 266] width 22 height 22
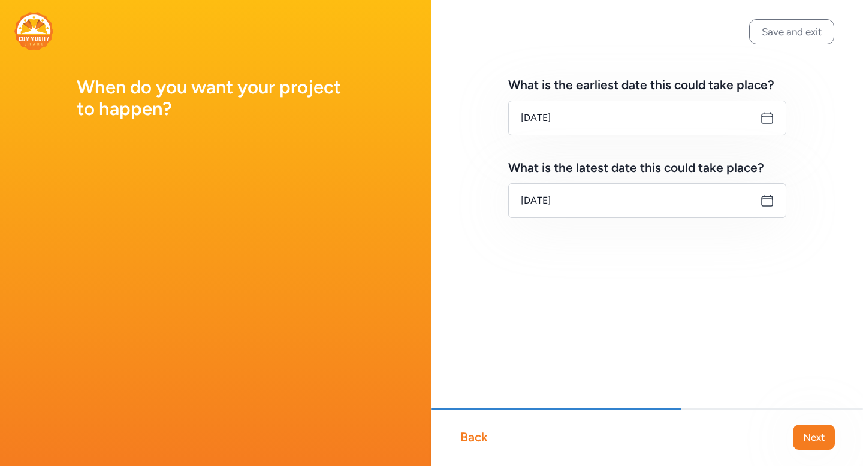
click at [767, 204] on icon at bounding box center [767, 201] width 14 height 14
click at [766, 201] on icon at bounding box center [767, 201] width 14 height 14
click at [688, 207] on input "Oct 14, 2025" at bounding box center [647, 200] width 278 height 35
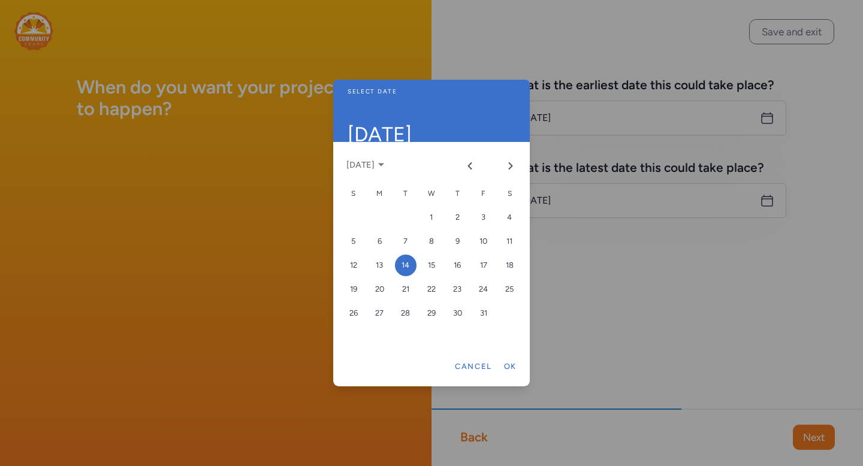
click at [582, 201] on div at bounding box center [431, 233] width 863 height 466
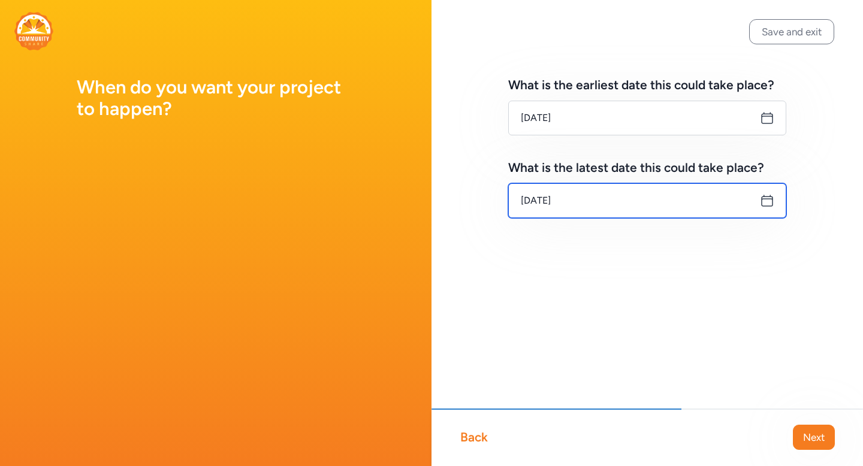
type input "Oct 14, 2025"
click at [766, 207] on icon at bounding box center [767, 201] width 14 height 14
click at [615, 219] on div "What is the earliest date this could take place? Oct 14, 2025 What is the lates…" at bounding box center [648, 166] width 432 height 333
click at [608, 207] on input "Oct 14, 2025" at bounding box center [647, 200] width 278 height 35
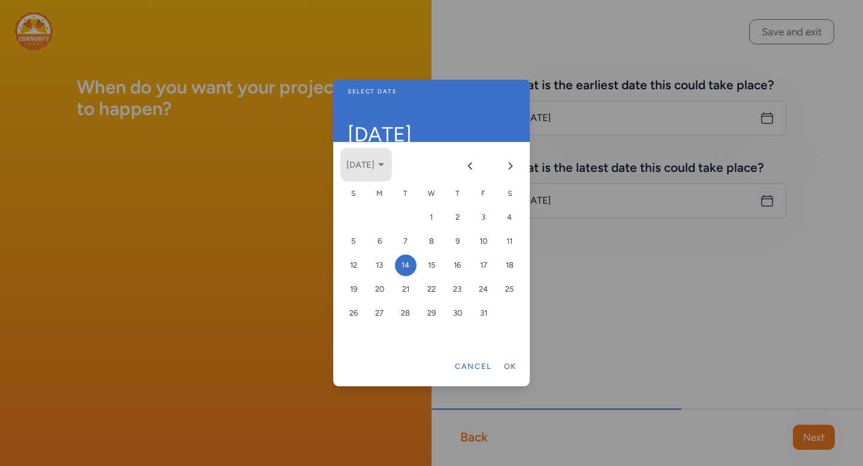
click at [392, 161] on button "October 2025" at bounding box center [367, 165] width 52 height 34
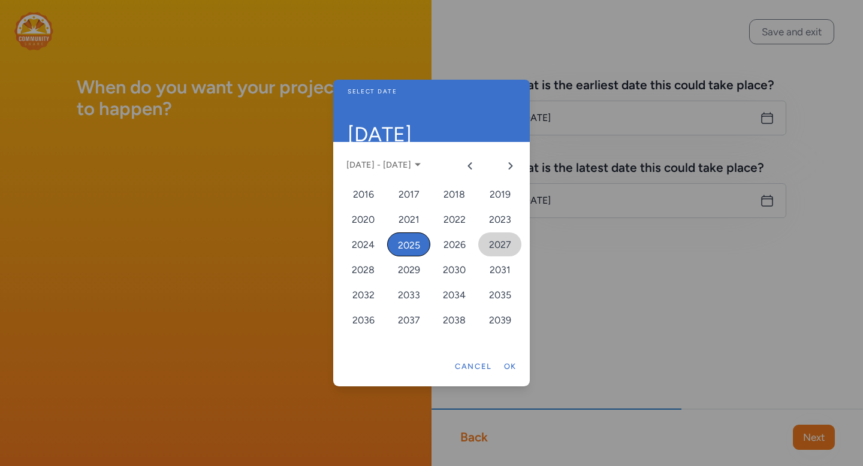
click at [490, 237] on div "2027" at bounding box center [499, 245] width 43 height 24
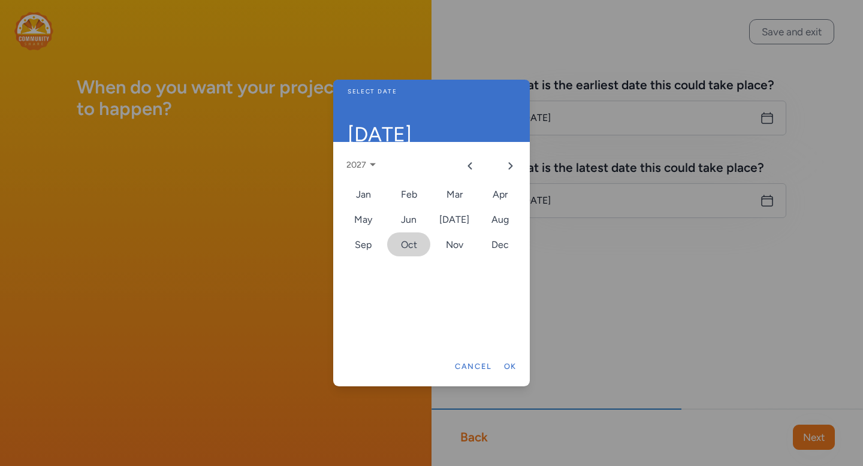
click at [411, 243] on div "Oct" at bounding box center [408, 245] width 43 height 24
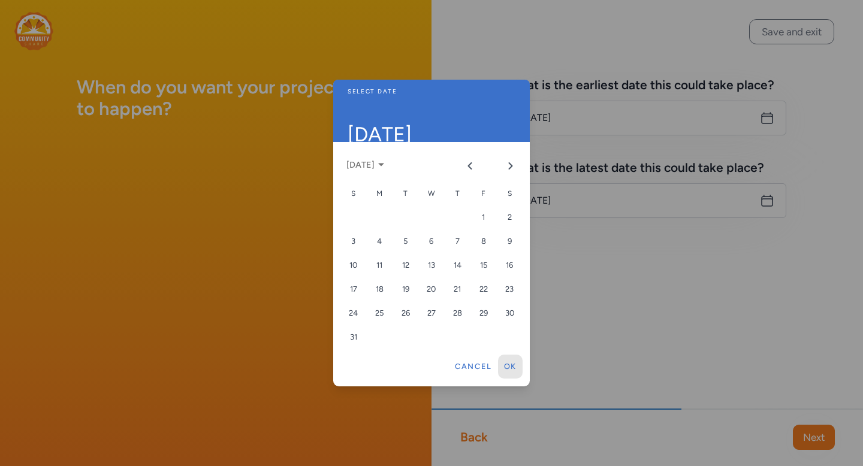
click at [516, 369] on button "Ok" at bounding box center [510, 367] width 25 height 24
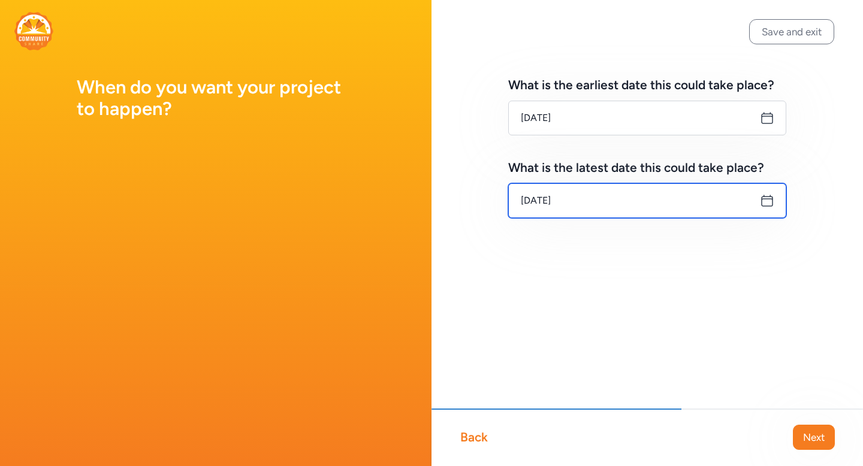
click at [574, 197] on input "Oct 14, 2025" at bounding box center [647, 200] width 278 height 35
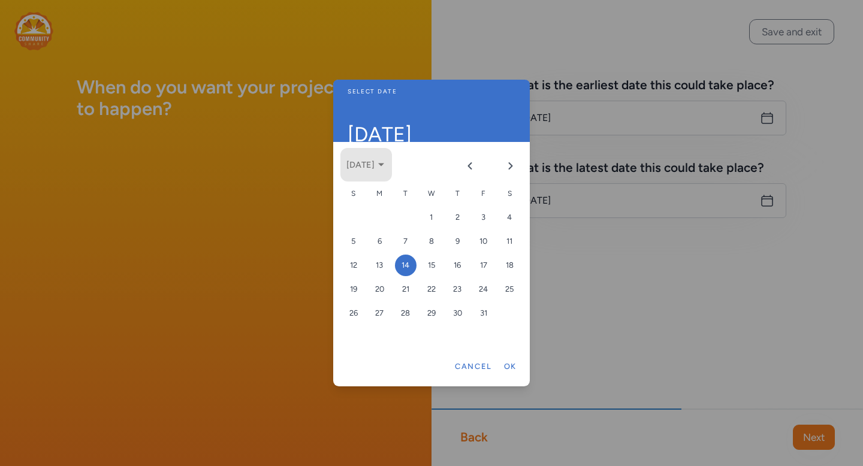
click at [392, 167] on button "October 2025" at bounding box center [367, 165] width 52 height 34
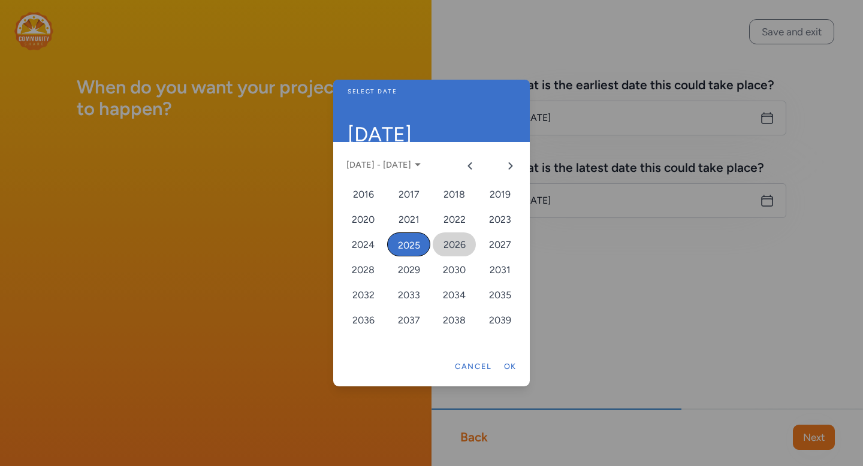
click at [453, 245] on div "2026" at bounding box center [454, 245] width 43 height 24
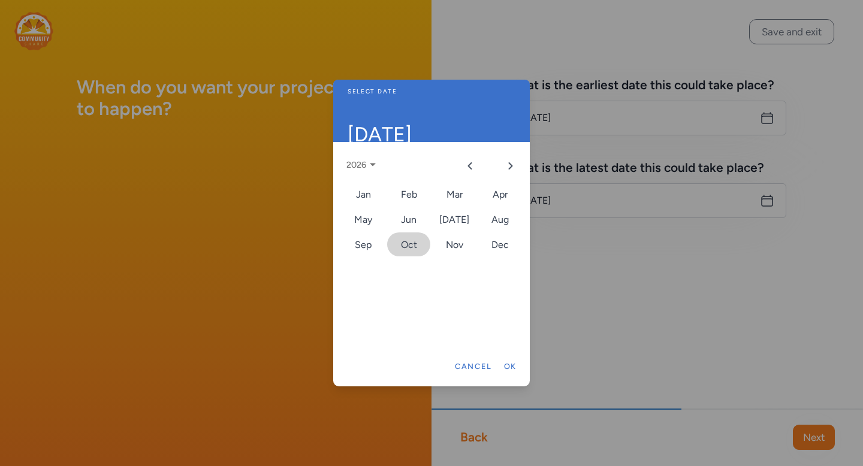
click at [417, 248] on div "Oct" at bounding box center [408, 245] width 43 height 24
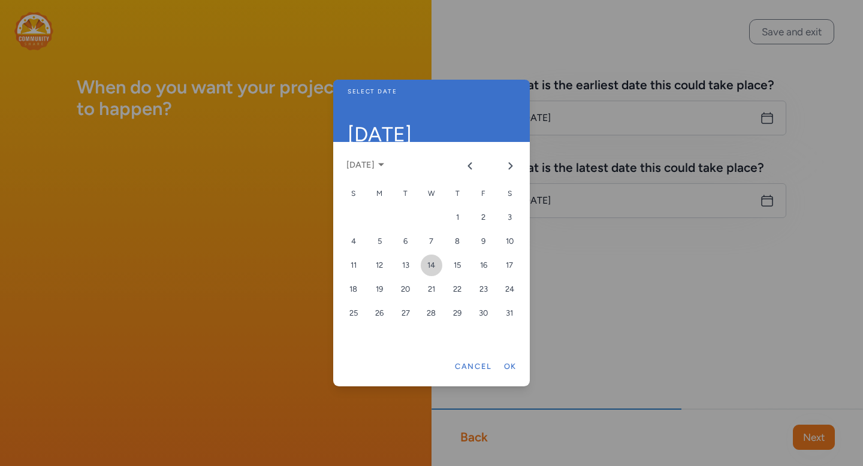
click at [432, 267] on div "14" at bounding box center [432, 266] width 22 height 22
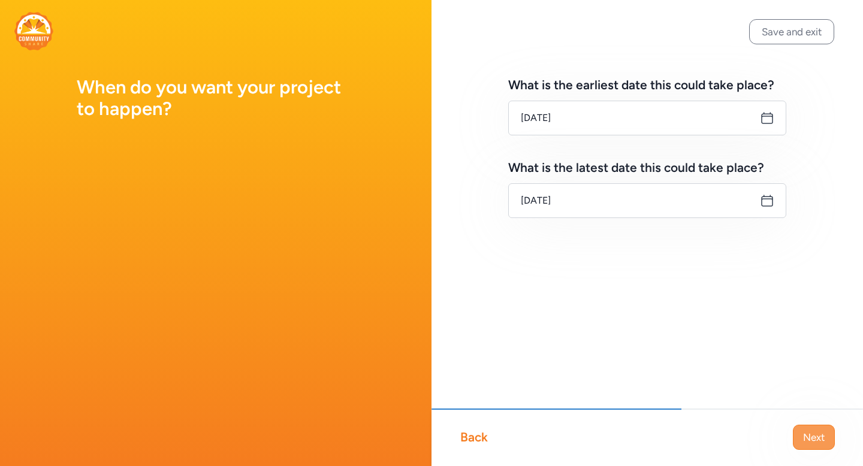
click at [806, 437] on span "Next" at bounding box center [814, 437] width 22 height 14
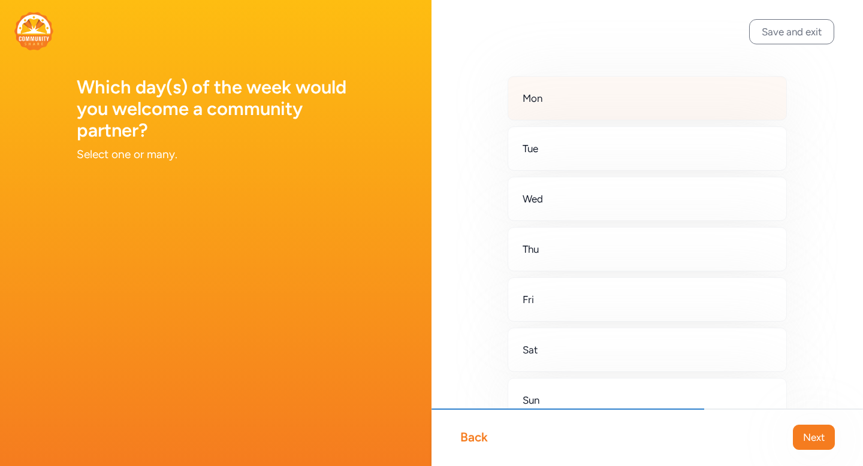
click at [704, 84] on div "Mon" at bounding box center [647, 98] width 279 height 44
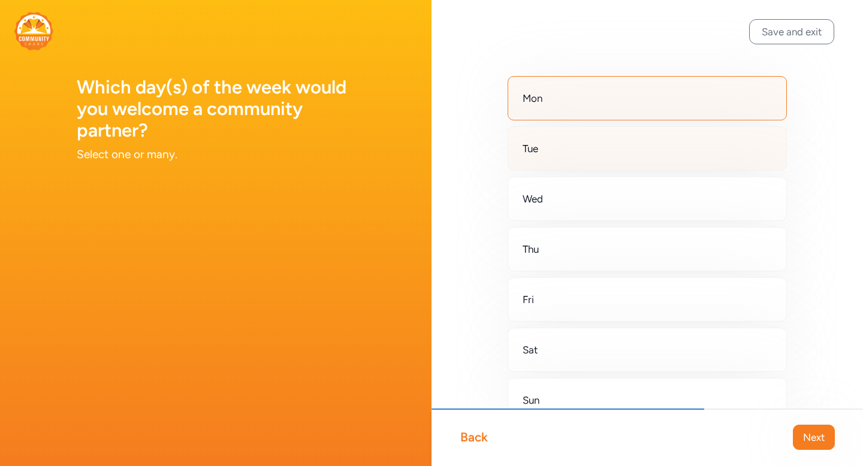
click at [693, 146] on div "Tue" at bounding box center [647, 149] width 279 height 44
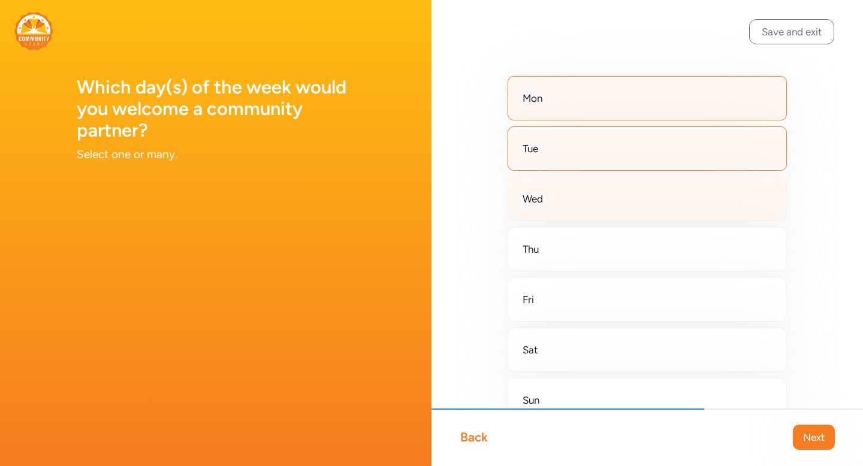
click at [689, 195] on div "Wed" at bounding box center [647, 199] width 279 height 44
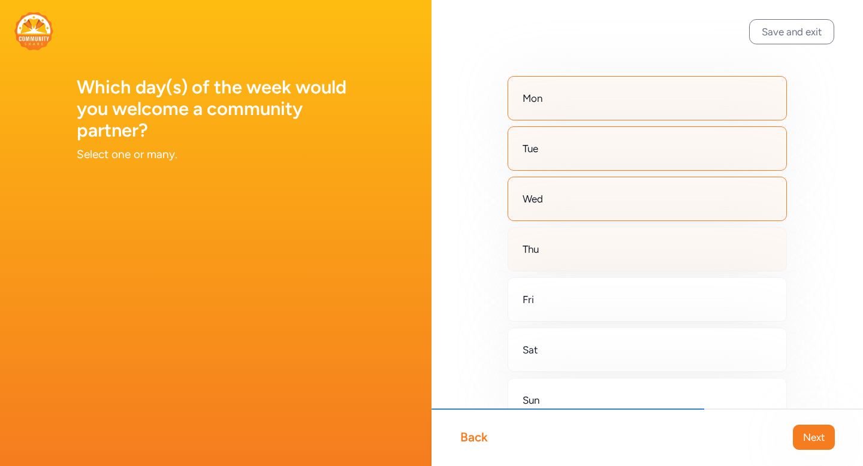
click at [677, 249] on div "Thu" at bounding box center [647, 249] width 279 height 44
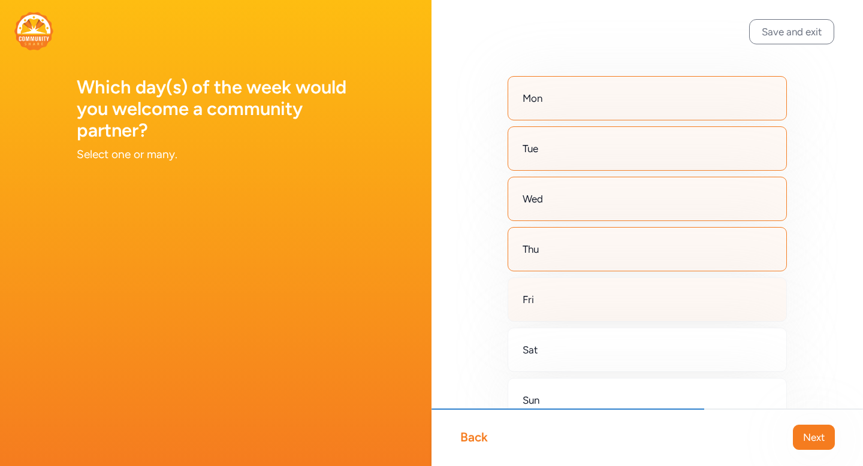
click at [668, 299] on div "Fri" at bounding box center [647, 300] width 279 height 44
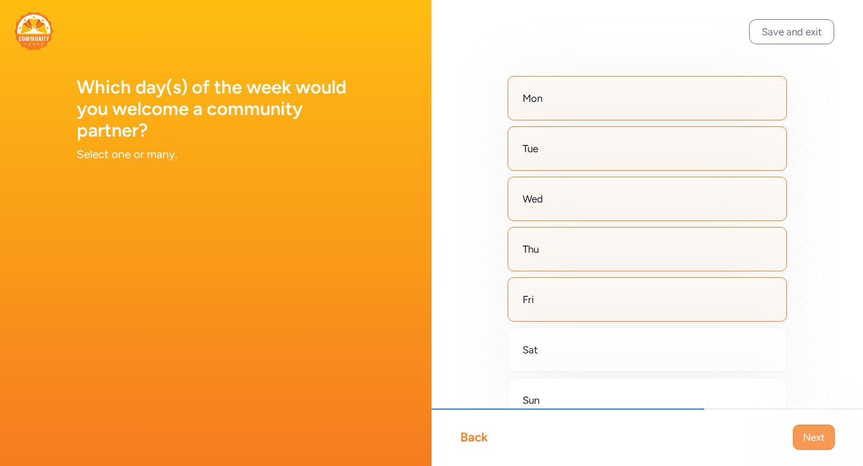
click at [821, 441] on span "Next" at bounding box center [814, 437] width 22 height 14
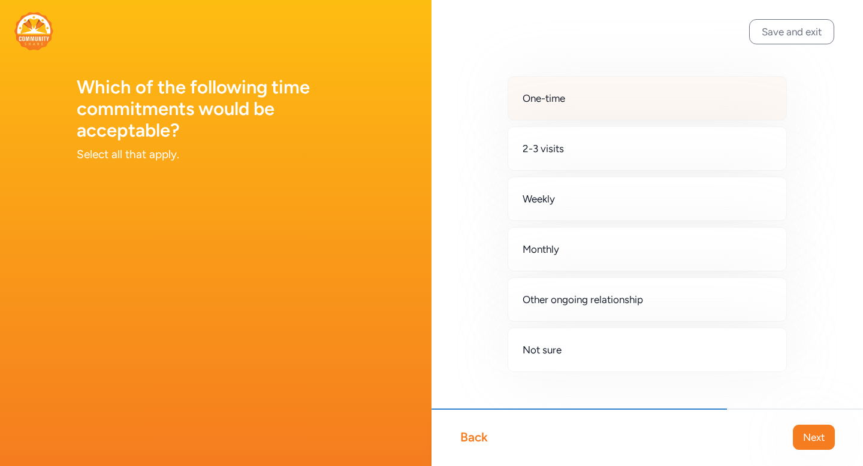
click at [675, 94] on div "One-time" at bounding box center [647, 98] width 279 height 44
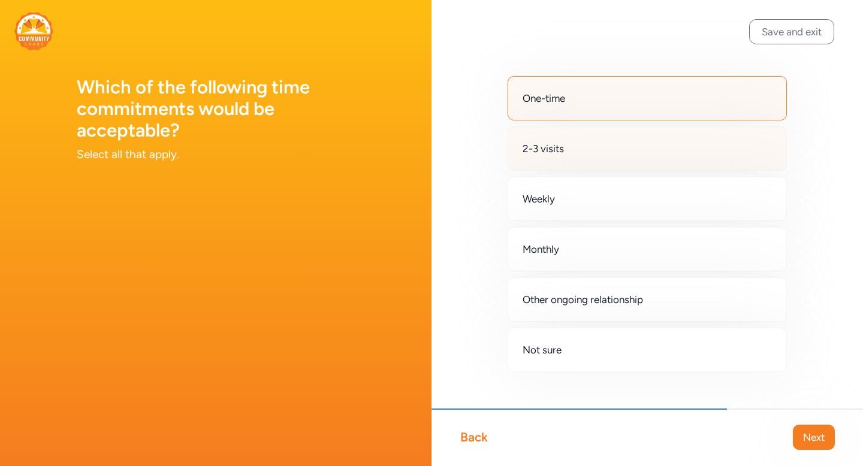
click at [669, 153] on div "2-3 visits" at bounding box center [647, 149] width 279 height 44
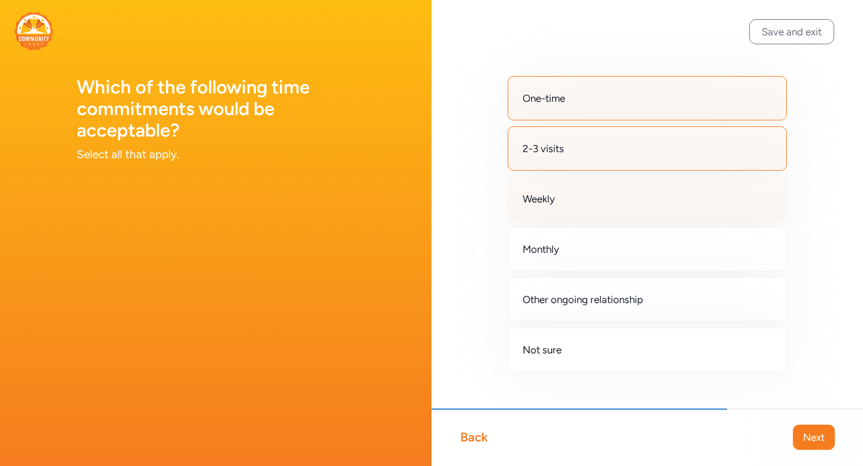
click at [668, 198] on div "Weekly" at bounding box center [647, 199] width 279 height 44
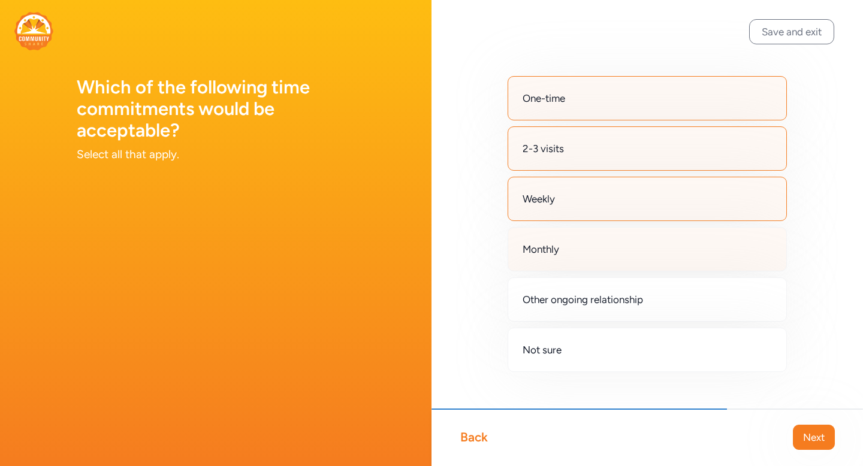
click at [678, 241] on div "Monthly" at bounding box center [647, 249] width 279 height 44
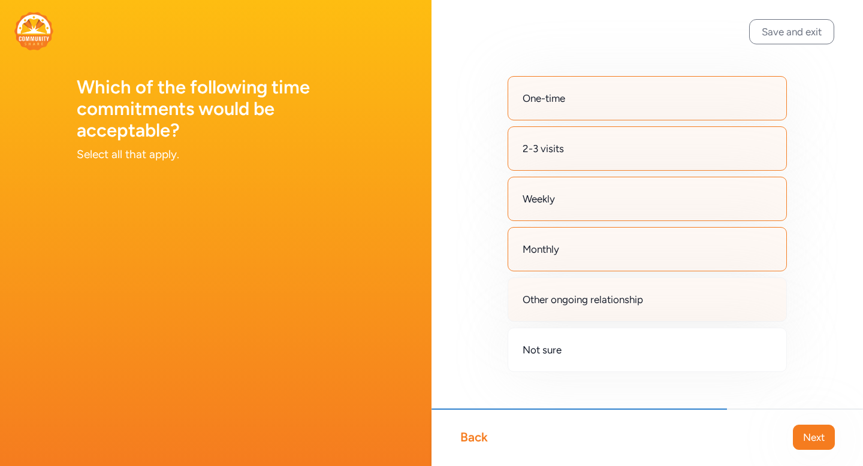
click at [707, 295] on div "Other ongoing relationship" at bounding box center [647, 300] width 279 height 44
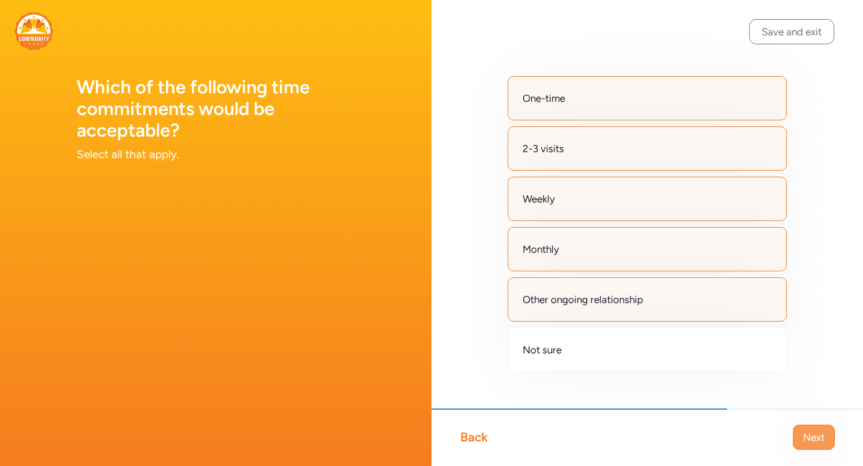
click at [809, 442] on span "Next" at bounding box center [814, 437] width 22 height 14
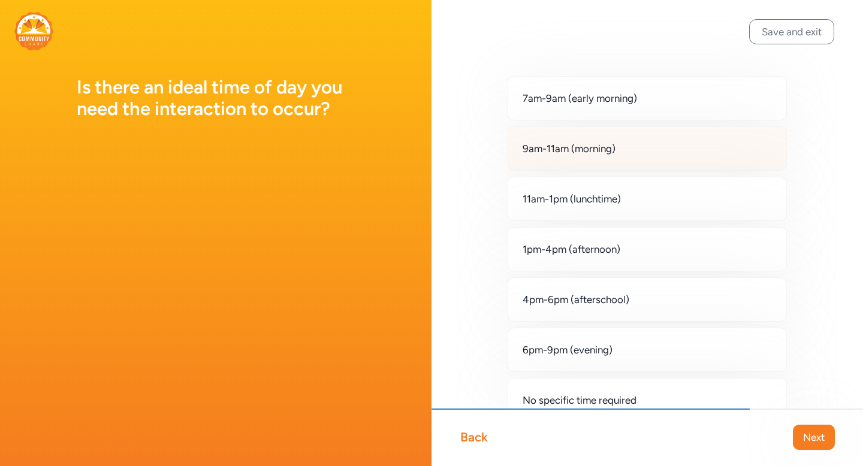
click at [681, 155] on div "9am-11am (morning)" at bounding box center [647, 149] width 279 height 44
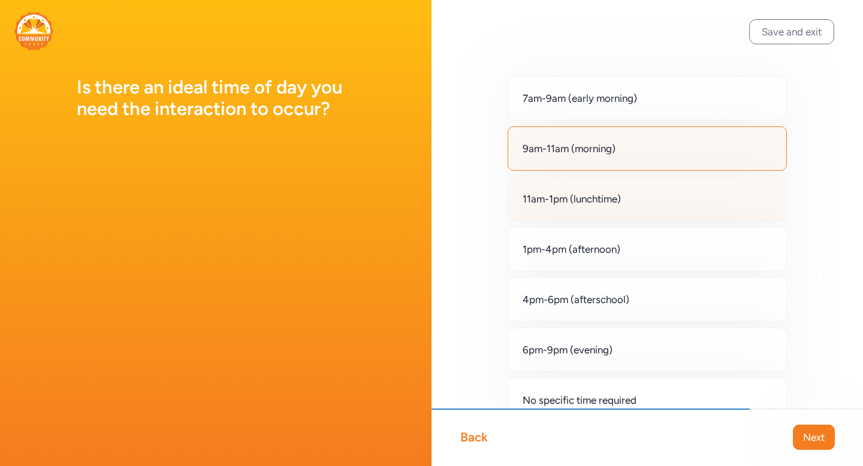
click at [685, 194] on div "11am-1pm (lunchtime)" at bounding box center [647, 199] width 279 height 44
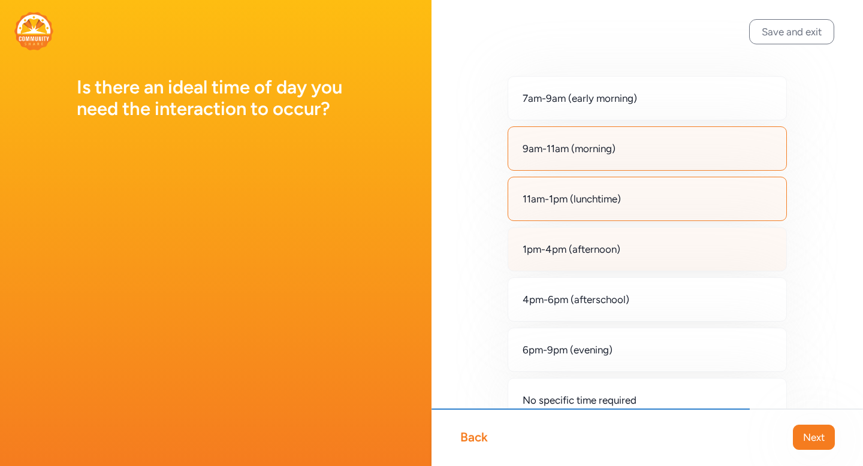
click at [685, 237] on div "1pm-4pm (afternoon)" at bounding box center [647, 249] width 279 height 44
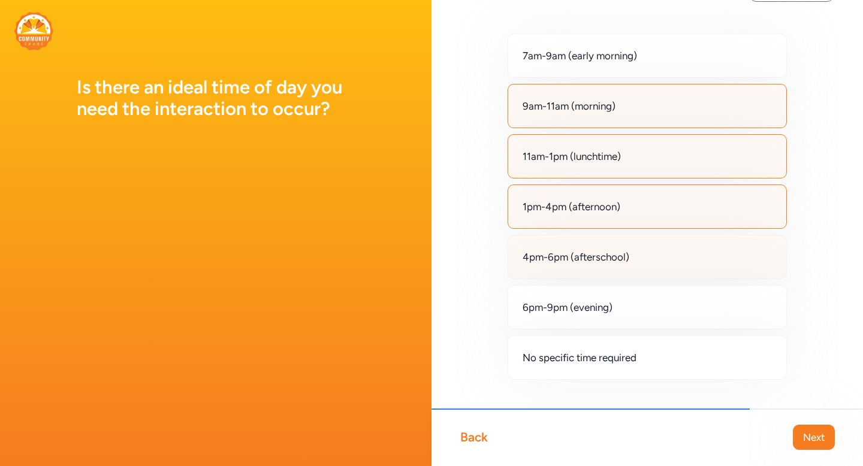
scroll to position [71, 0]
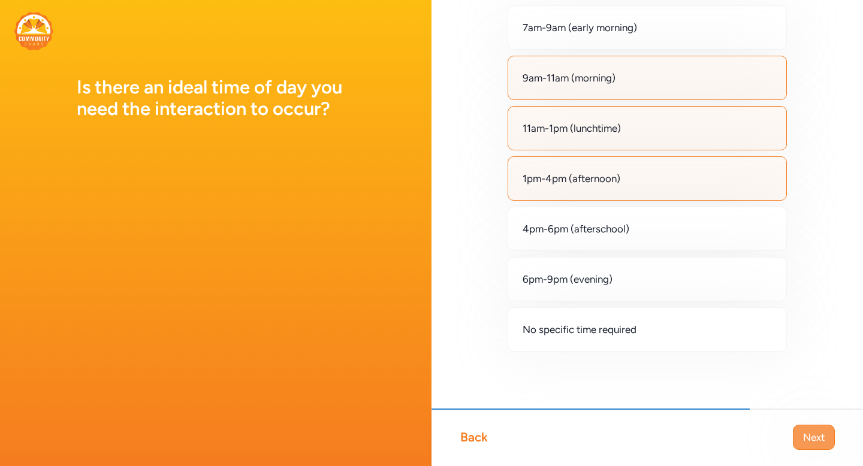
click at [806, 436] on span "Next" at bounding box center [814, 437] width 22 height 14
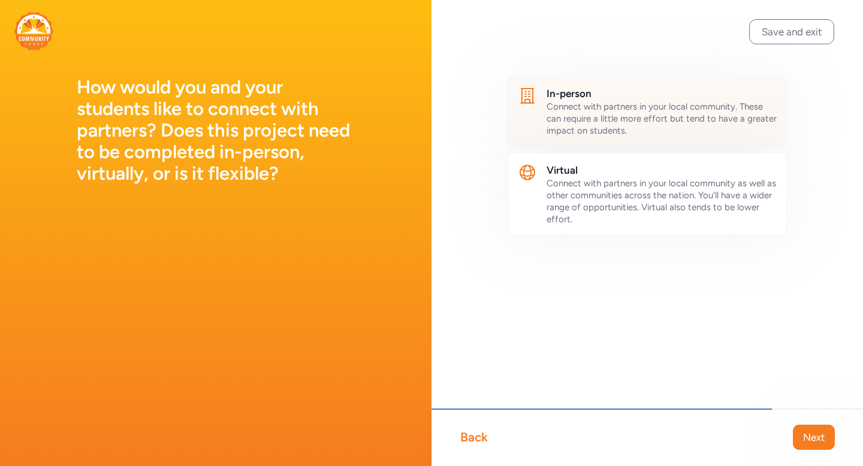
click at [655, 128] on div "Connect with partners in your local community. These can require a little more …" at bounding box center [662, 119] width 230 height 36
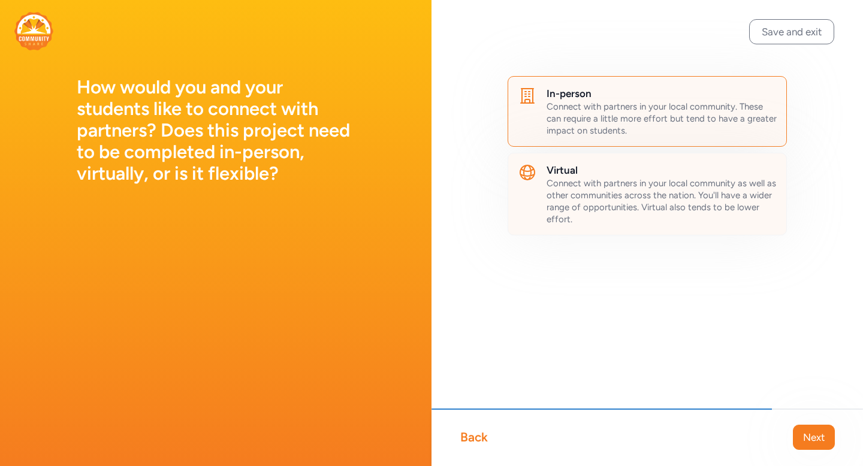
click at [683, 195] on span "Connect with partners in your local community as well as other communities acro…" at bounding box center [662, 201] width 230 height 47
click at [814, 432] on span "Next" at bounding box center [814, 437] width 22 height 14
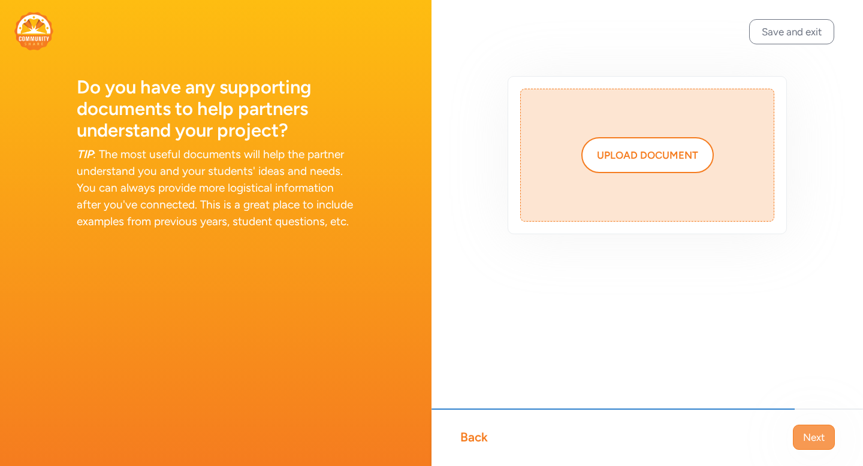
click at [809, 436] on span "Next" at bounding box center [814, 437] width 22 height 14
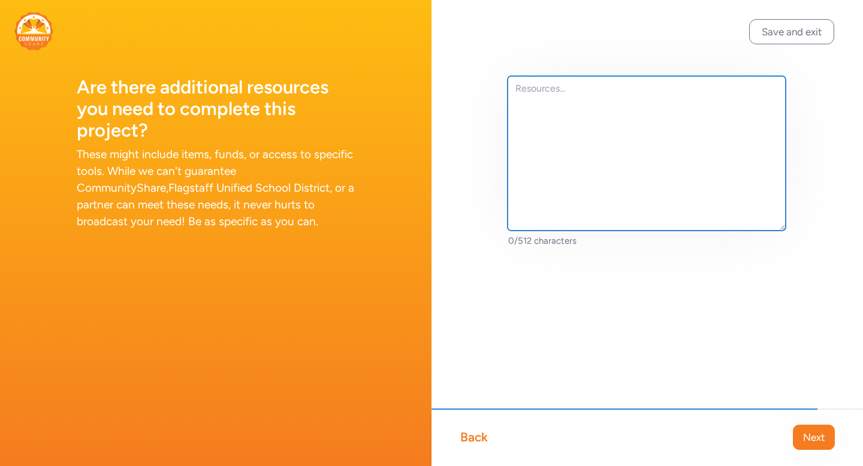
click at [685, 157] on textarea at bounding box center [647, 153] width 278 height 155
type textarea "none needed"
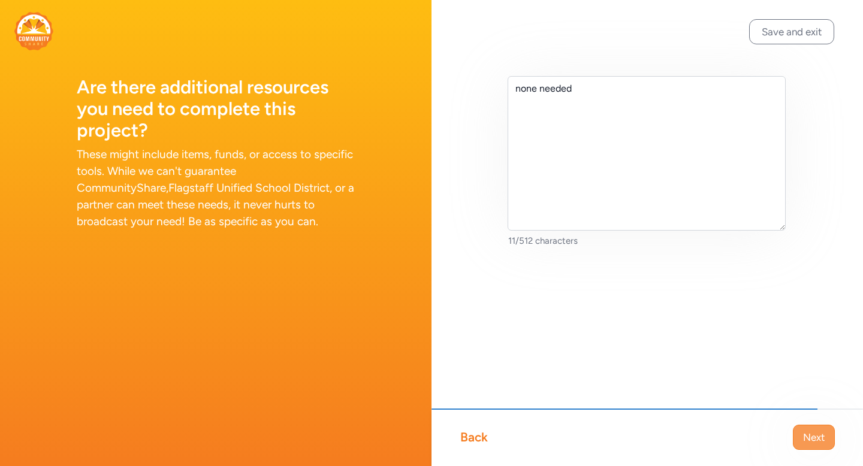
click at [813, 438] on span "Next" at bounding box center [814, 437] width 22 height 14
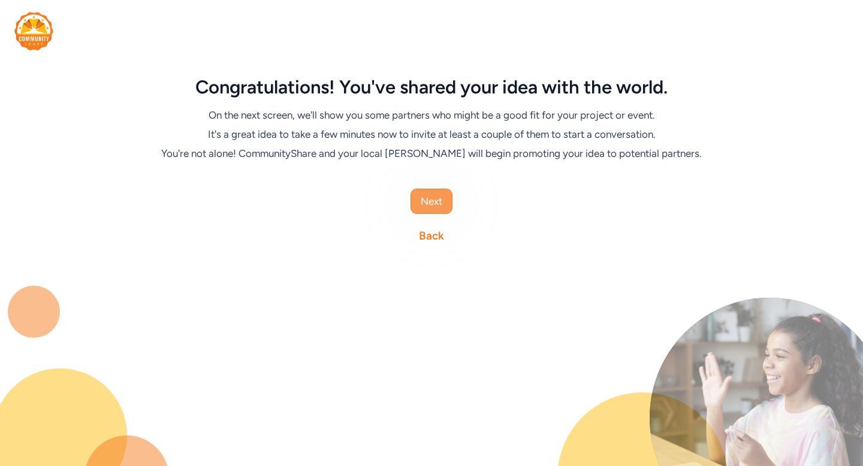
click at [442, 206] on span "Next" at bounding box center [432, 201] width 22 height 14
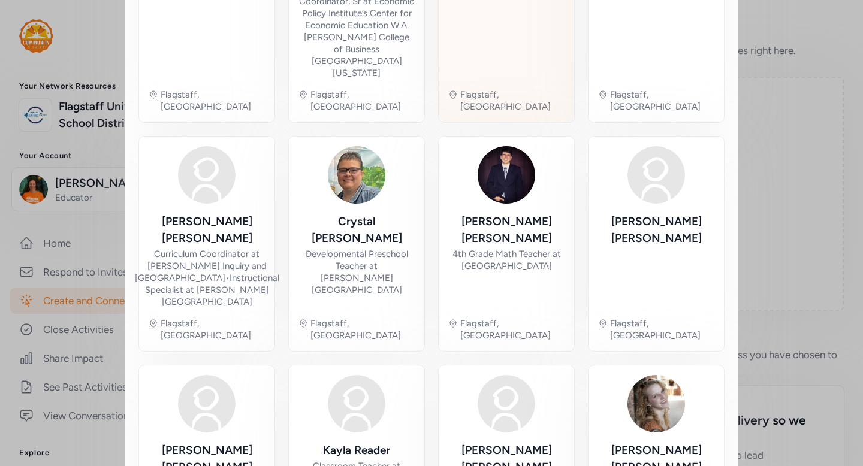
scroll to position [627, 0]
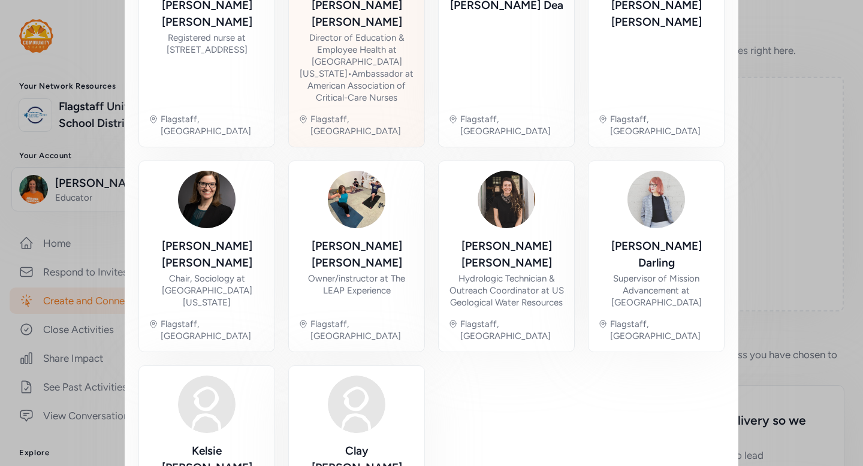
scroll to position [588, 0]
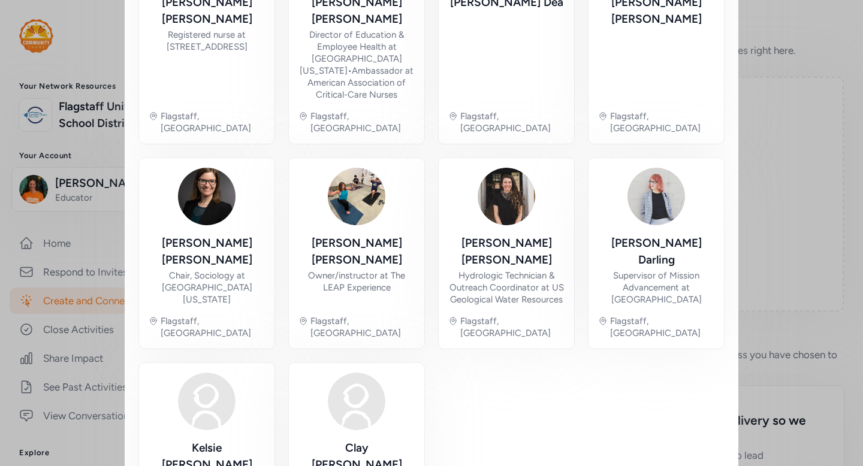
click at [62, 247] on div "Close Your project is active! Whether you're adding new partners or refining yo…" at bounding box center [431, 16] width 863 height 1208
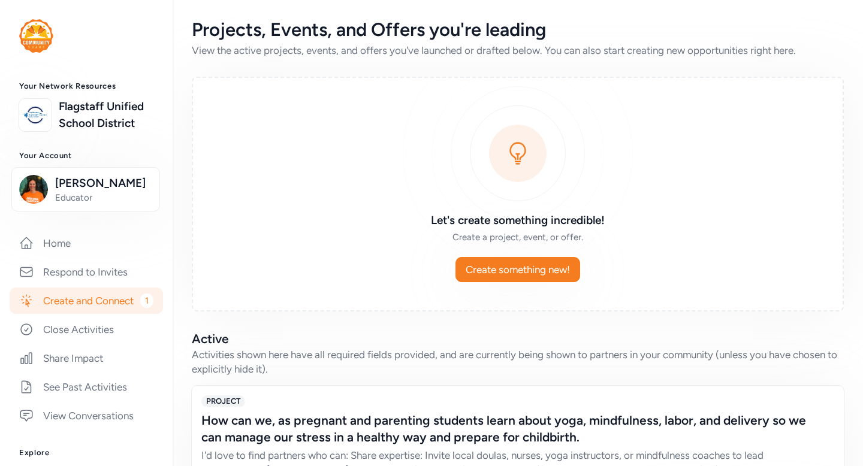
click at [62, 247] on link "Home" at bounding box center [86, 243] width 153 height 26
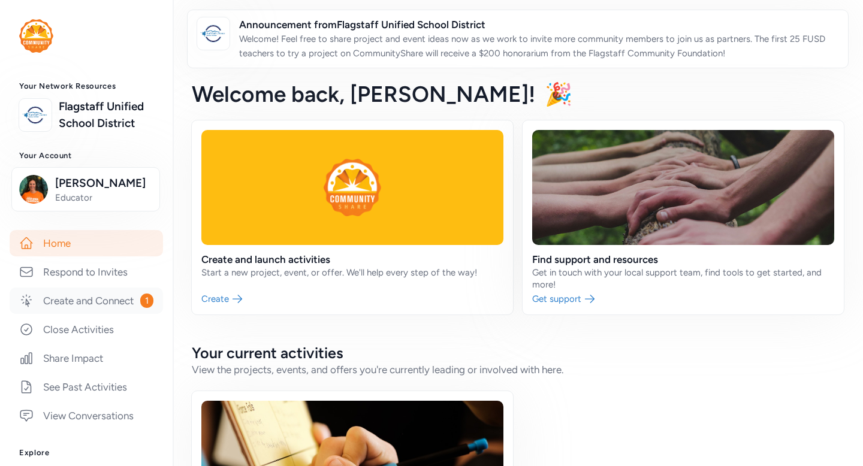
click at [113, 302] on link "Create and Connect 1" at bounding box center [86, 301] width 153 height 26
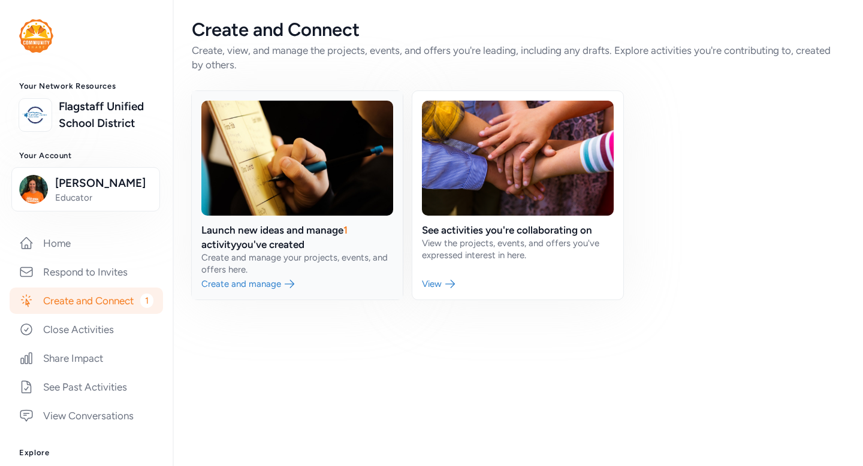
click at [323, 249] on link at bounding box center [297, 195] width 211 height 209
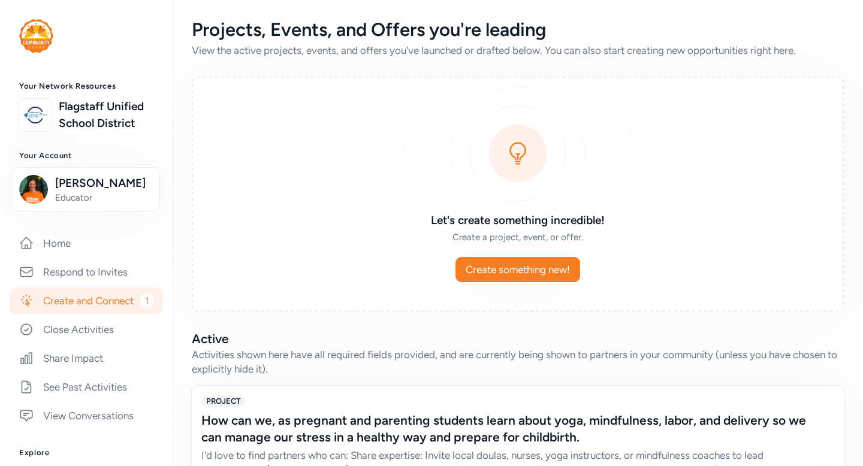
scroll to position [103, 0]
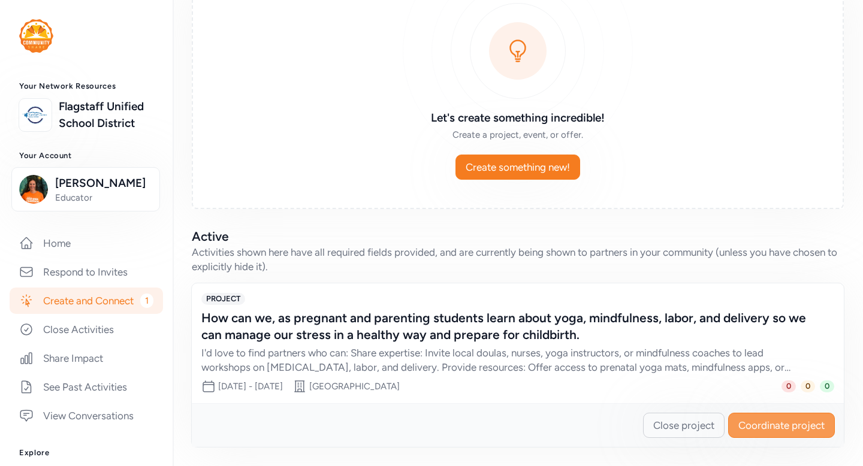
click at [760, 425] on span "Coordinate project" at bounding box center [782, 425] width 86 height 14
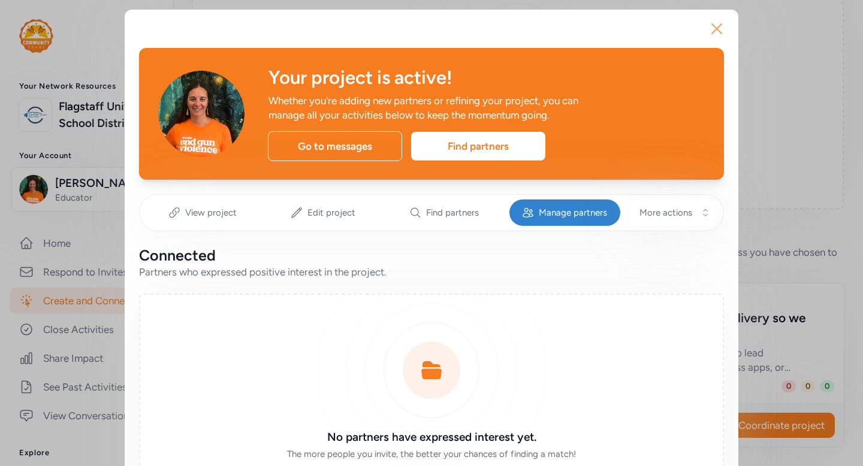
click at [717, 27] on icon "button" at bounding box center [716, 28] width 19 height 19
